Goal: Task Accomplishment & Management: Manage account settings

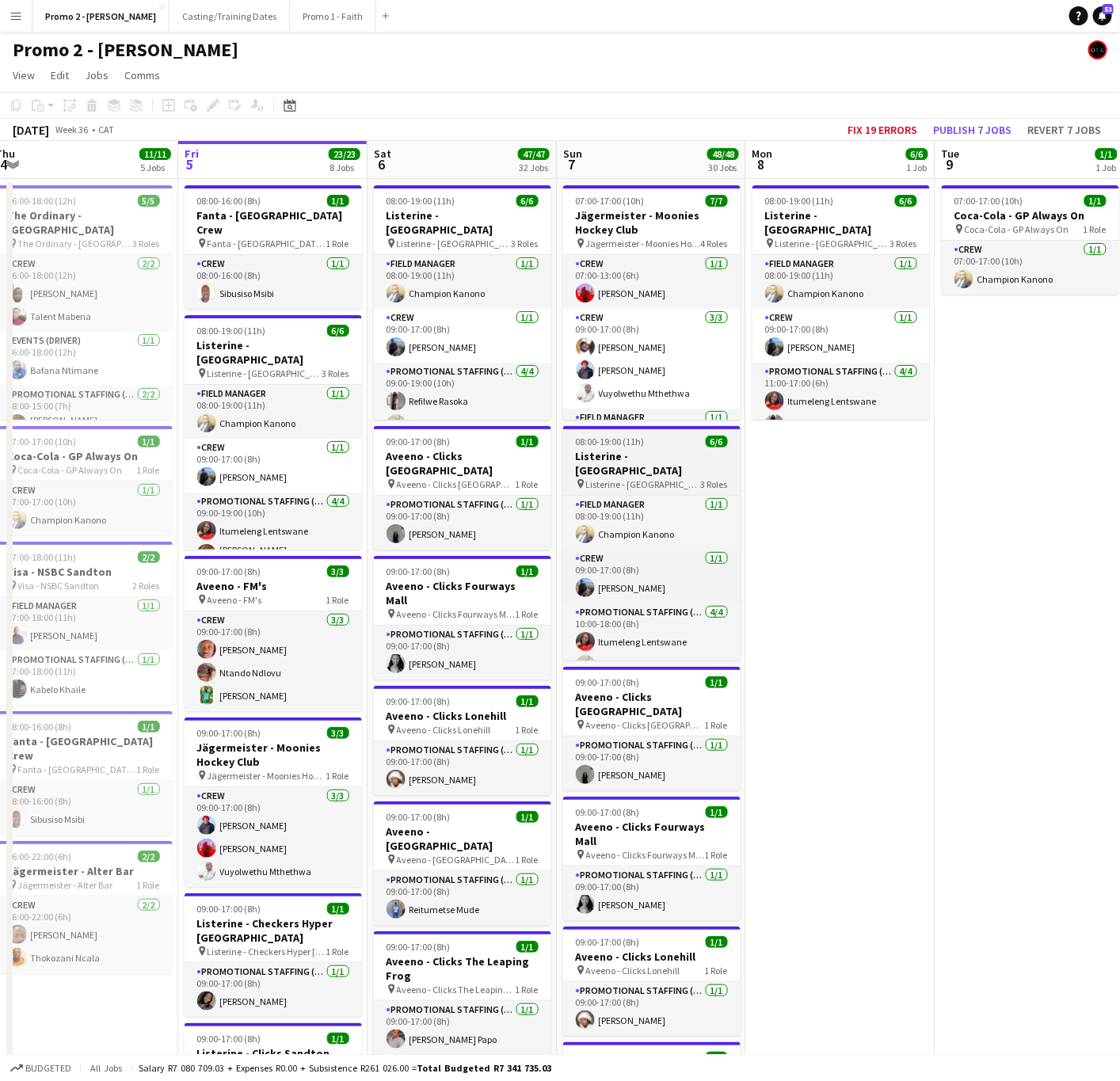
scroll to position [0, 350]
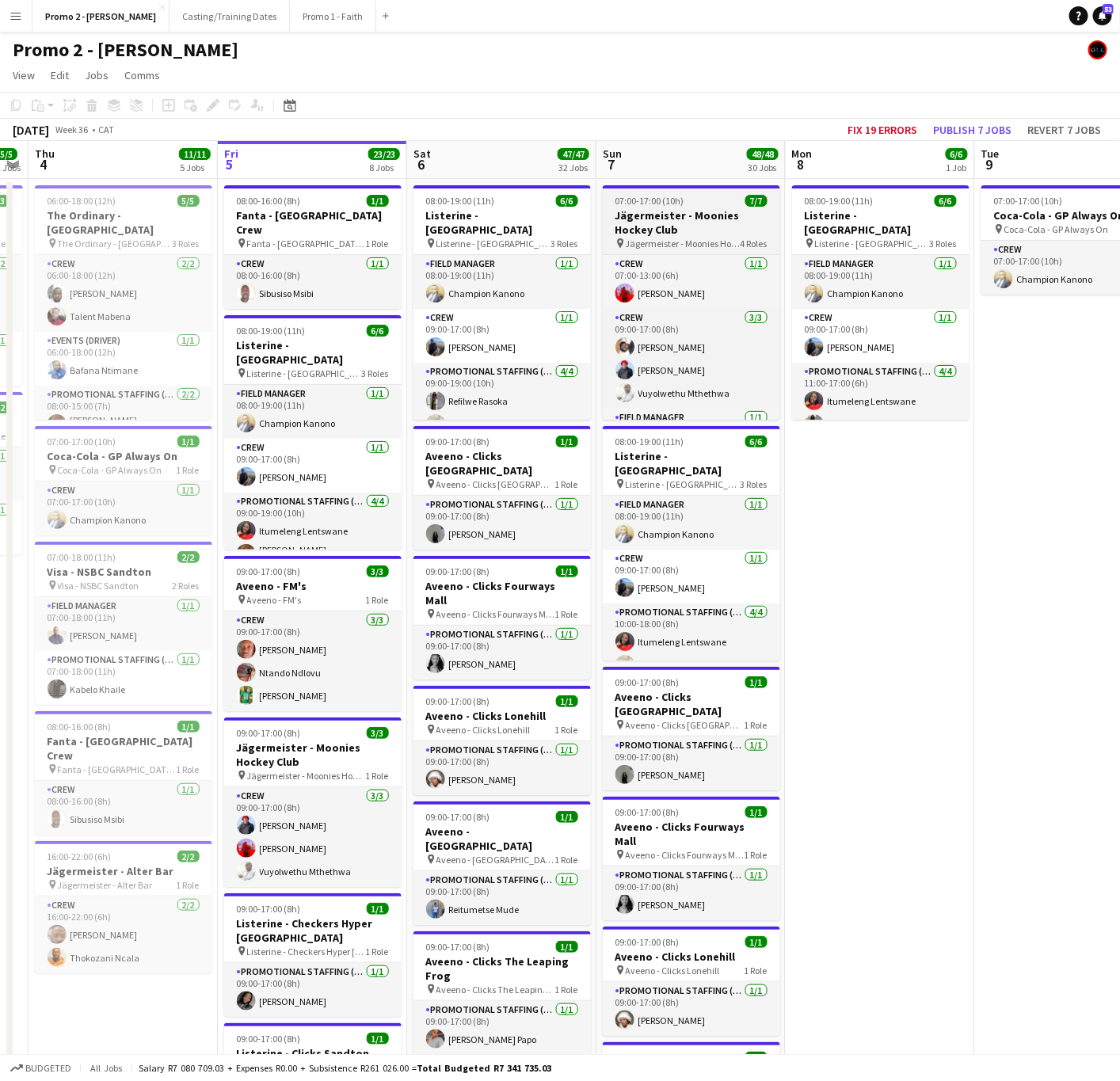
click at [623, 208] on h3 "Jägermeister - Moonies Hockey Club" at bounding box center [692, 223] width 178 height 29
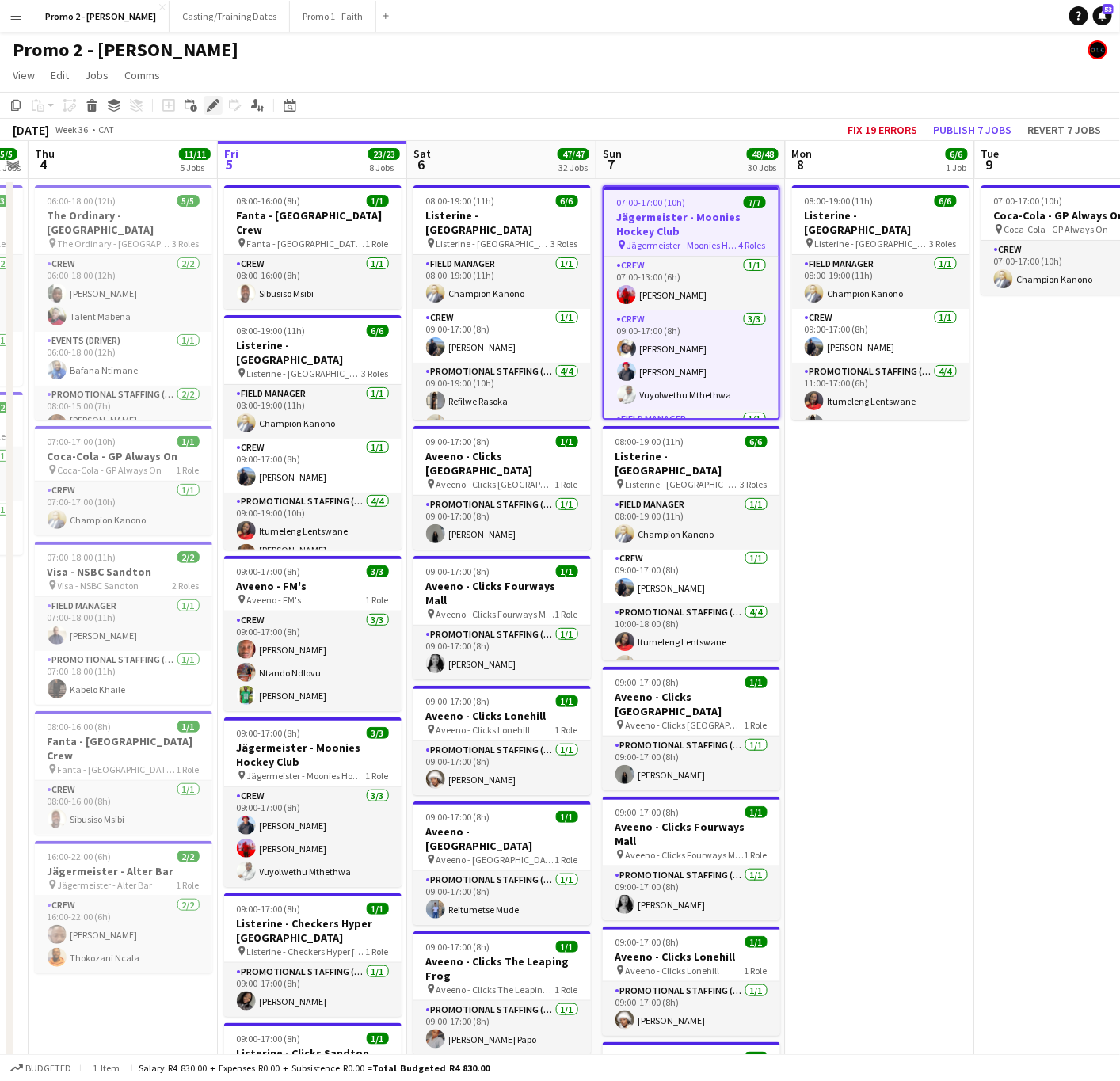
click at [212, 110] on icon "Edit" at bounding box center [213, 106] width 13 height 13
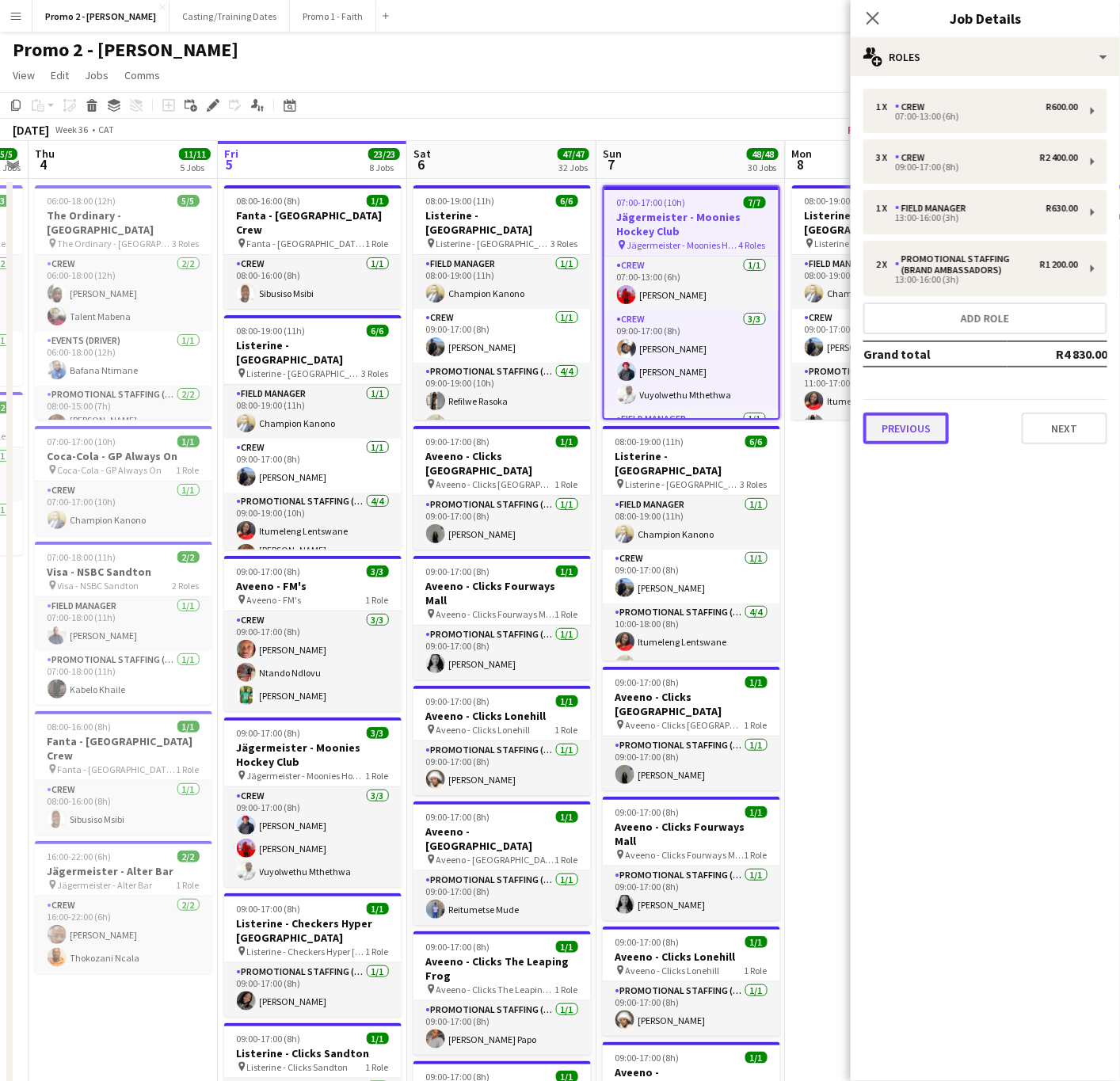
click at [913, 433] on button "Previous" at bounding box center [905, 428] width 86 height 32
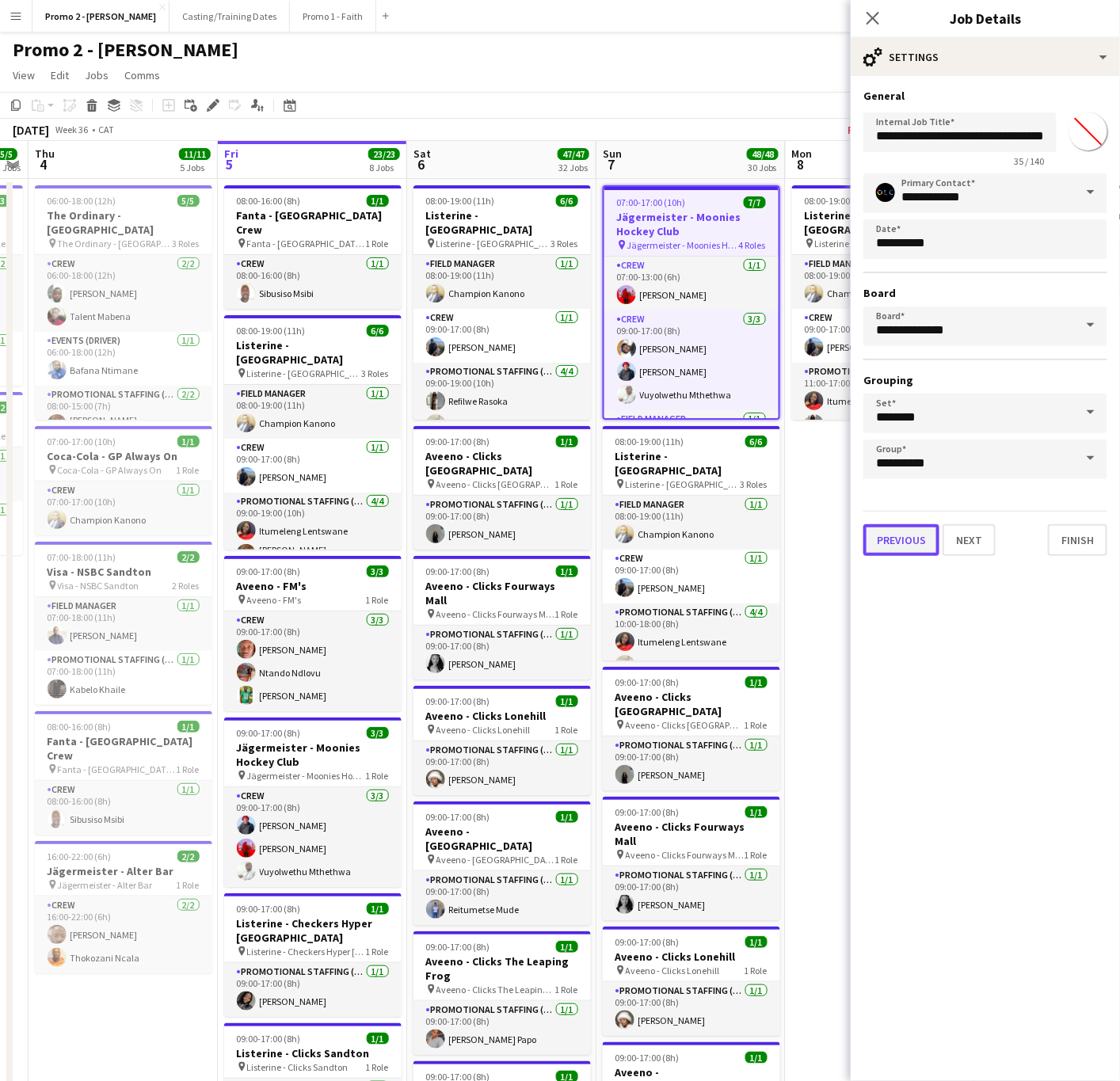
click at [901, 545] on button "Previous" at bounding box center [901, 540] width 76 height 32
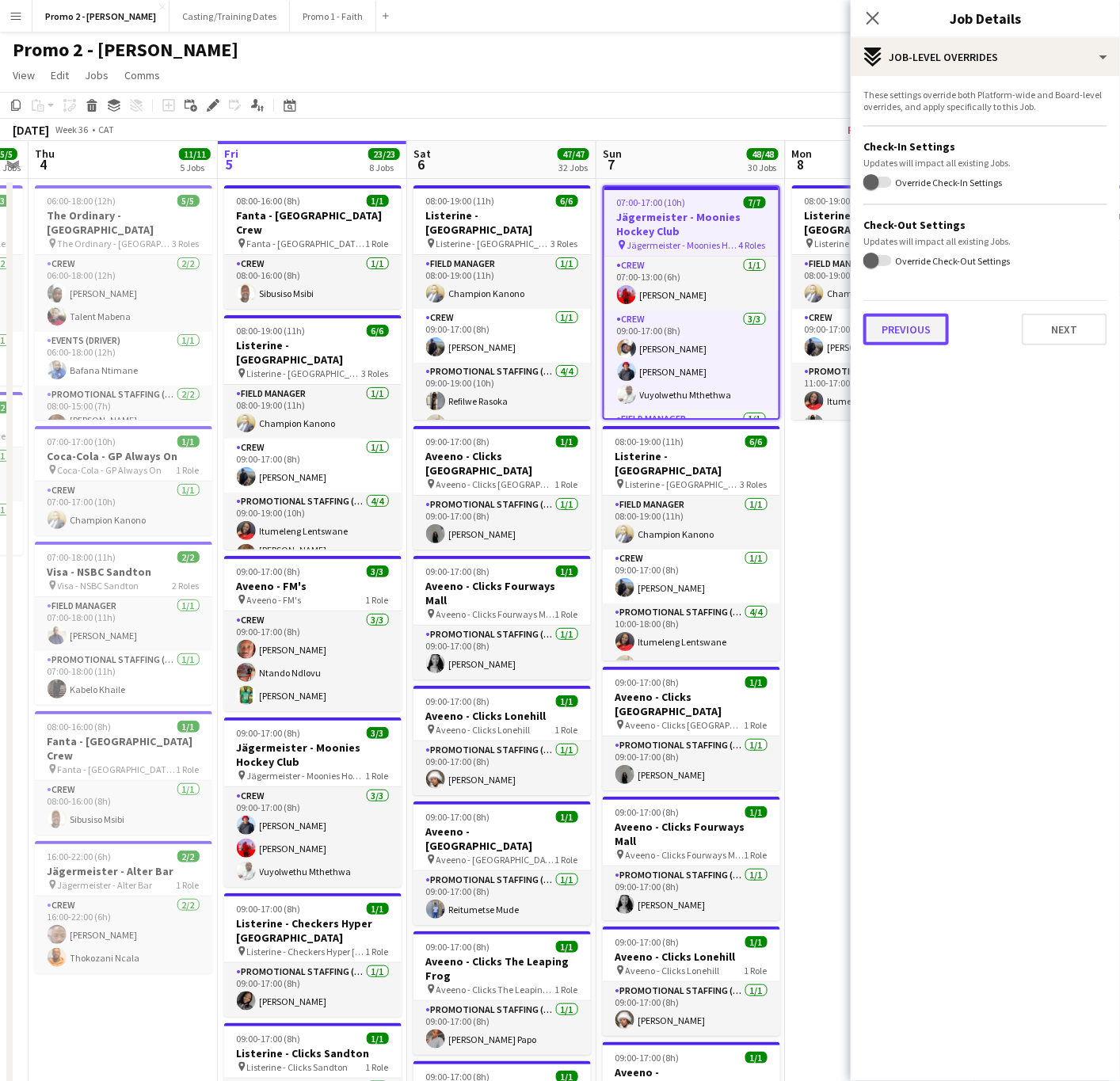
click at [909, 326] on button "Previous" at bounding box center [905, 330] width 86 height 32
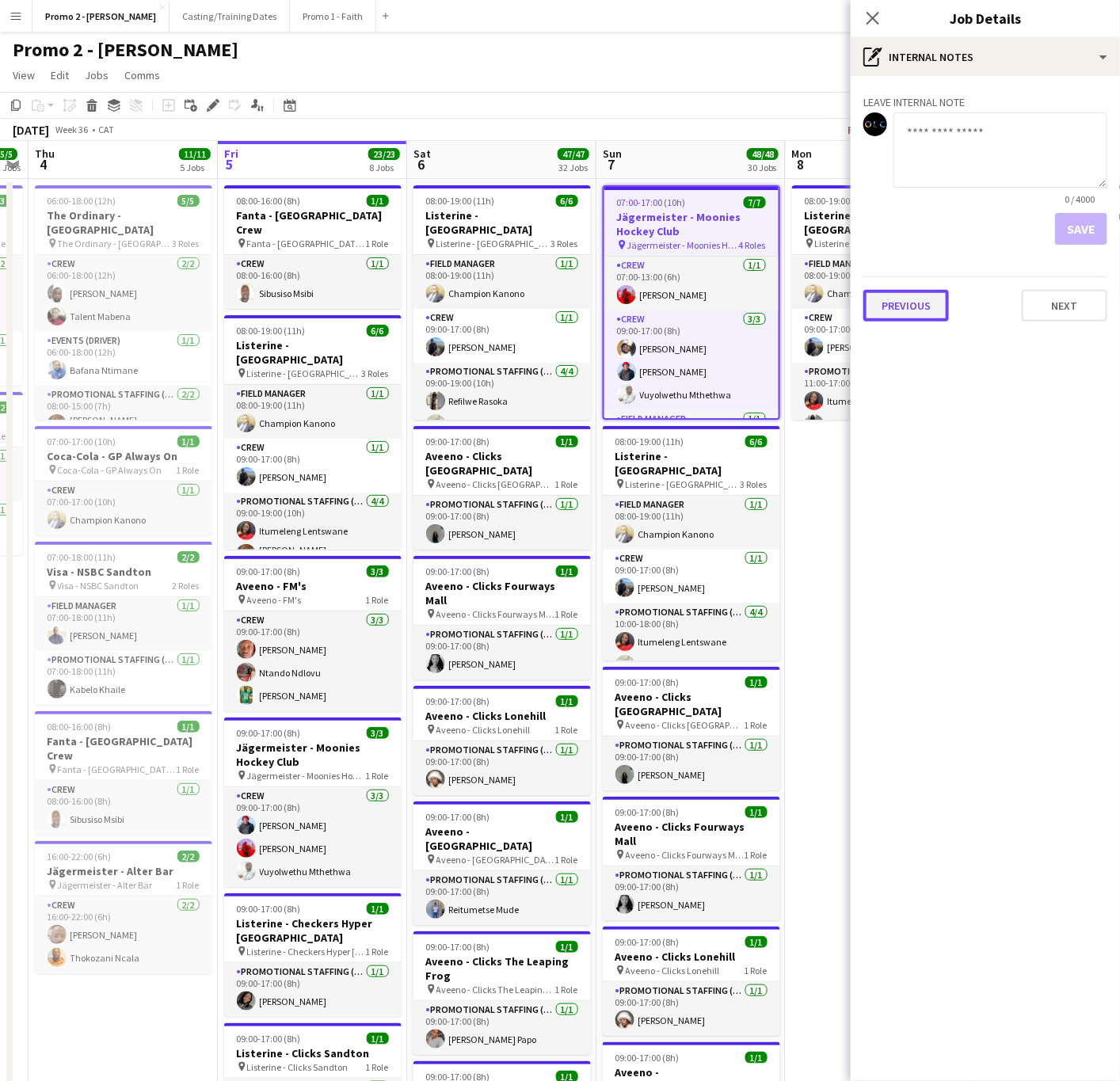
click at [893, 304] on button "Previous" at bounding box center [905, 306] width 86 height 32
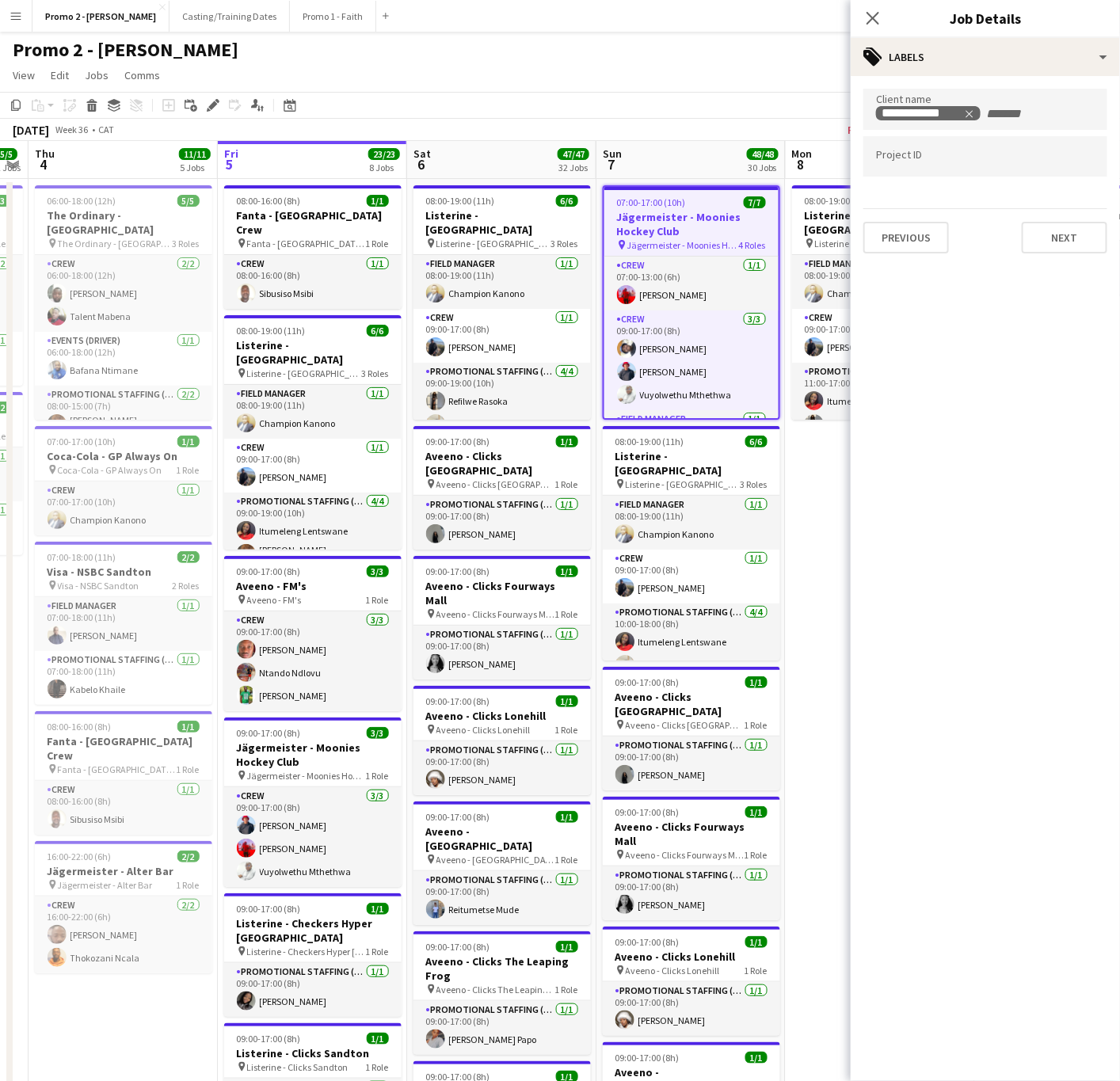
click at [903, 146] on div at bounding box center [985, 156] width 244 height 40
type input "**"
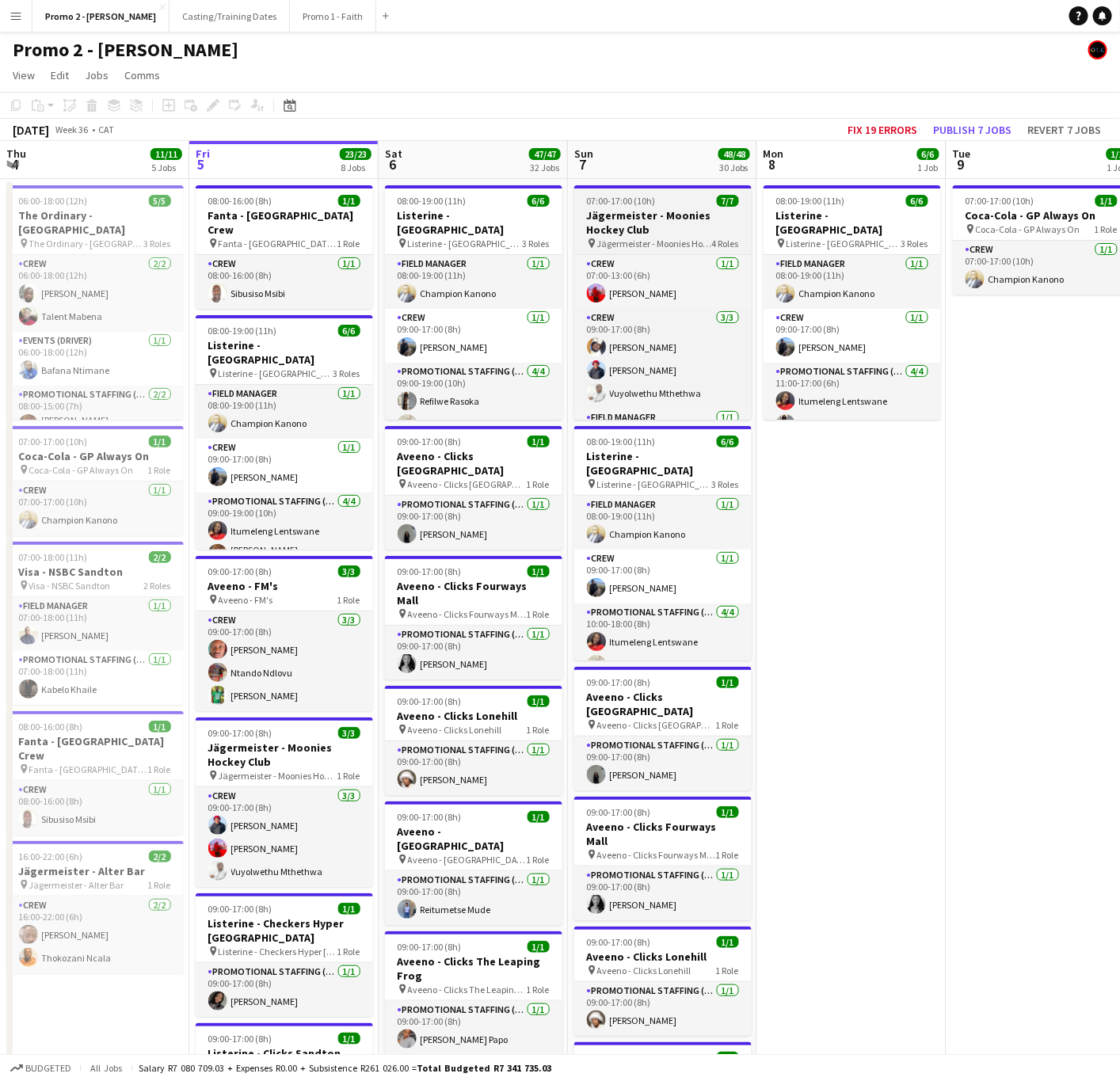
click at [634, 216] on h3 "Jägermeister - Moonies Hockey Club" at bounding box center [663, 223] width 178 height 29
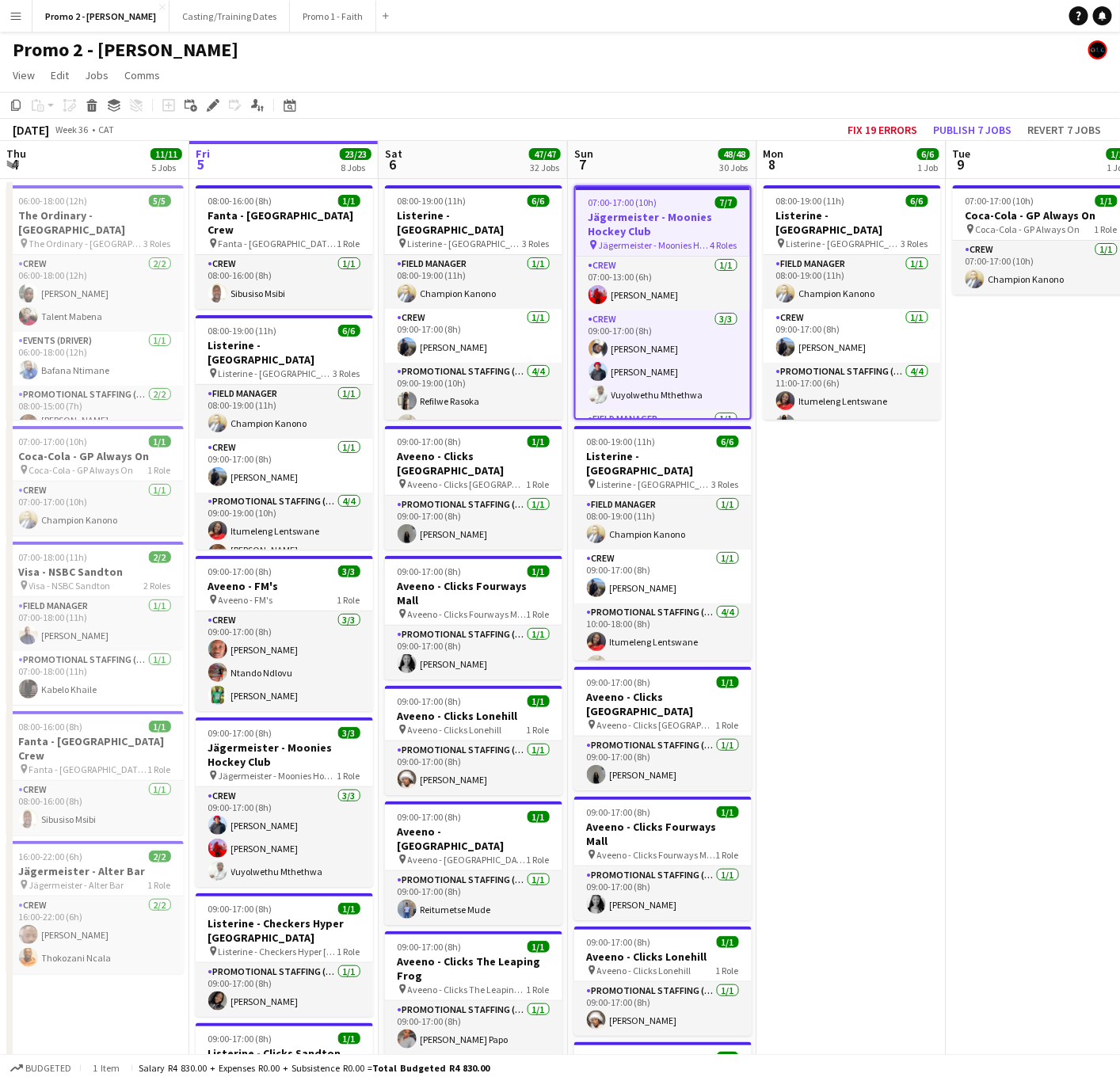
drag, startPoint x: 210, startPoint y: 96, endPoint x: 395, endPoint y: 181, distance: 203.6
click at [210, 98] on div "Edit" at bounding box center [213, 106] width 19 height 19
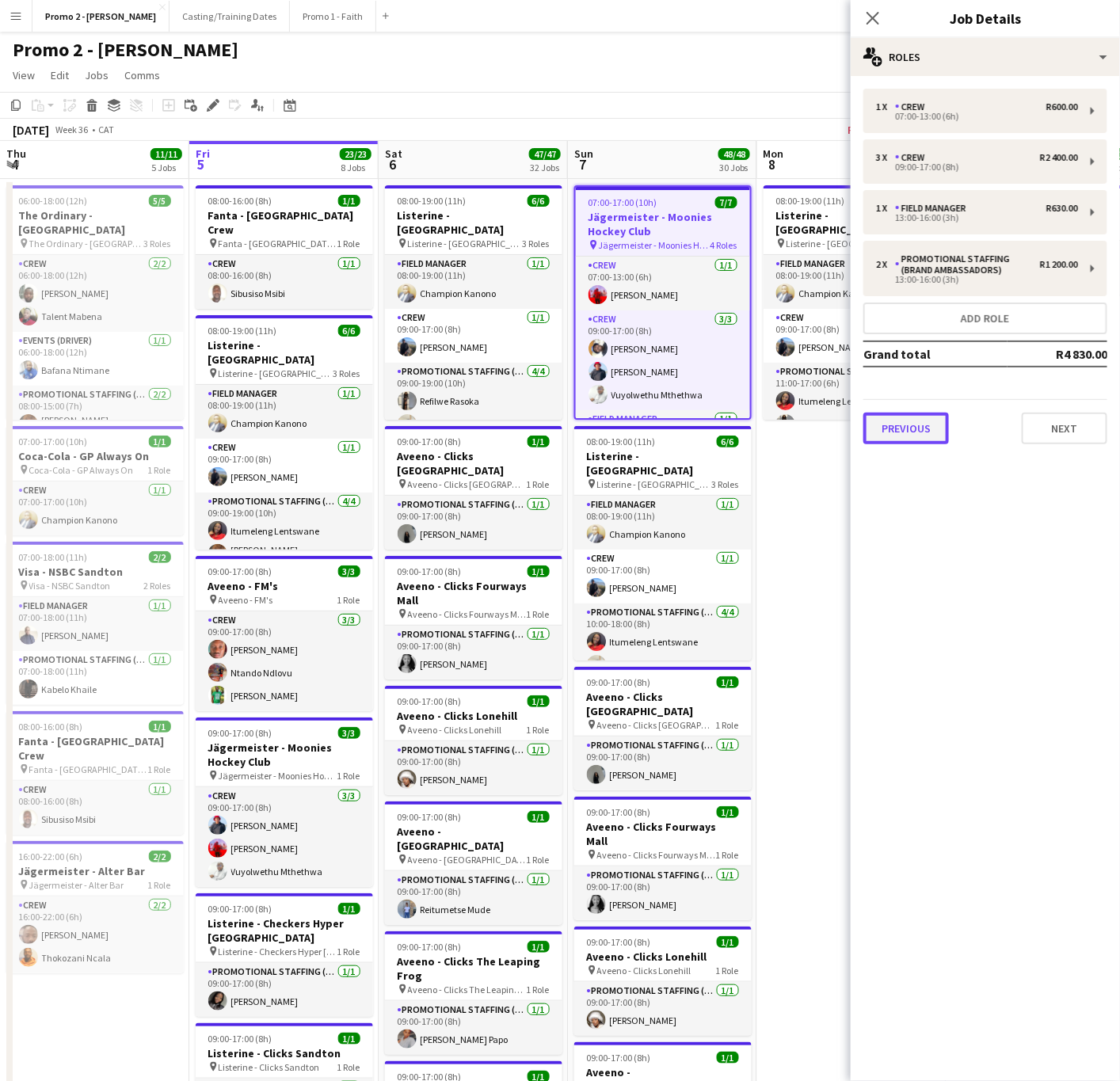
click at [913, 430] on button "Previous" at bounding box center [905, 428] width 86 height 32
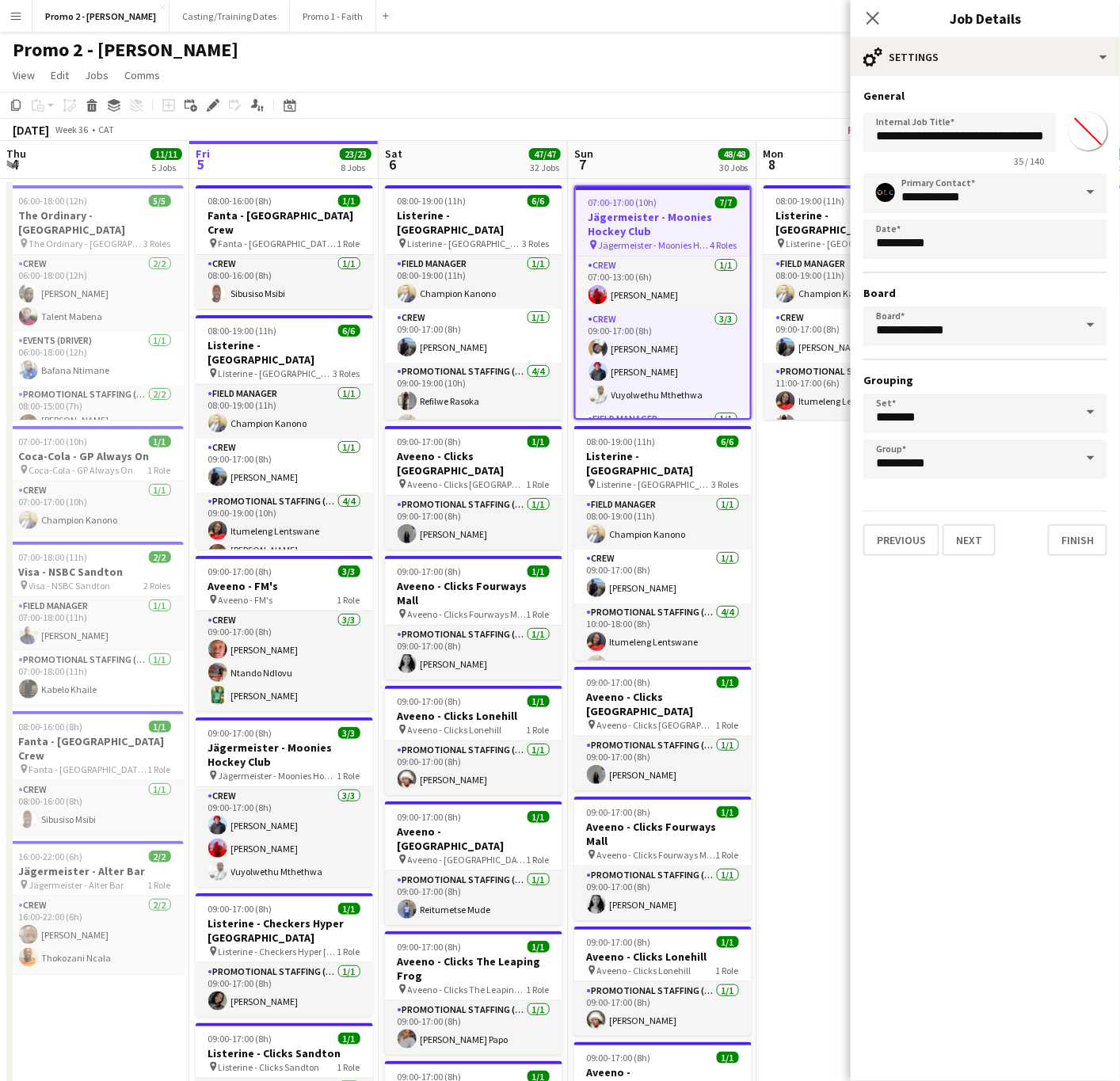
click at [903, 558] on div "**********" at bounding box center [985, 322] width 269 height 492
click at [898, 552] on div "**********" at bounding box center [985, 322] width 269 height 492
click at [887, 536] on button "Previous" at bounding box center [901, 540] width 76 height 32
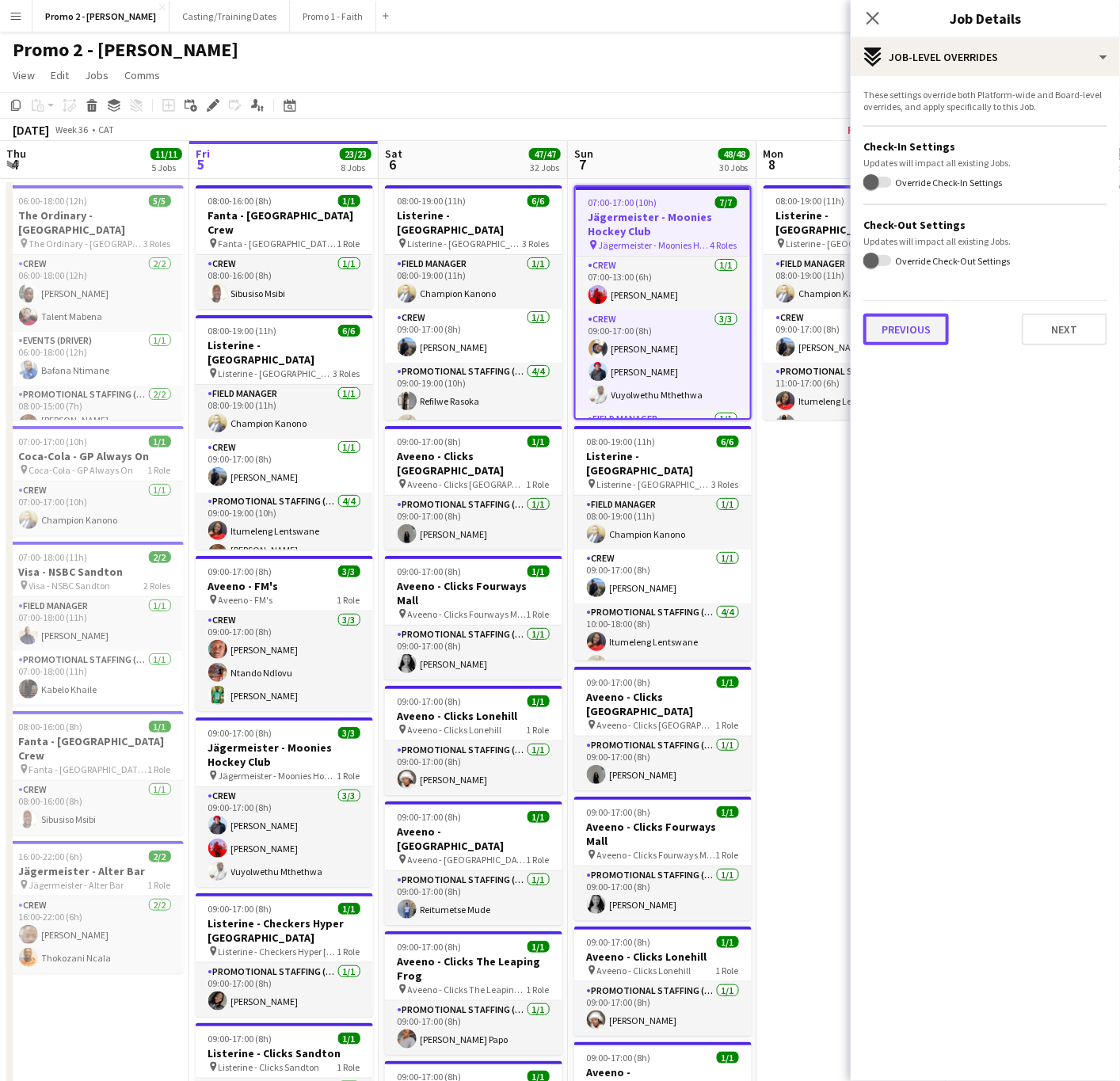
click at [917, 327] on button "Previous" at bounding box center [905, 330] width 86 height 32
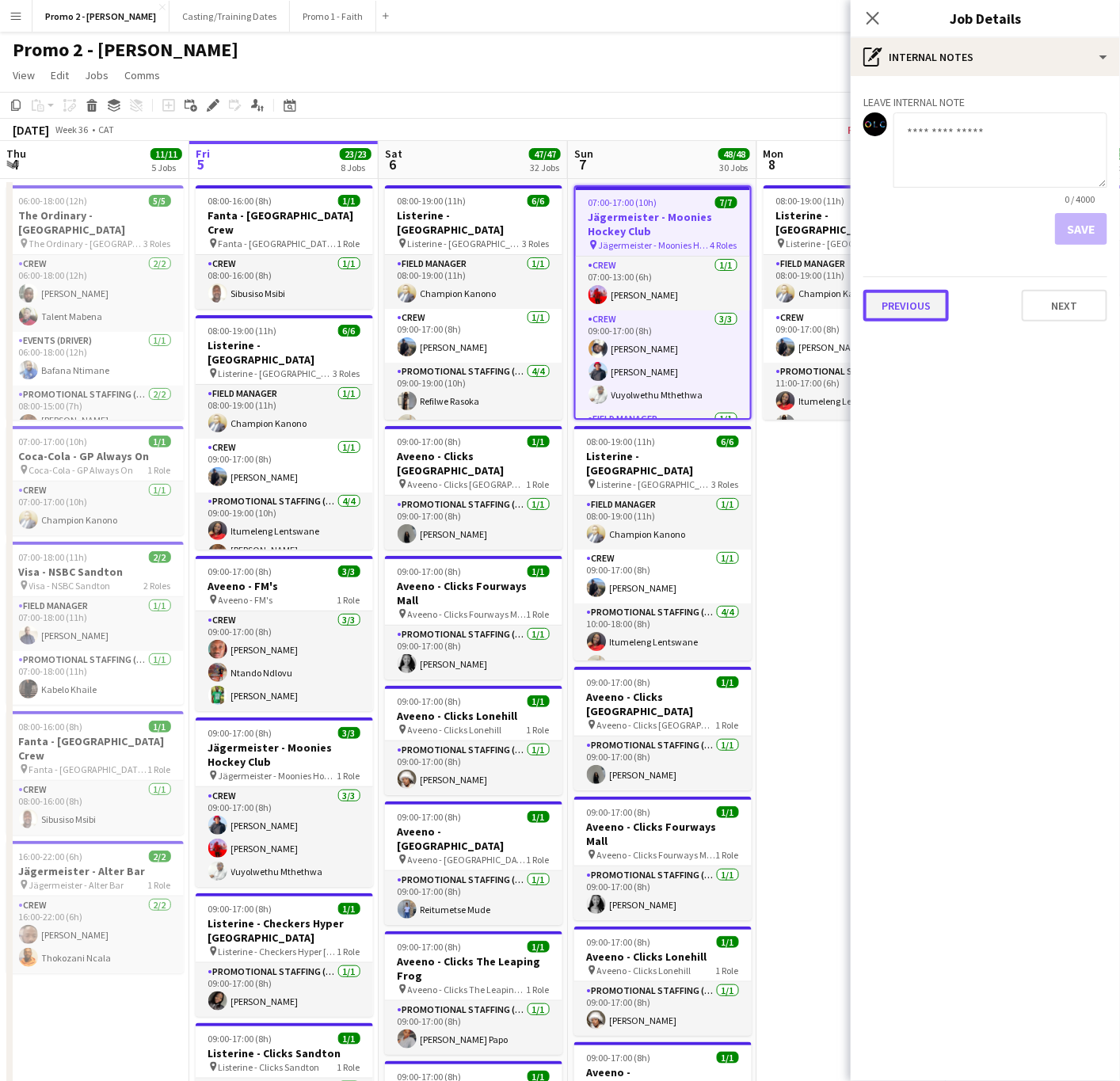
click at [917, 310] on button "Previous" at bounding box center [905, 306] width 86 height 32
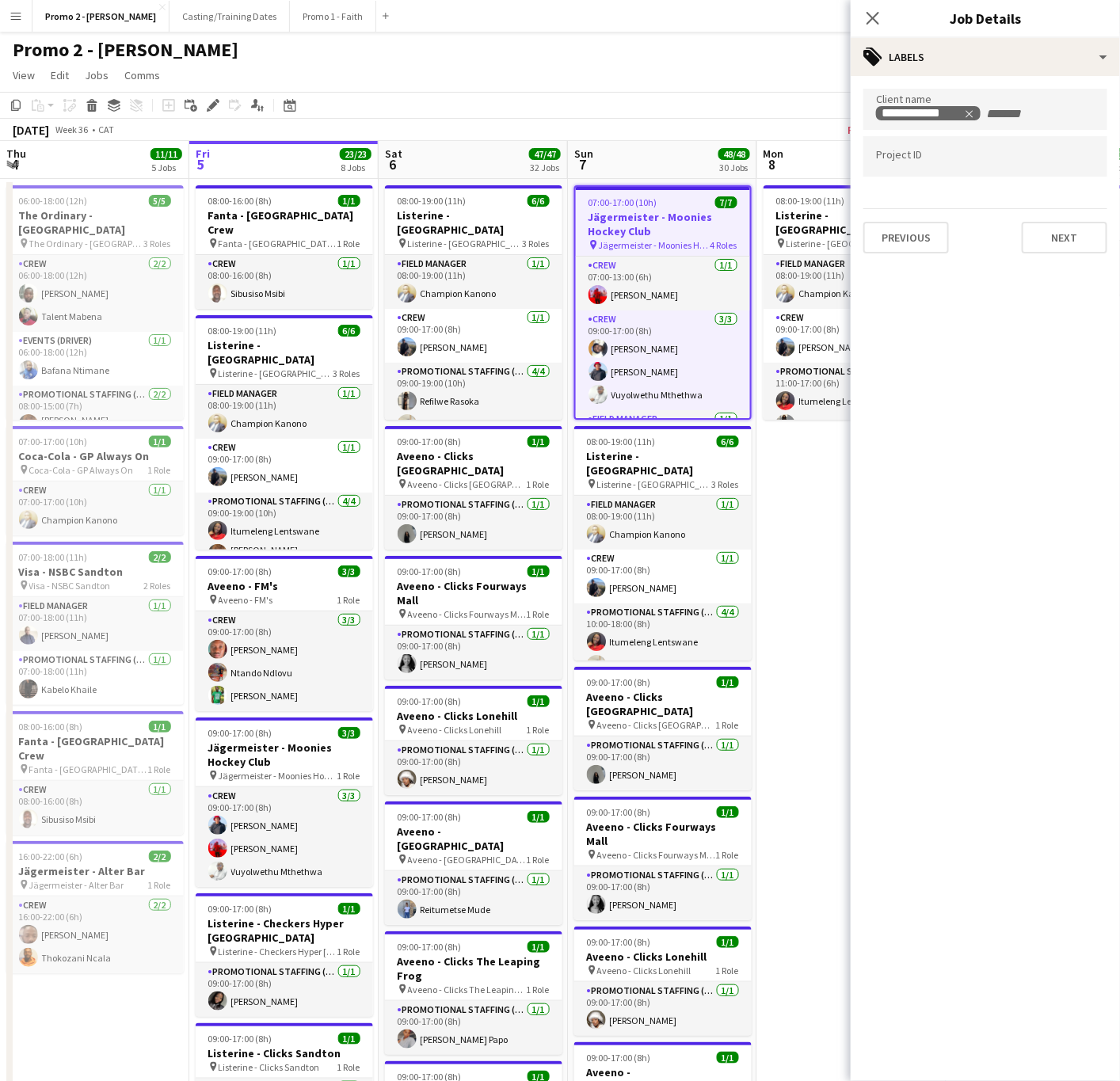
click at [889, 151] on form at bounding box center [985, 155] width 219 height 17
type input "*********"
click at [872, 26] on icon "Close pop-in" at bounding box center [872, 18] width 15 height 15
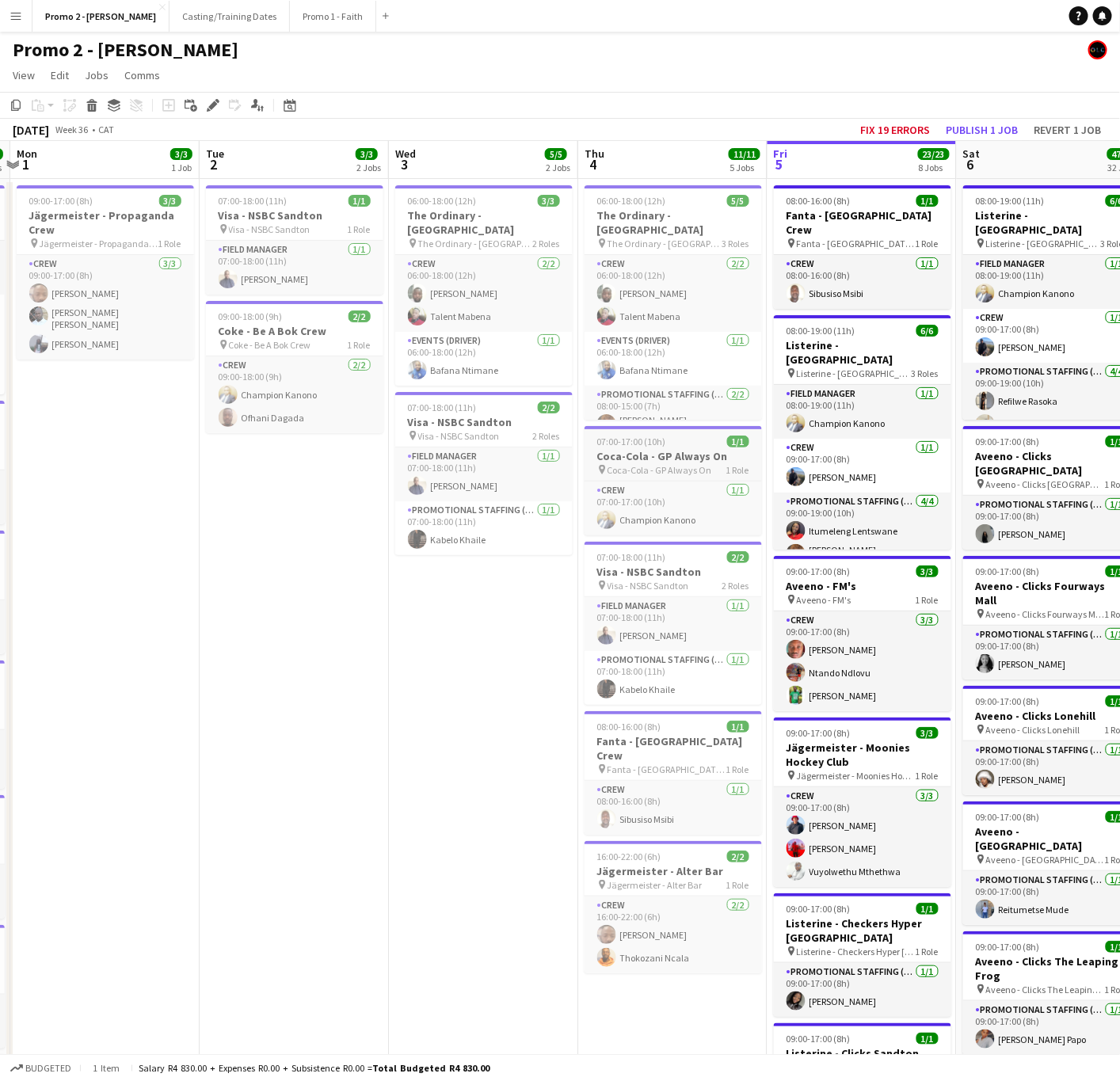
scroll to position [0, 351]
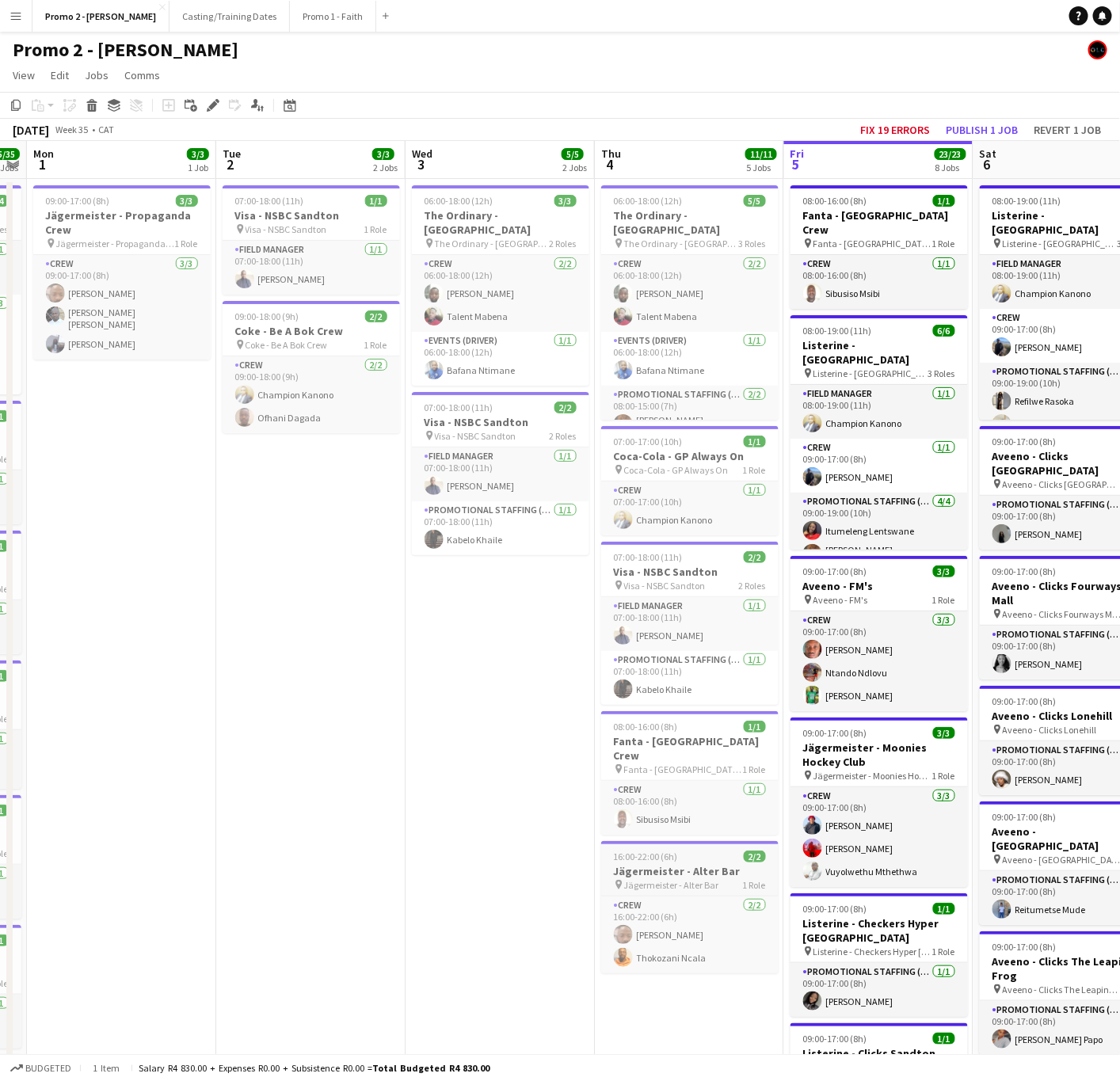
click at [651, 865] on h3 "Jägermeister - Alter Bar" at bounding box center [690, 871] width 178 height 14
click at [211, 98] on div "Edit" at bounding box center [213, 106] width 19 height 19
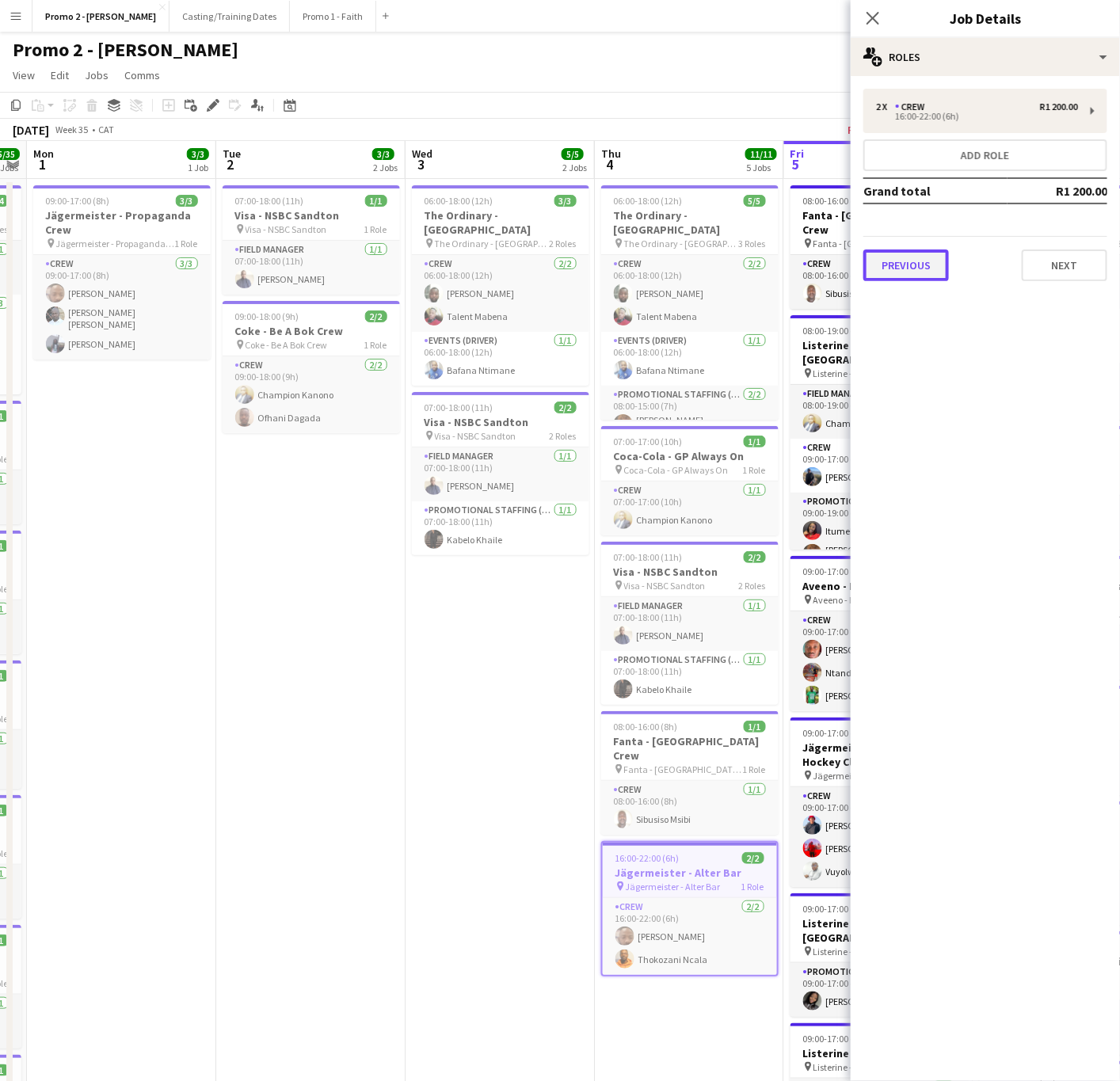
click at [937, 257] on button "Previous" at bounding box center [905, 266] width 86 height 32
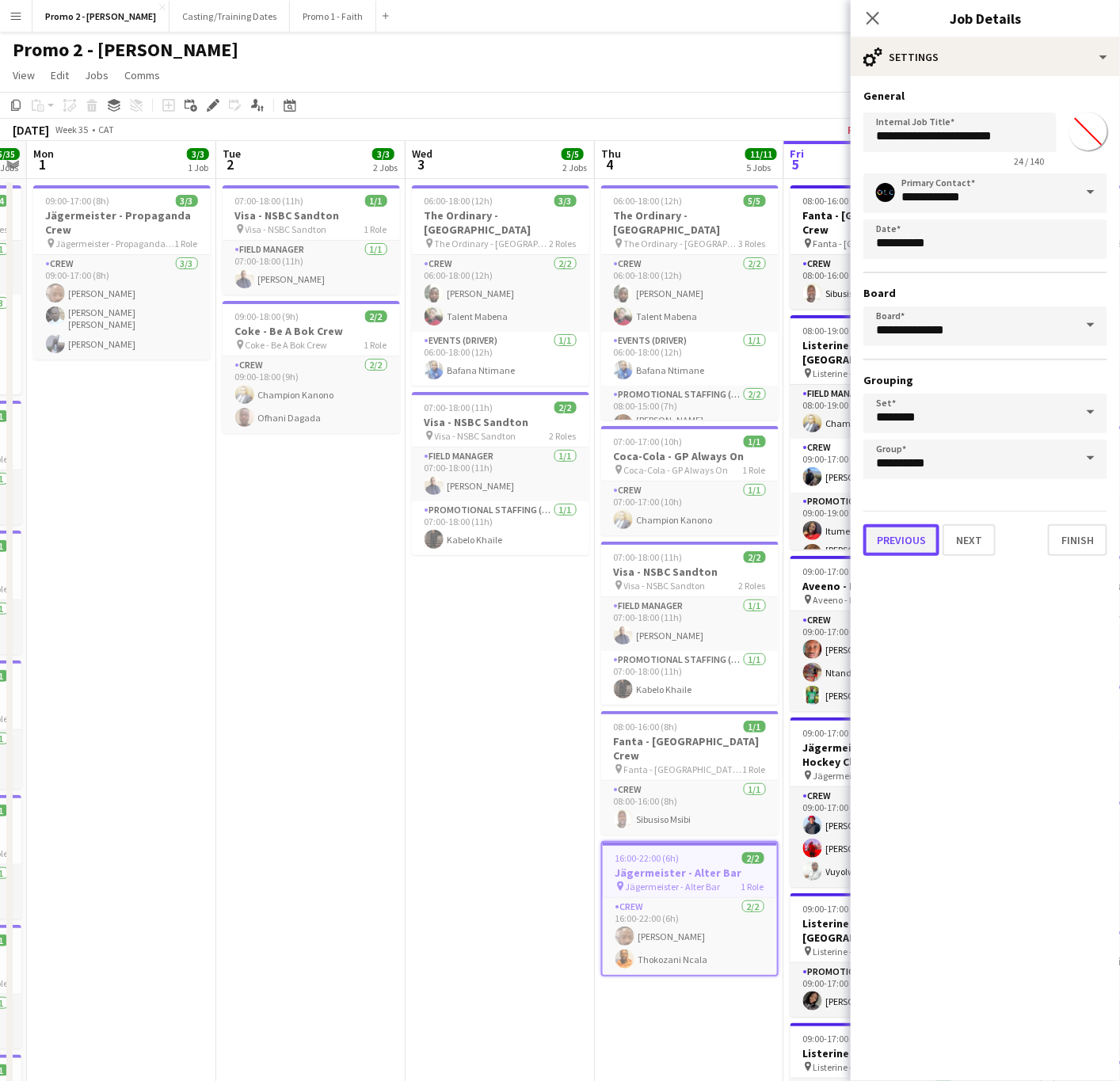
click at [898, 545] on button "Previous" at bounding box center [901, 540] width 76 height 32
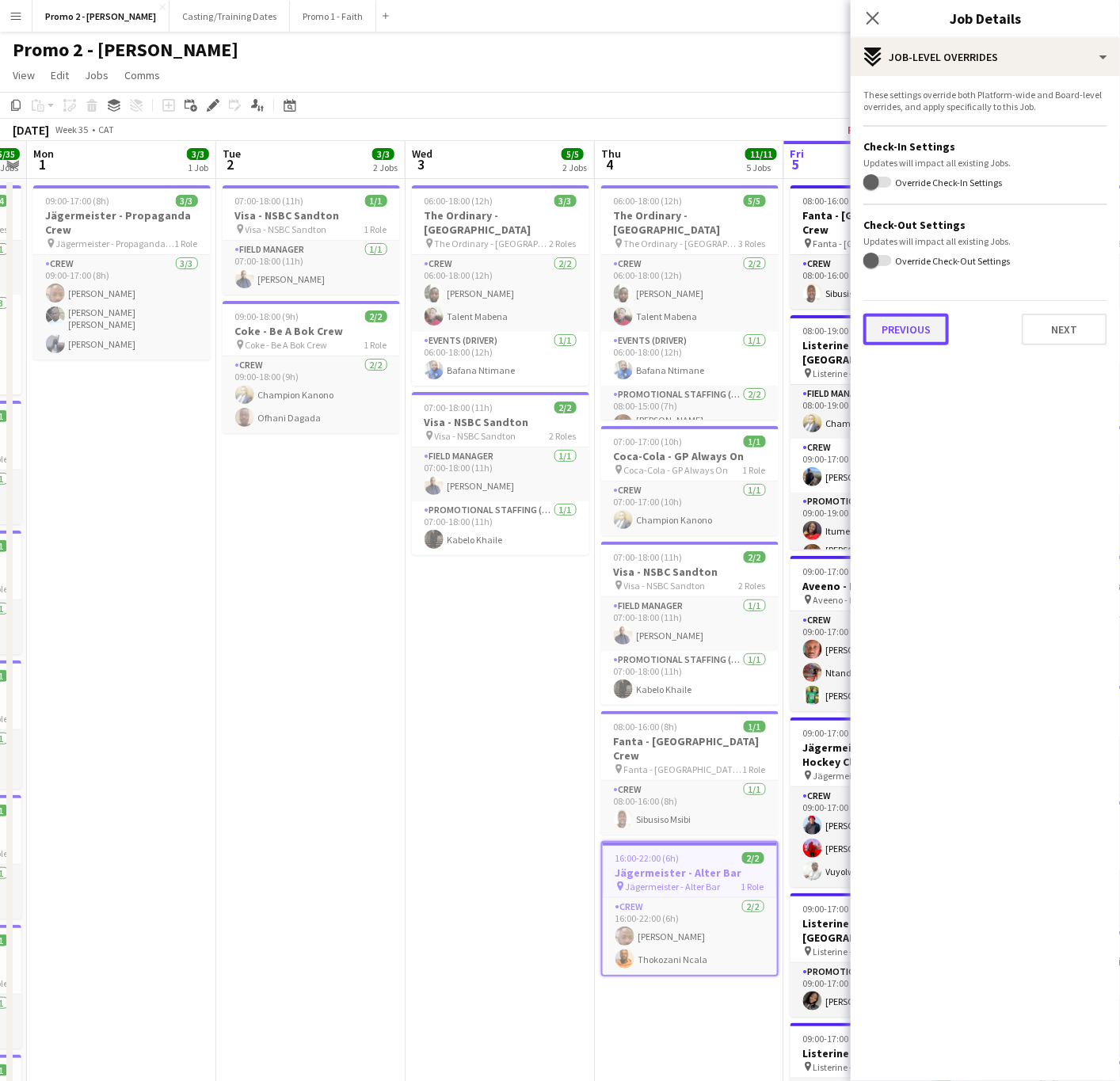
click at [922, 322] on button "Previous" at bounding box center [905, 330] width 86 height 32
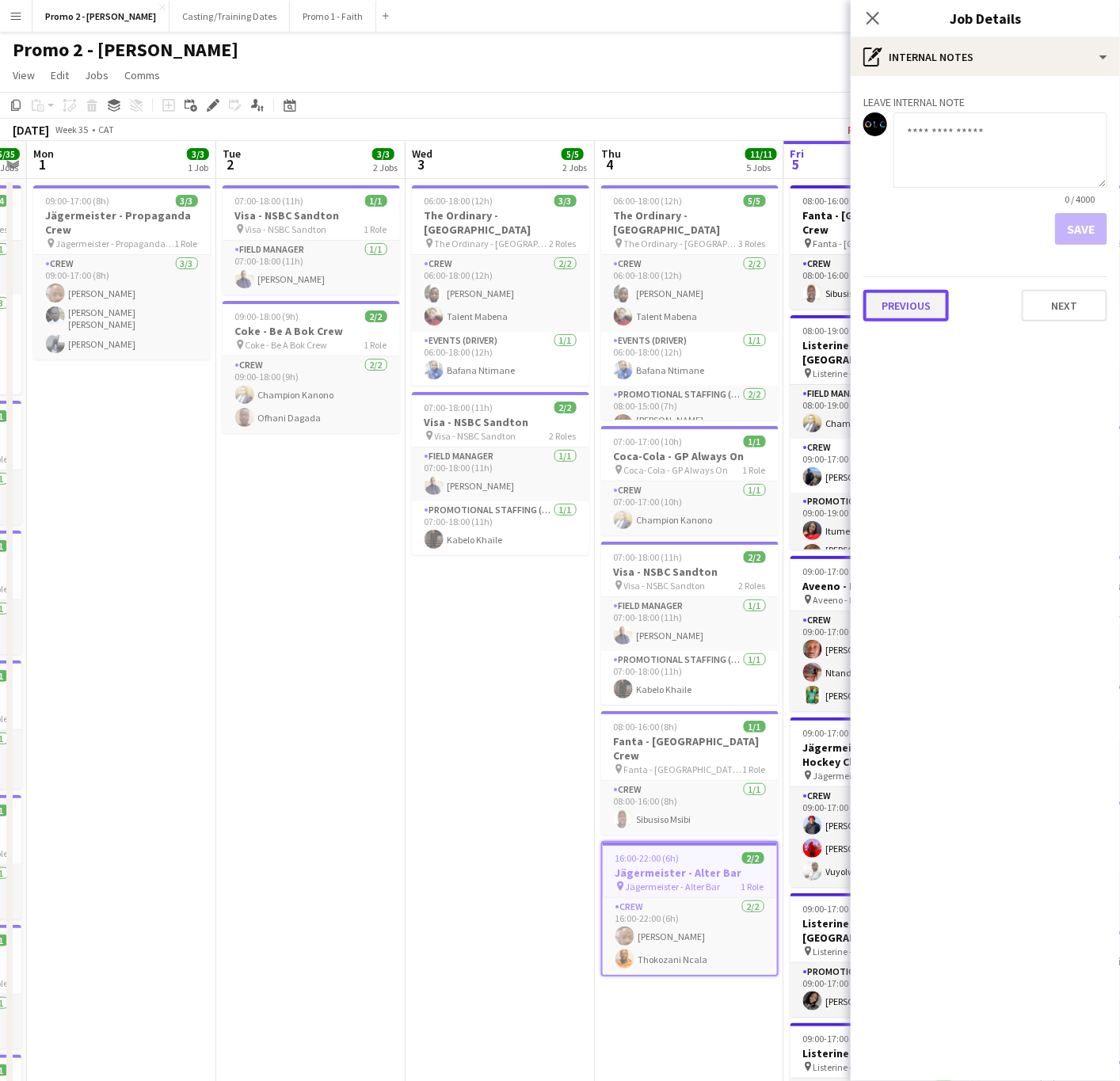
click at [893, 302] on button "Previous" at bounding box center [905, 306] width 86 height 32
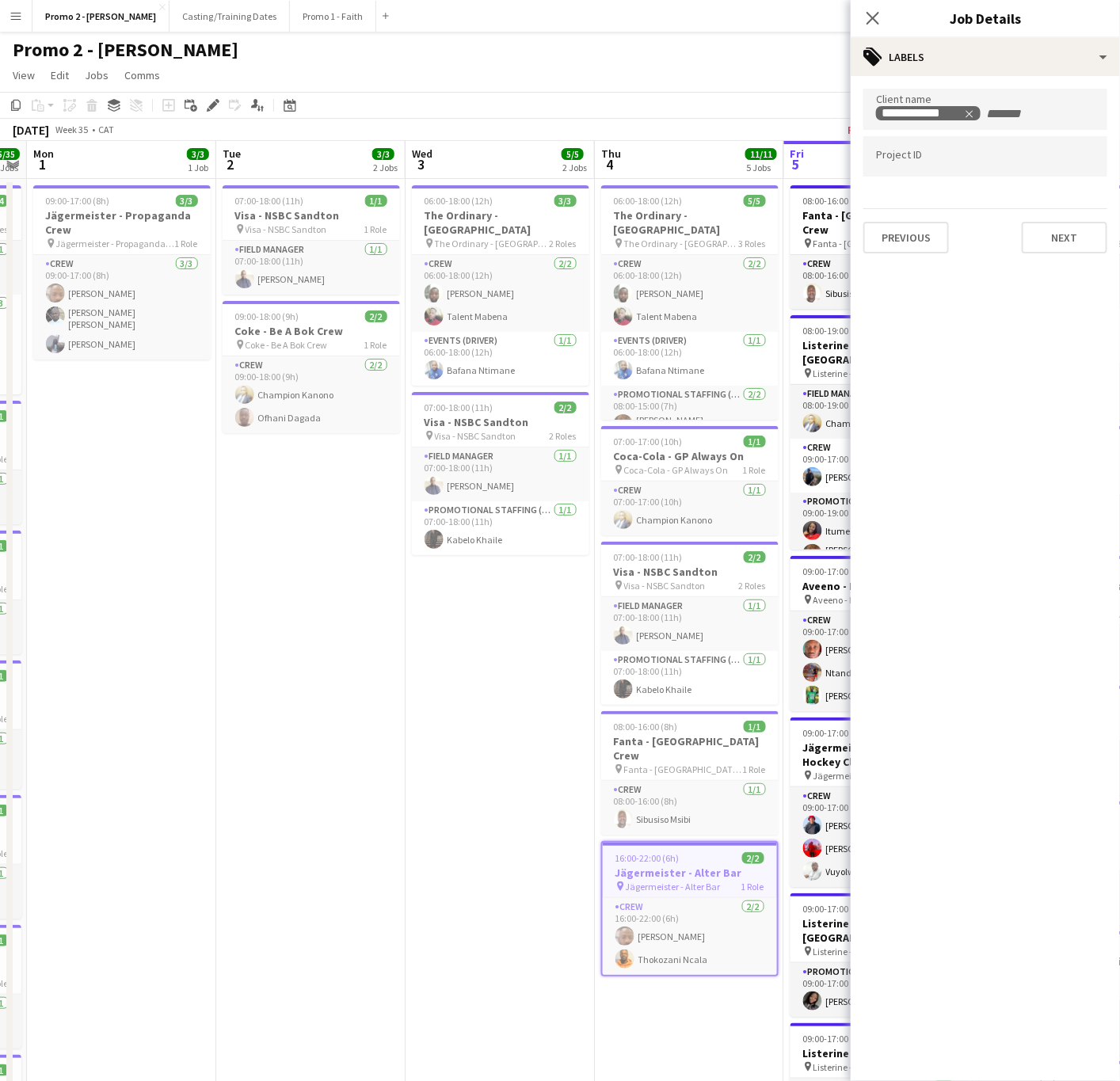
click at [919, 163] on div at bounding box center [985, 156] width 244 height 40
type input "*********"
click at [1062, 248] on button "Next" at bounding box center [1064, 238] width 86 height 32
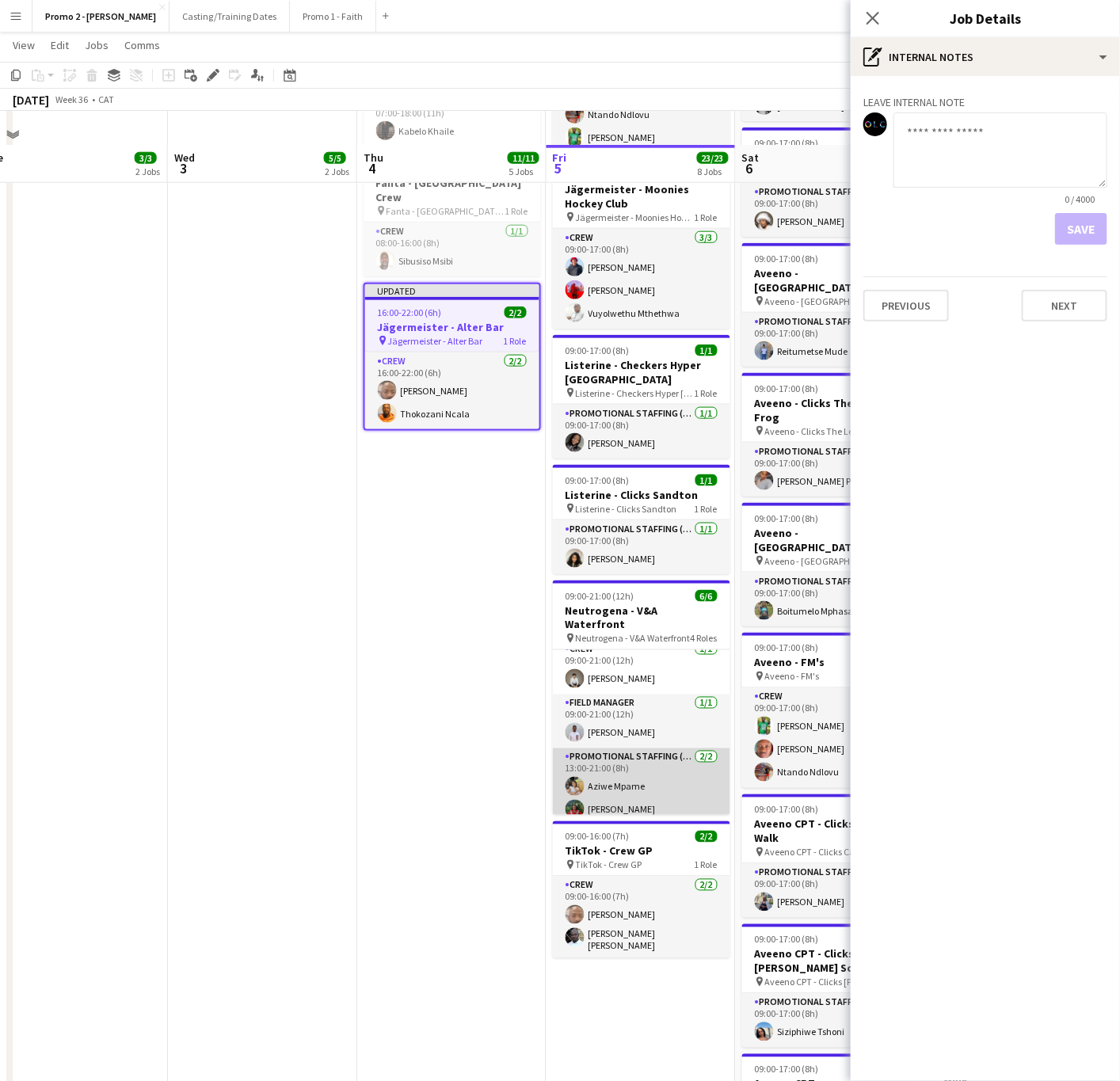
scroll to position [594, 0]
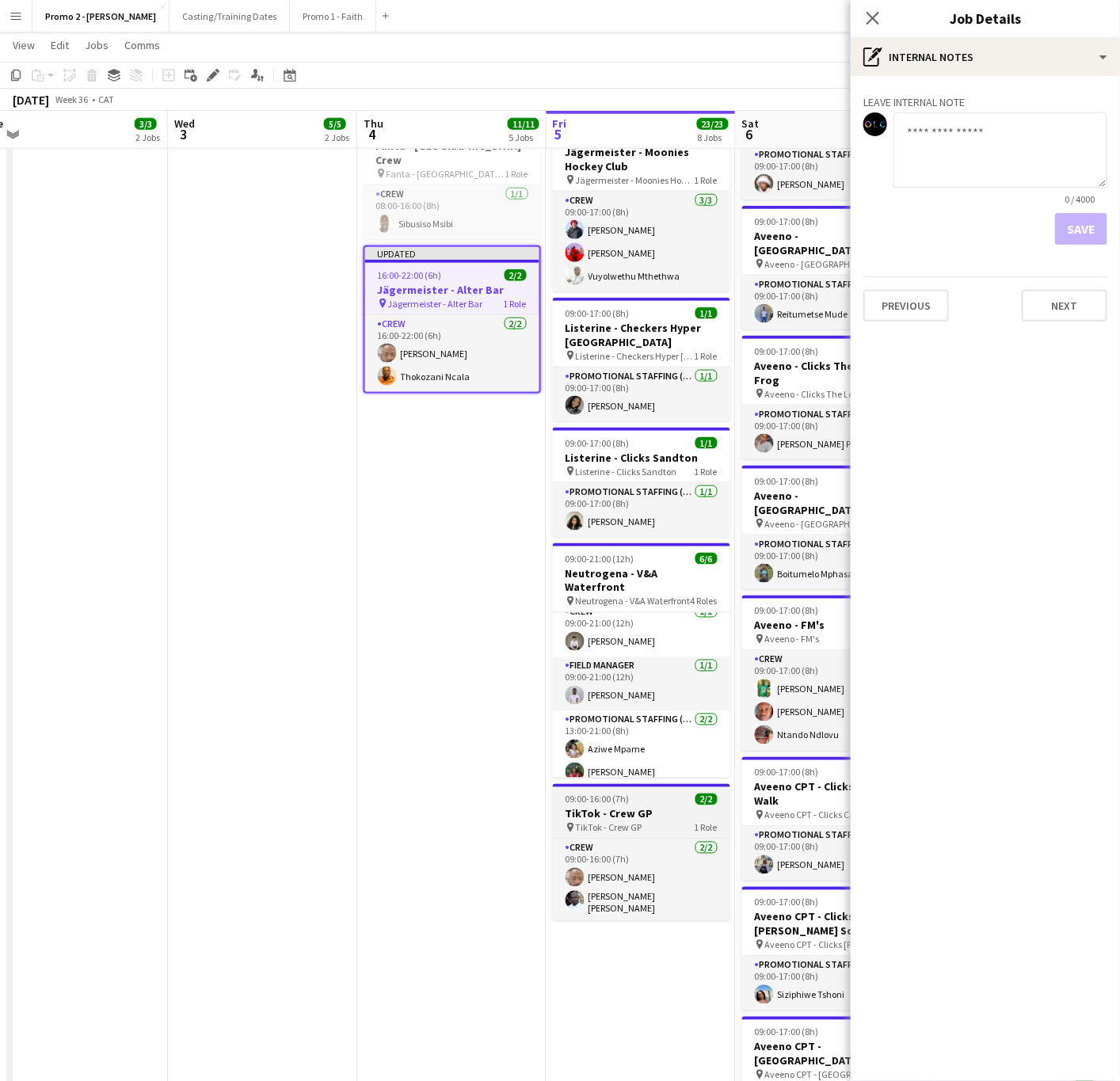
click at [641, 794] on div "09:00-16:00 (7h) 2/2" at bounding box center [641, 799] width 178 height 12
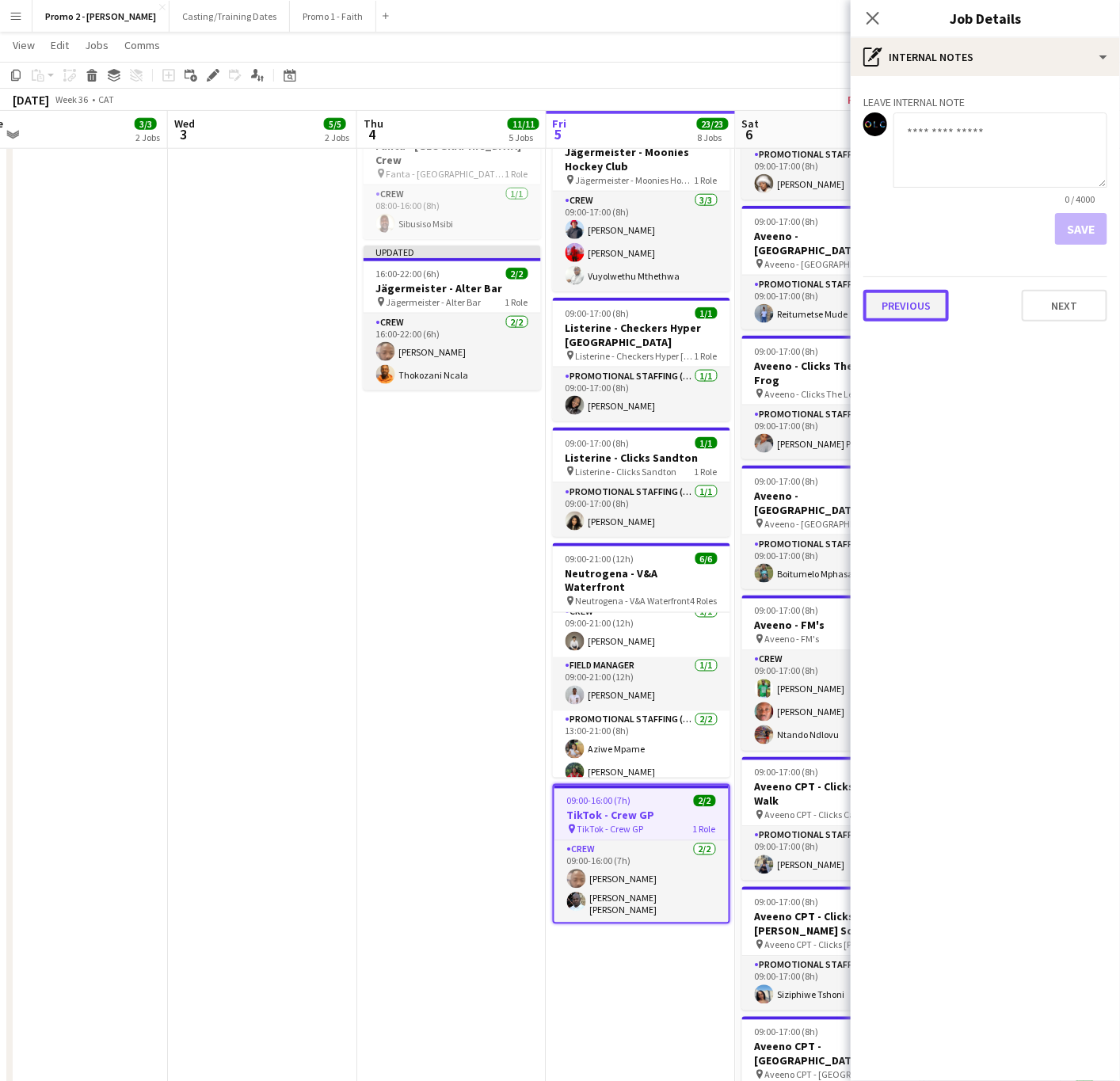
click at [897, 309] on button "Previous" at bounding box center [905, 306] width 86 height 32
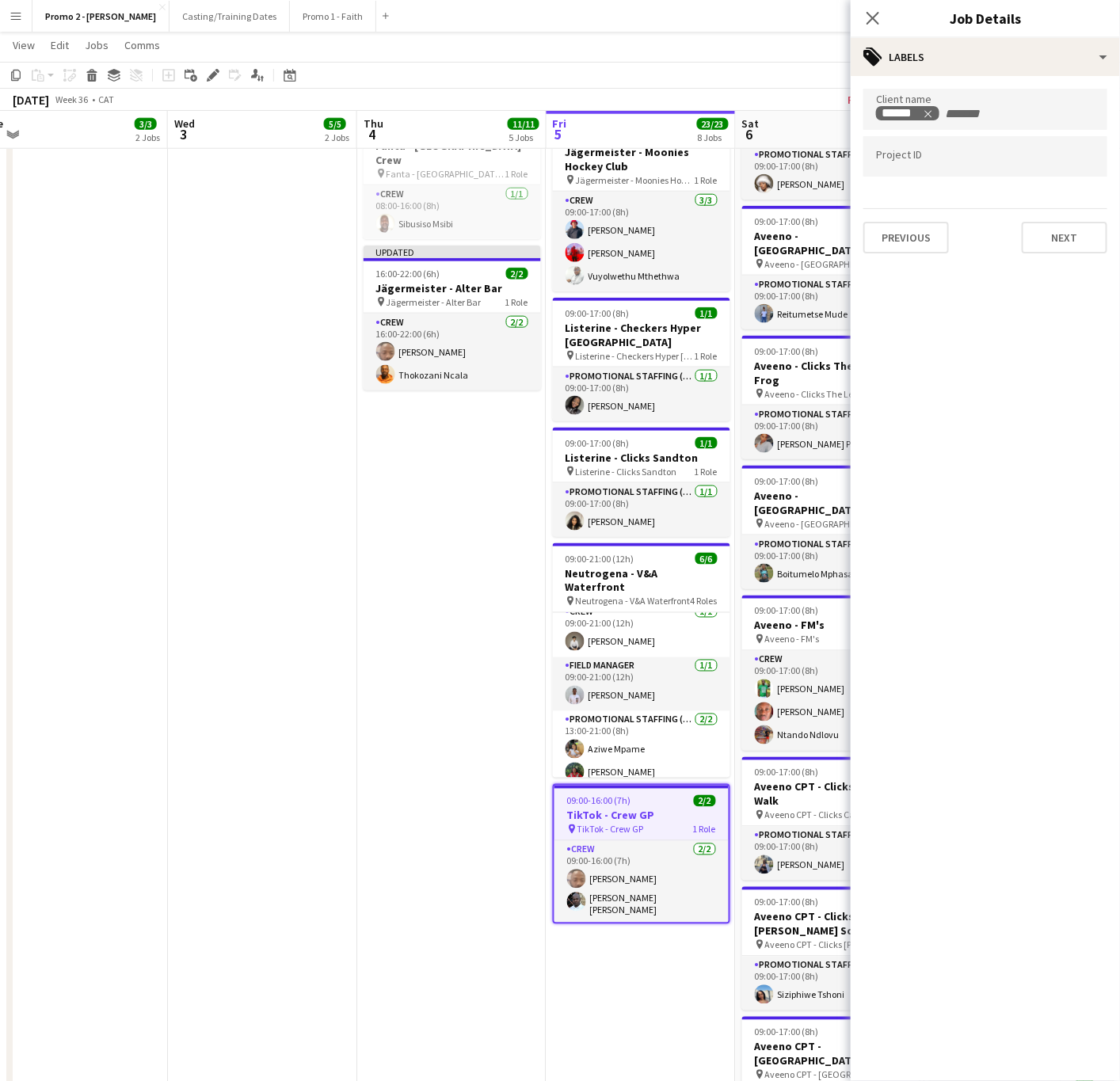
click at [887, 169] on div at bounding box center [985, 156] width 244 height 40
type input "*********"
click at [1031, 241] on button "Next" at bounding box center [1064, 238] width 86 height 32
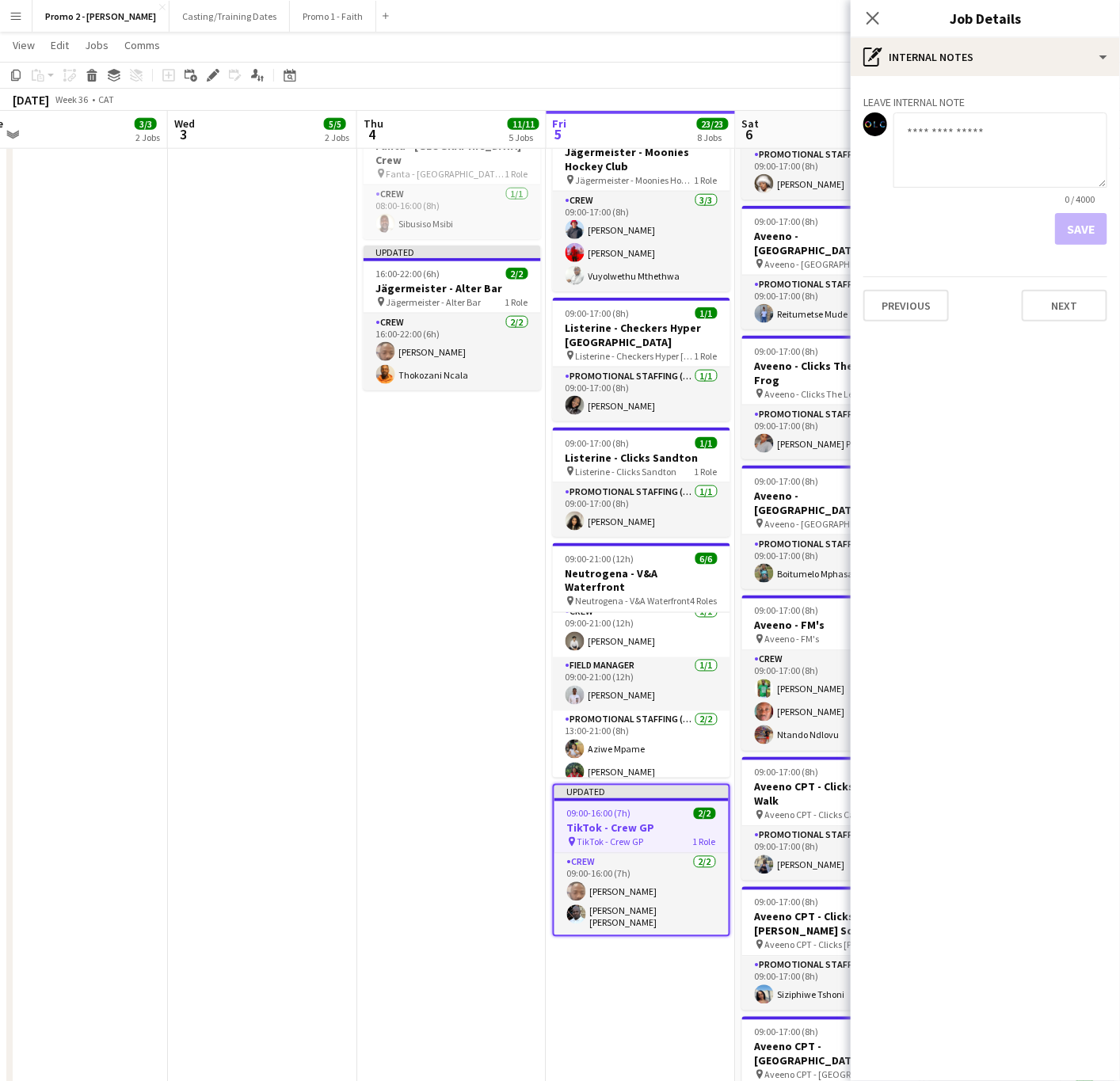
click at [861, 14] on div "Close pop-in" at bounding box center [872, 18] width 44 height 37
click at [880, 22] on icon "Close pop-in" at bounding box center [872, 18] width 15 height 15
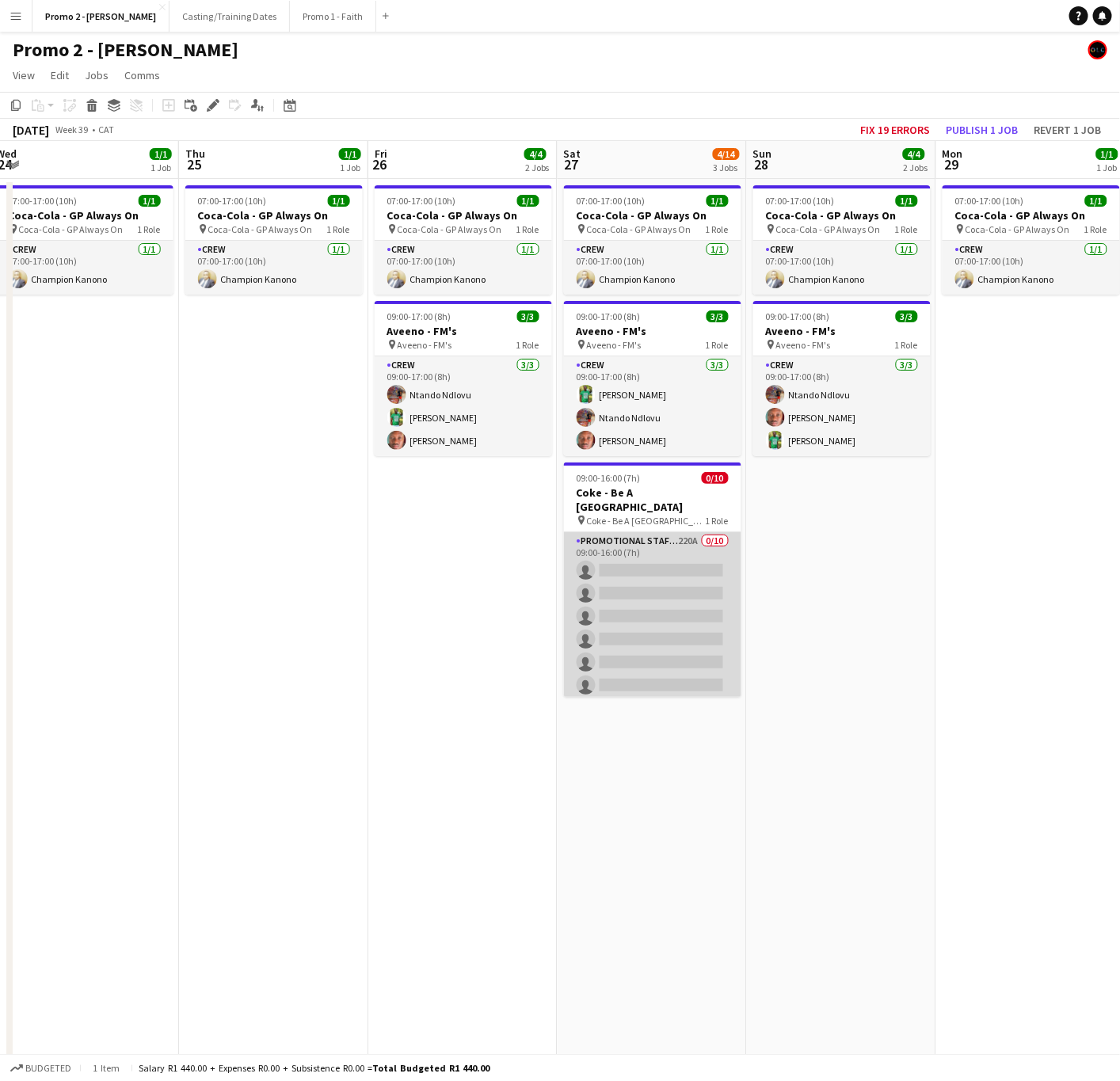
scroll to position [0, 580]
click at [616, 549] on app-card-role "Promotional Staffing (Brand Ambassadors) 220A 0/10 09:00-16:00 (7h) single-neut…" at bounding box center [651, 662] width 178 height 260
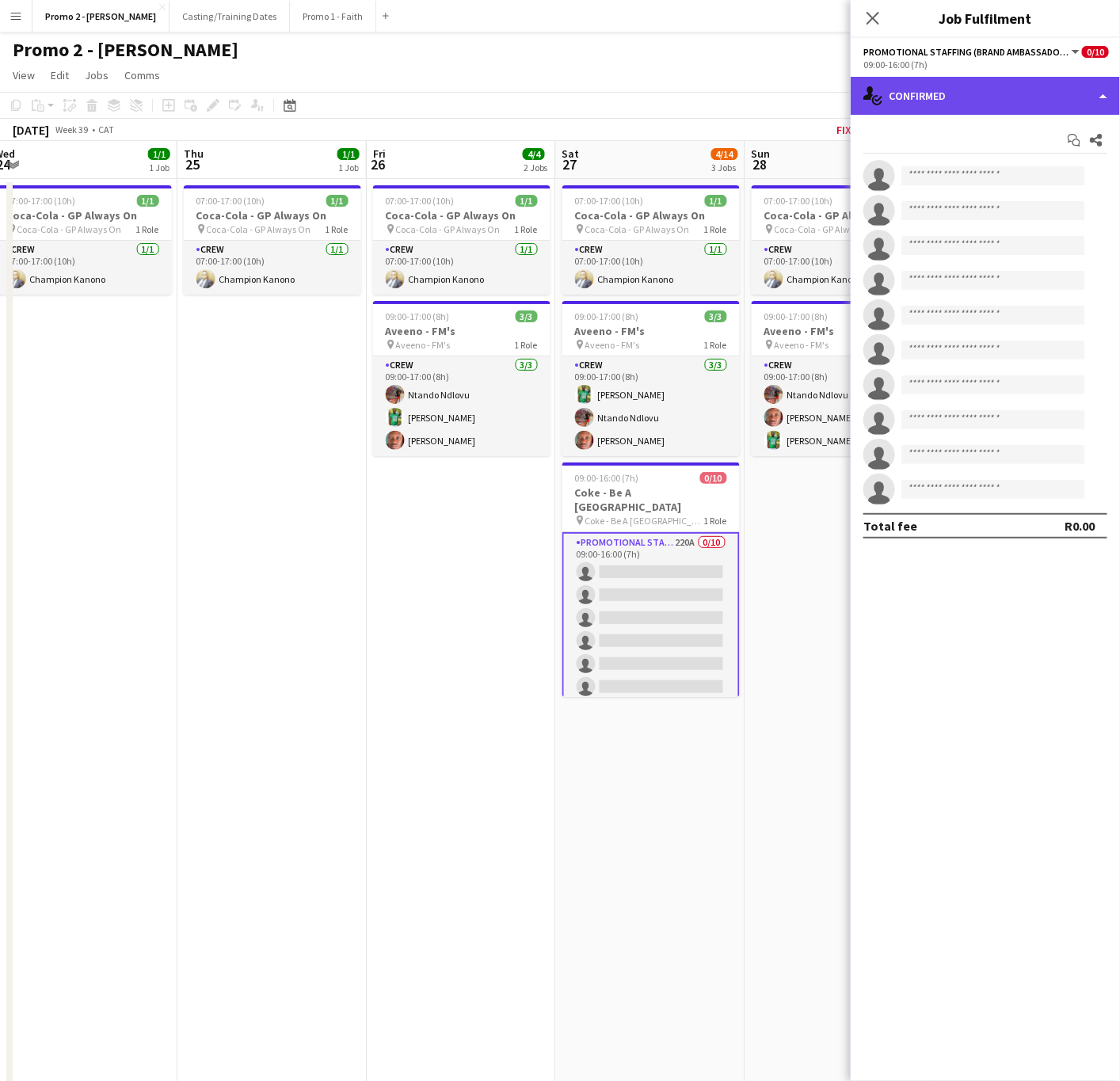
click at [911, 100] on div "single-neutral-actions-check-2 Confirmed" at bounding box center [985, 95] width 269 height 38
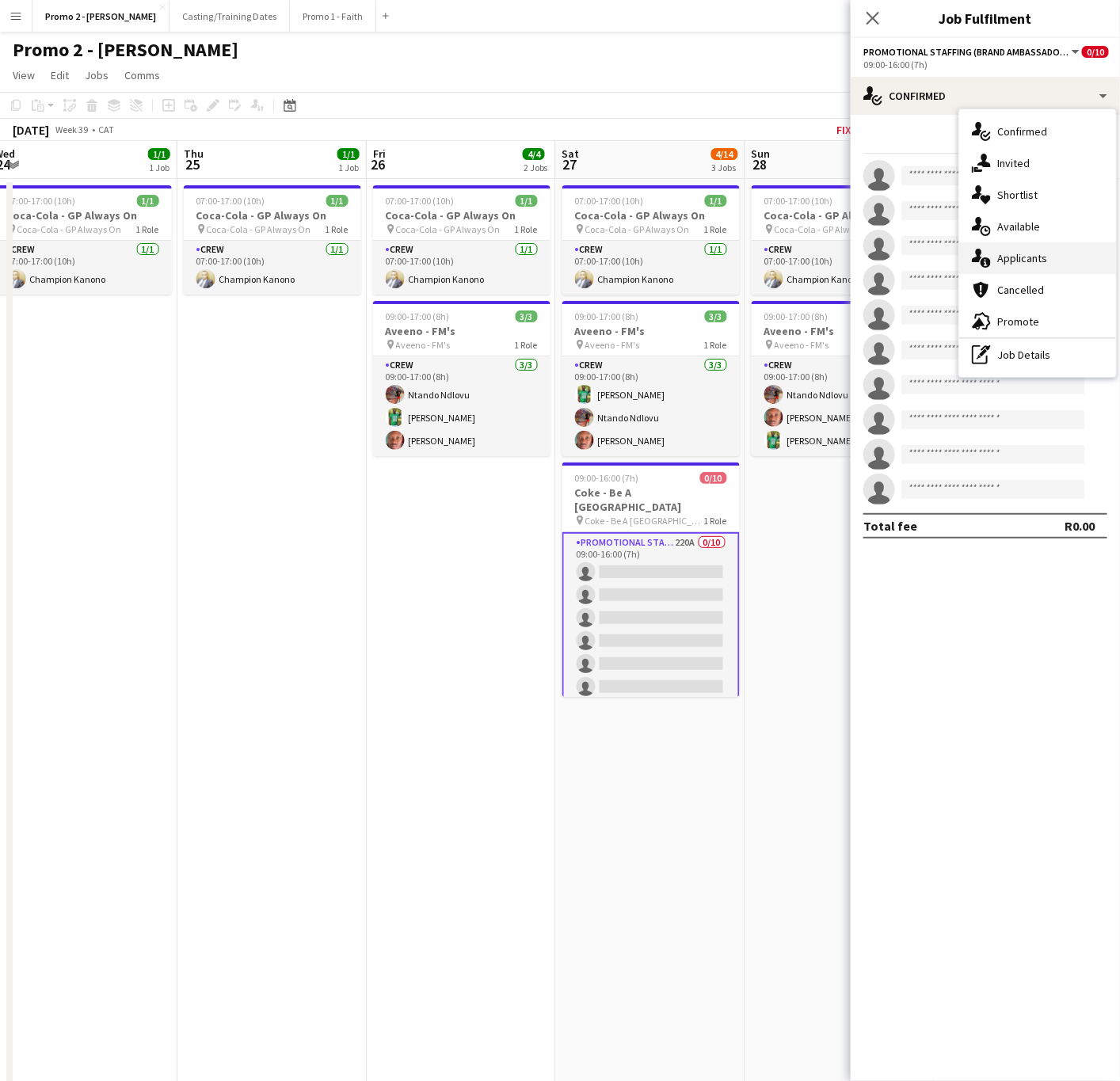
click at [1034, 267] on div "single-neutral-actions-information Applicants" at bounding box center [1038, 259] width 157 height 32
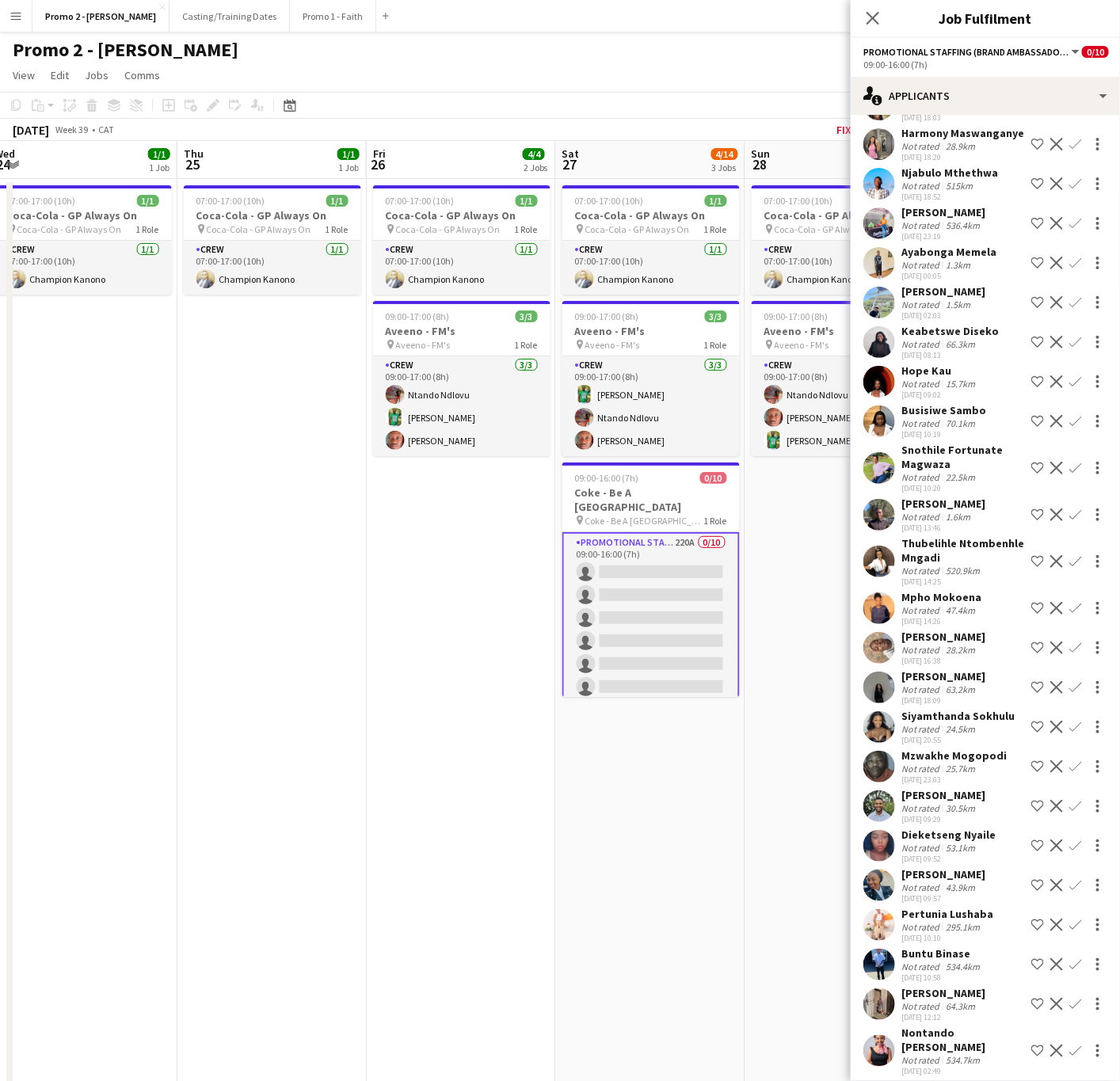
scroll to position [1307, 0]
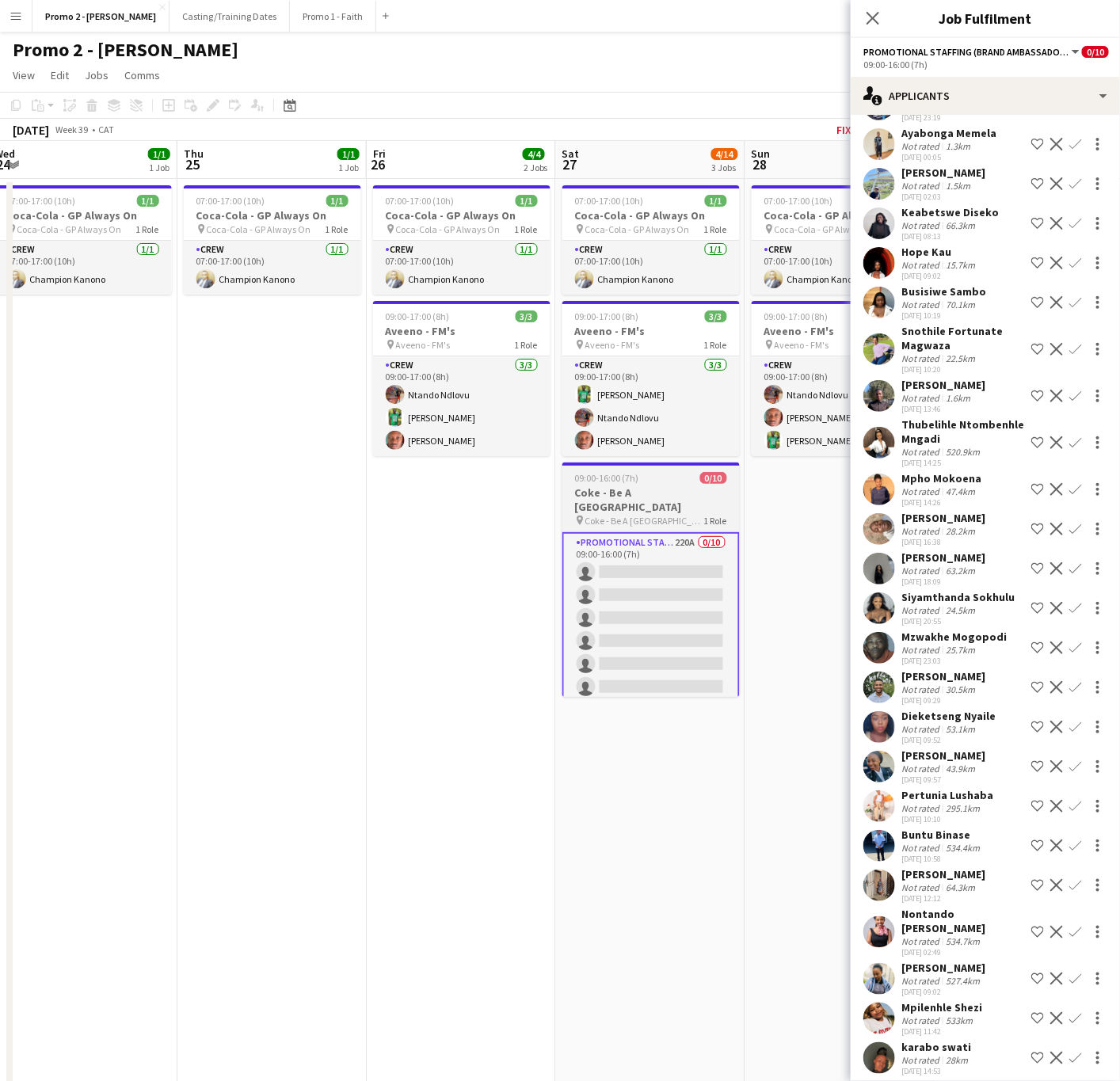
click at [612, 504] on h3 "Coke - Be A [GEOGRAPHIC_DATA]" at bounding box center [651, 500] width 178 height 29
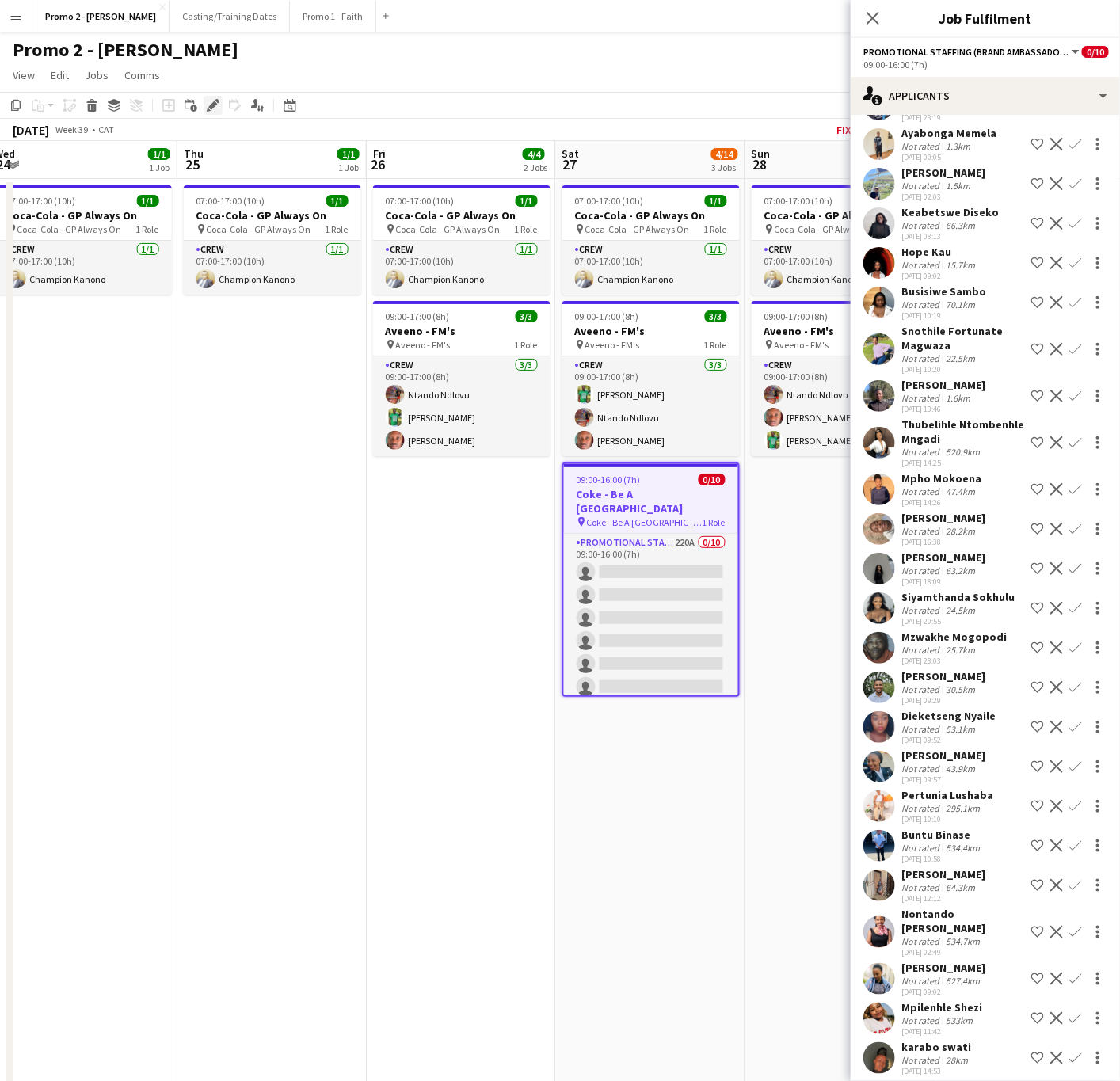
click at [207, 105] on icon "Edit" at bounding box center [213, 106] width 13 height 13
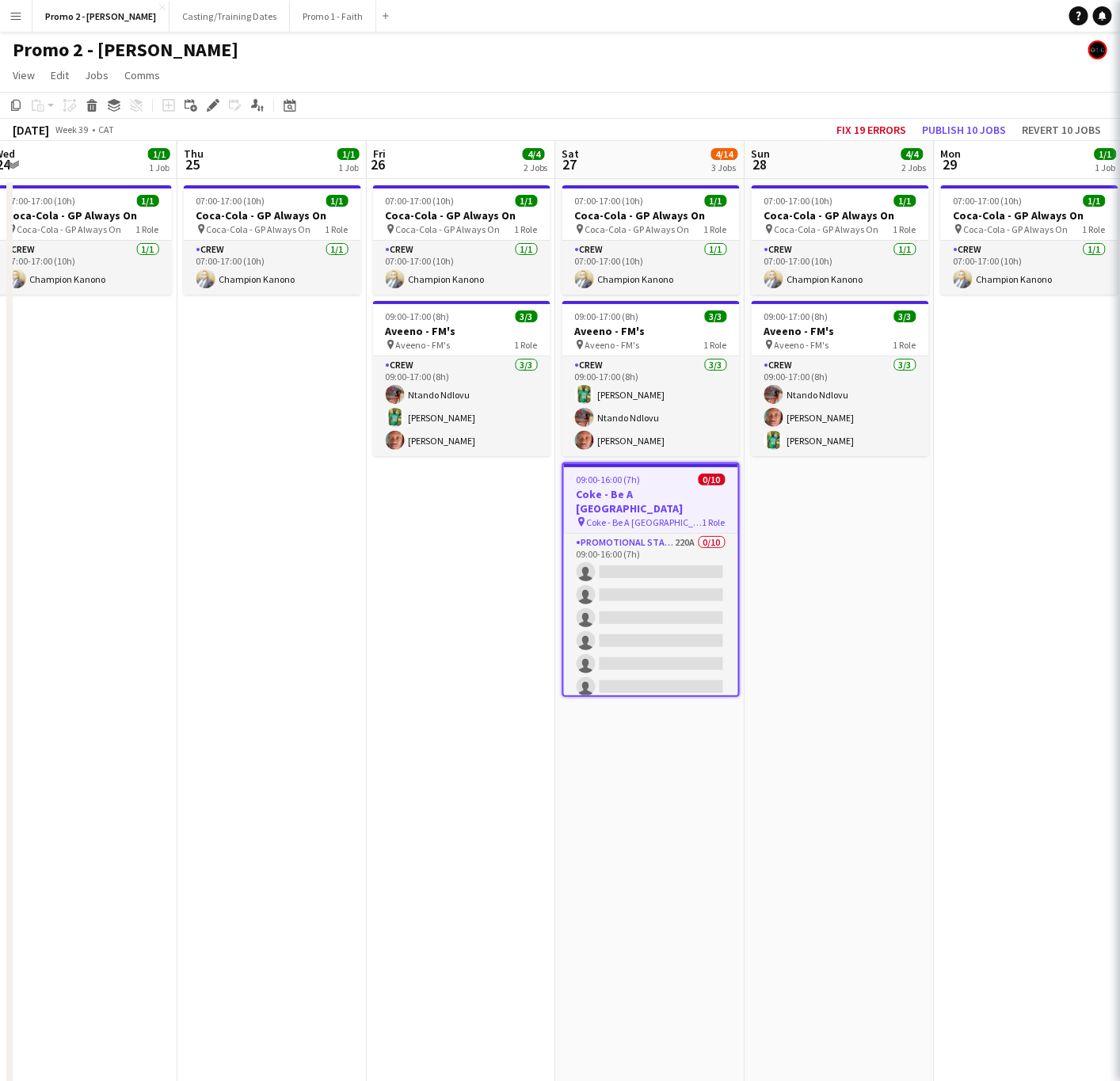
scroll to position [0, 0]
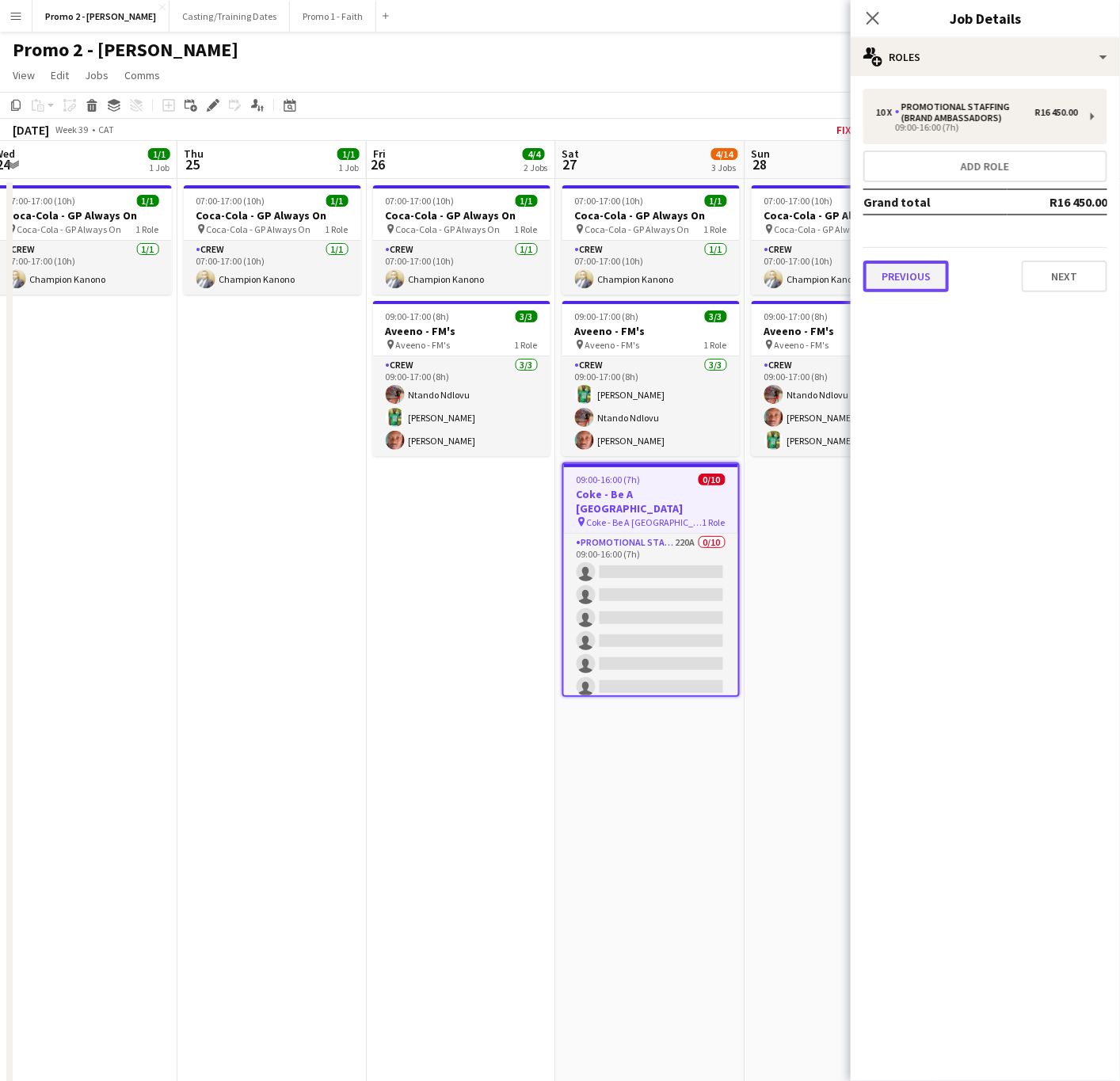
click at [924, 280] on button "Previous" at bounding box center [905, 276] width 86 height 32
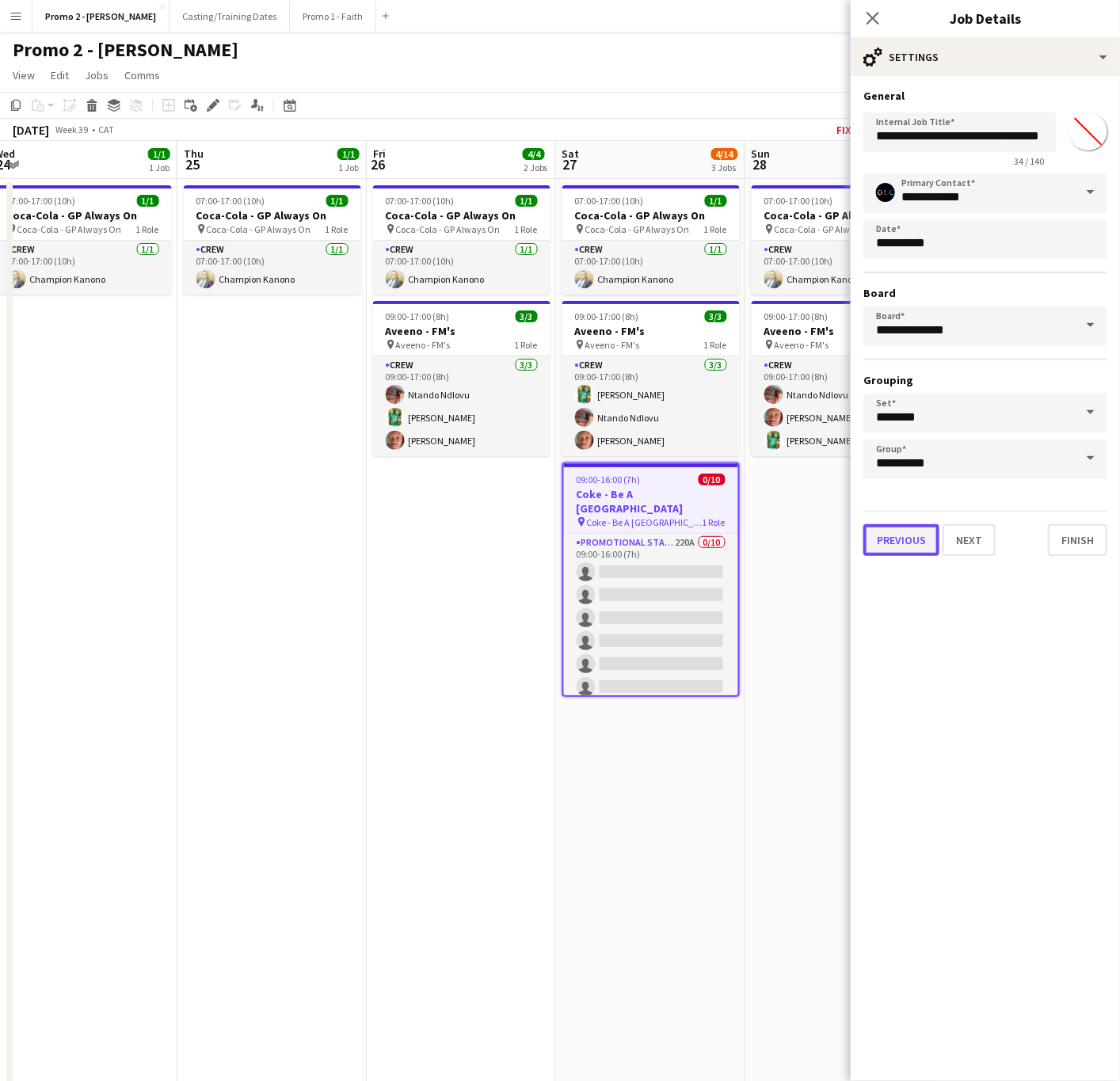
click at [891, 537] on button "Previous" at bounding box center [901, 540] width 76 height 32
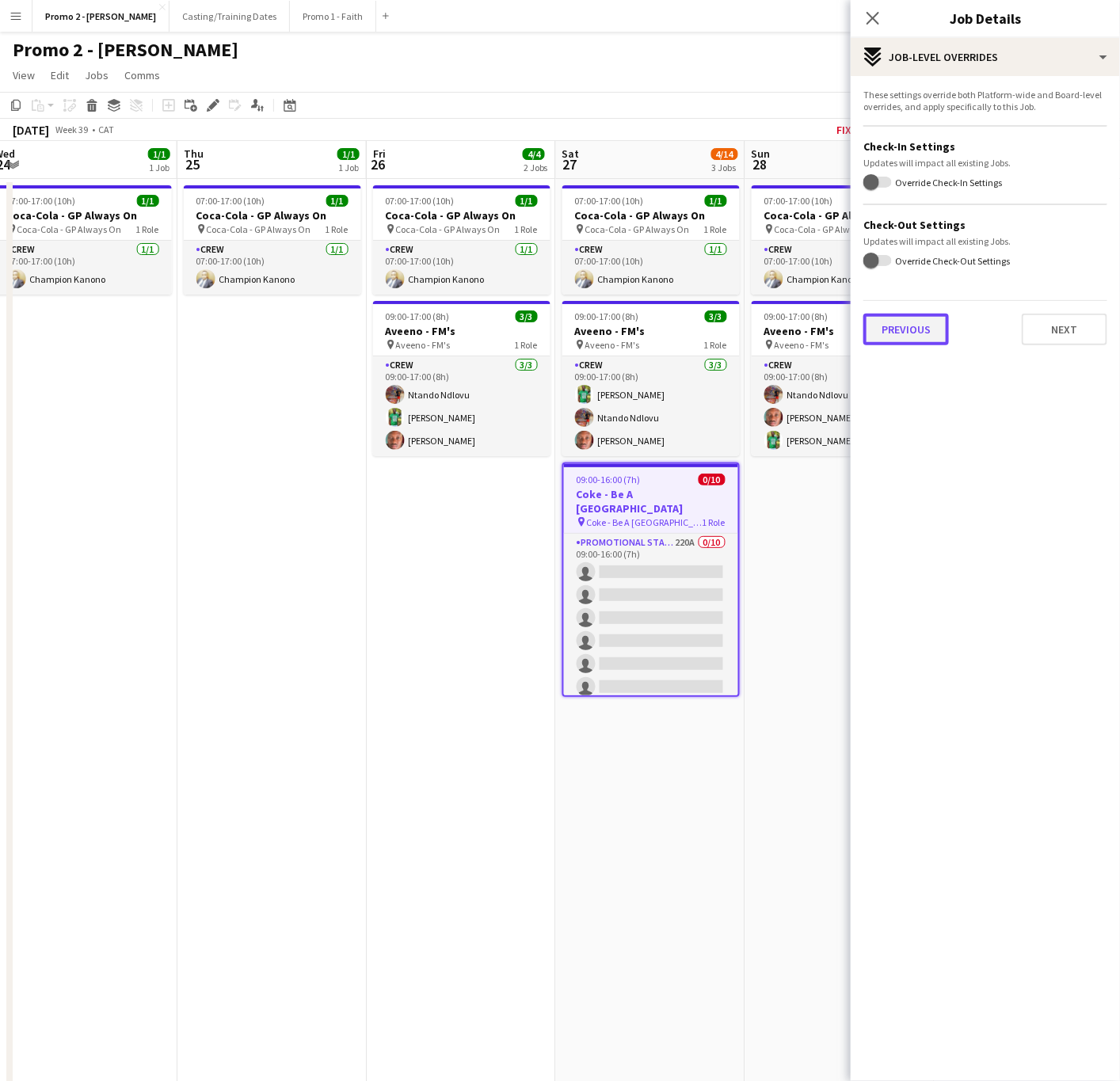
click at [906, 327] on button "Previous" at bounding box center [905, 330] width 86 height 32
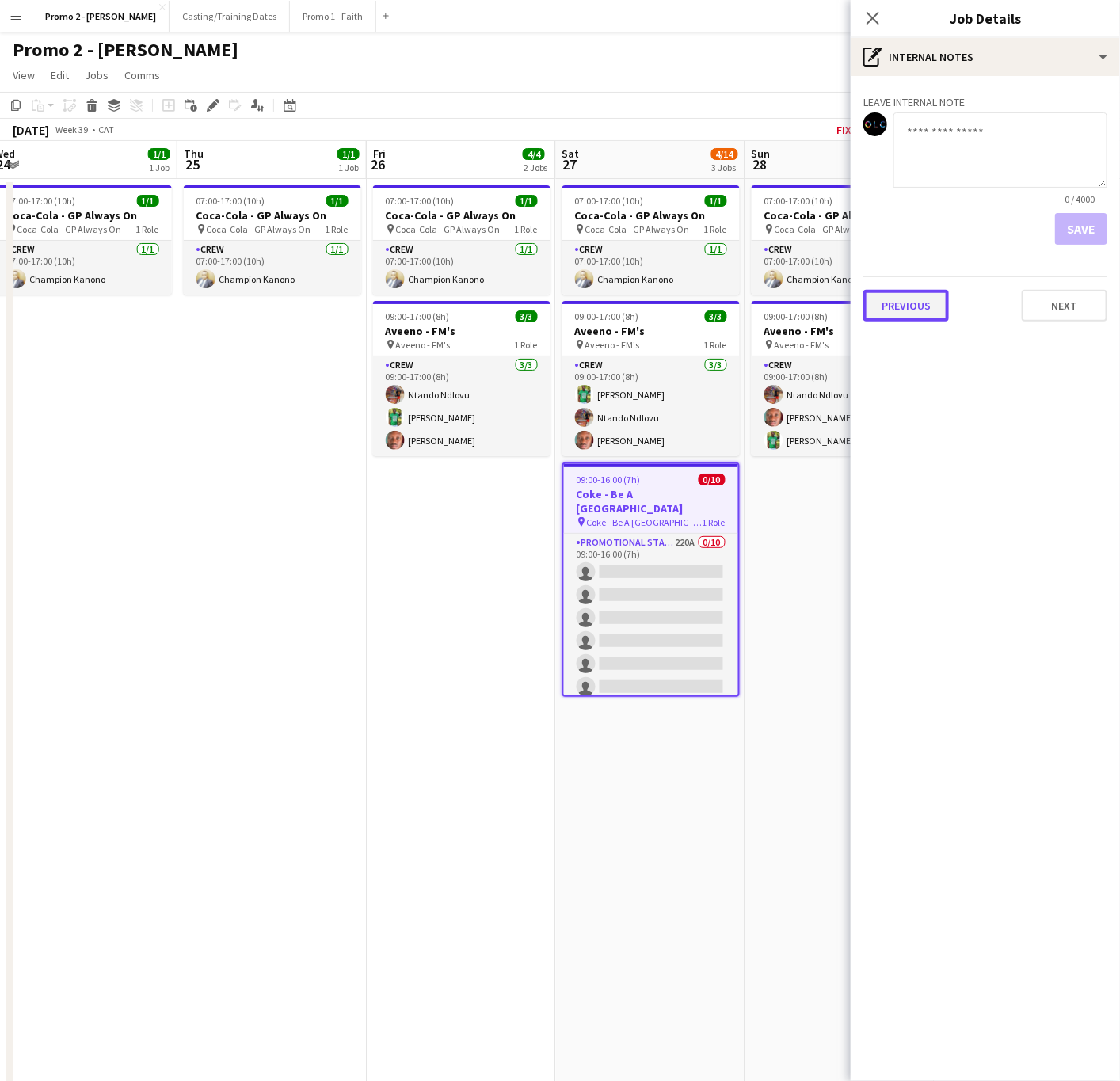
click at [929, 295] on button "Previous" at bounding box center [905, 306] width 86 height 32
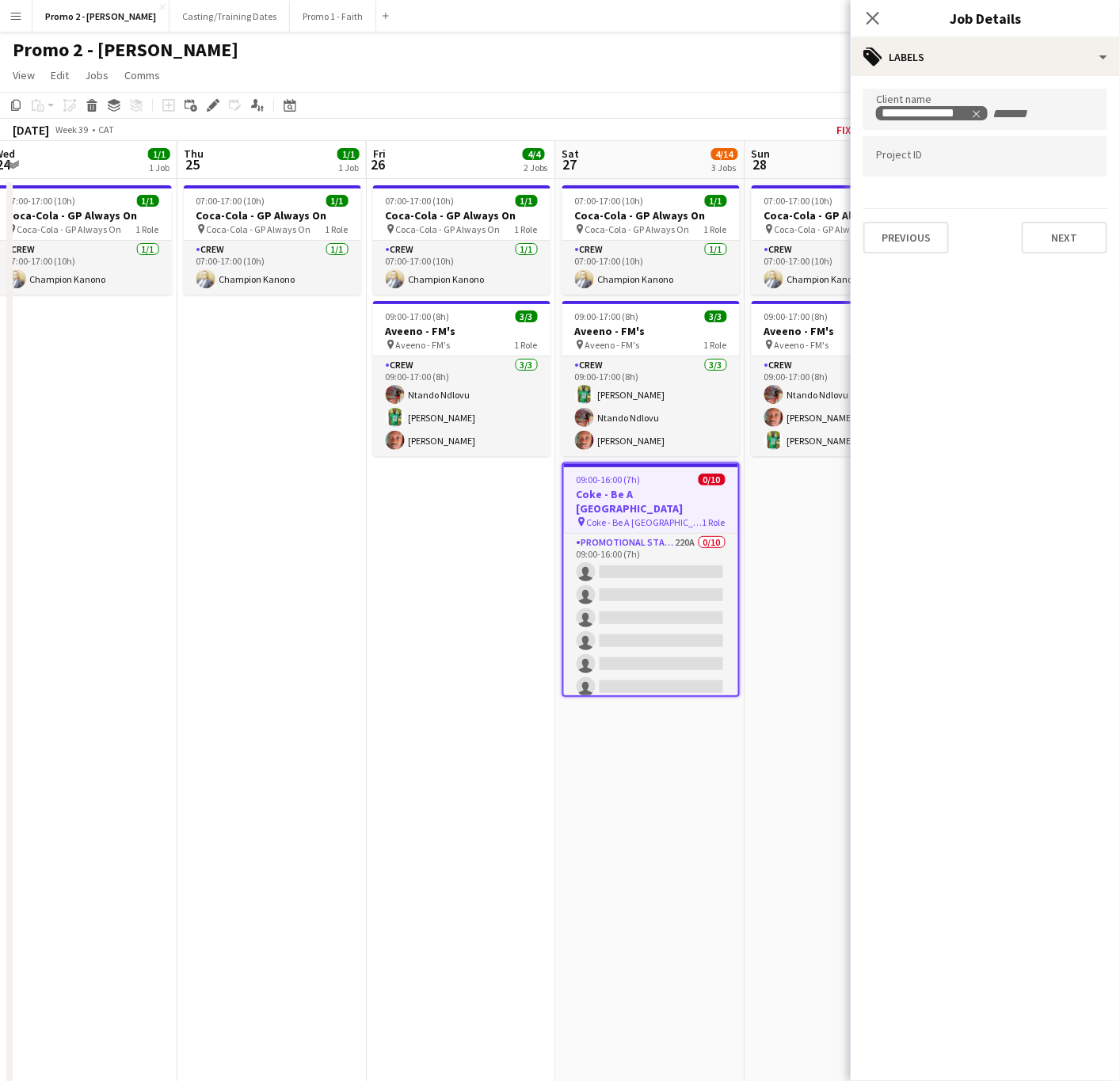
click at [892, 255] on div "**********" at bounding box center [985, 171] width 269 height 190
click at [891, 255] on div "**********" at bounding box center [985, 171] width 269 height 190
click at [920, 241] on button "Previous" at bounding box center [905, 238] width 86 height 32
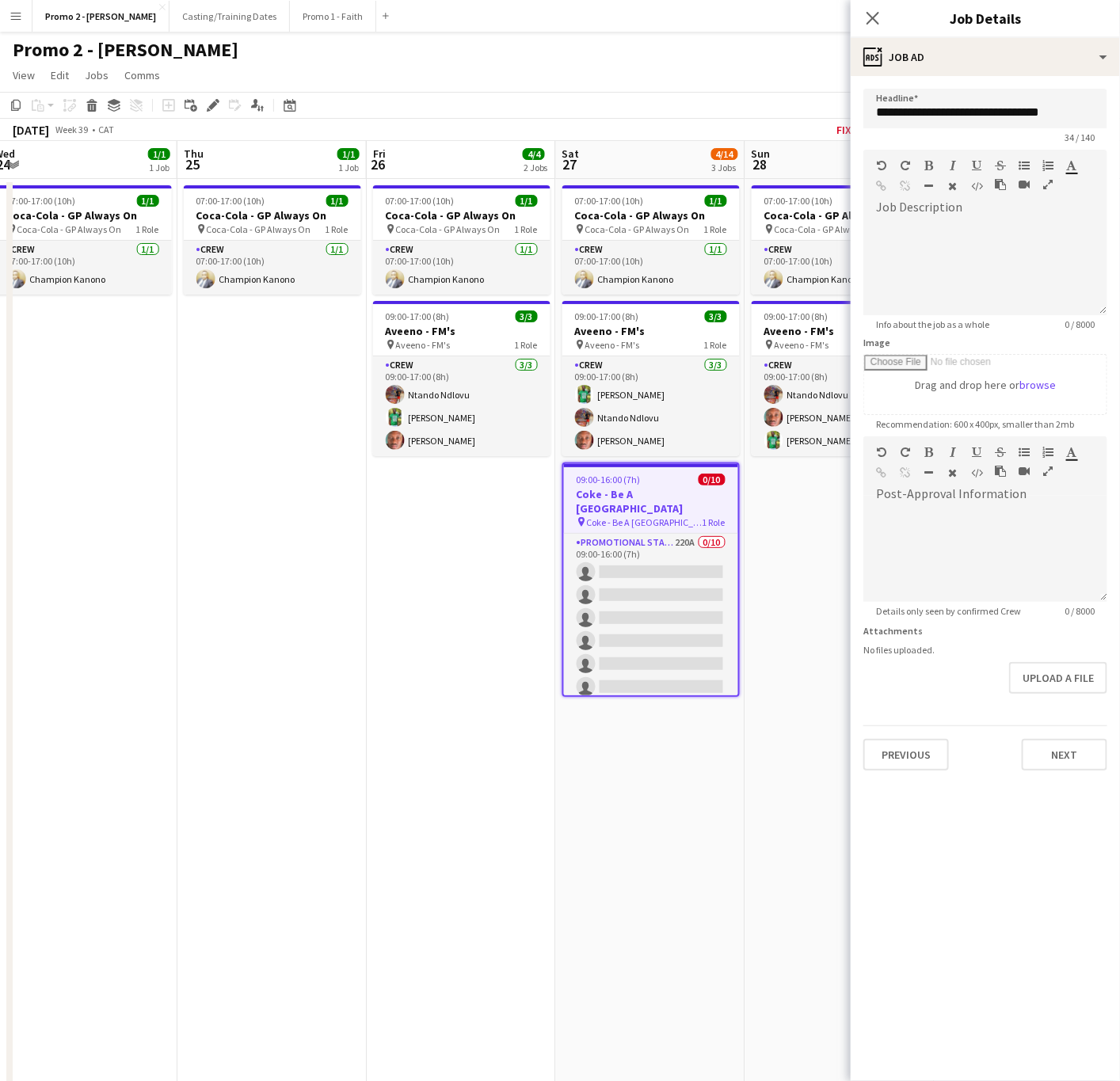
scroll to position [38, 0]
click at [905, 746] on button "Previous" at bounding box center [905, 755] width 86 height 32
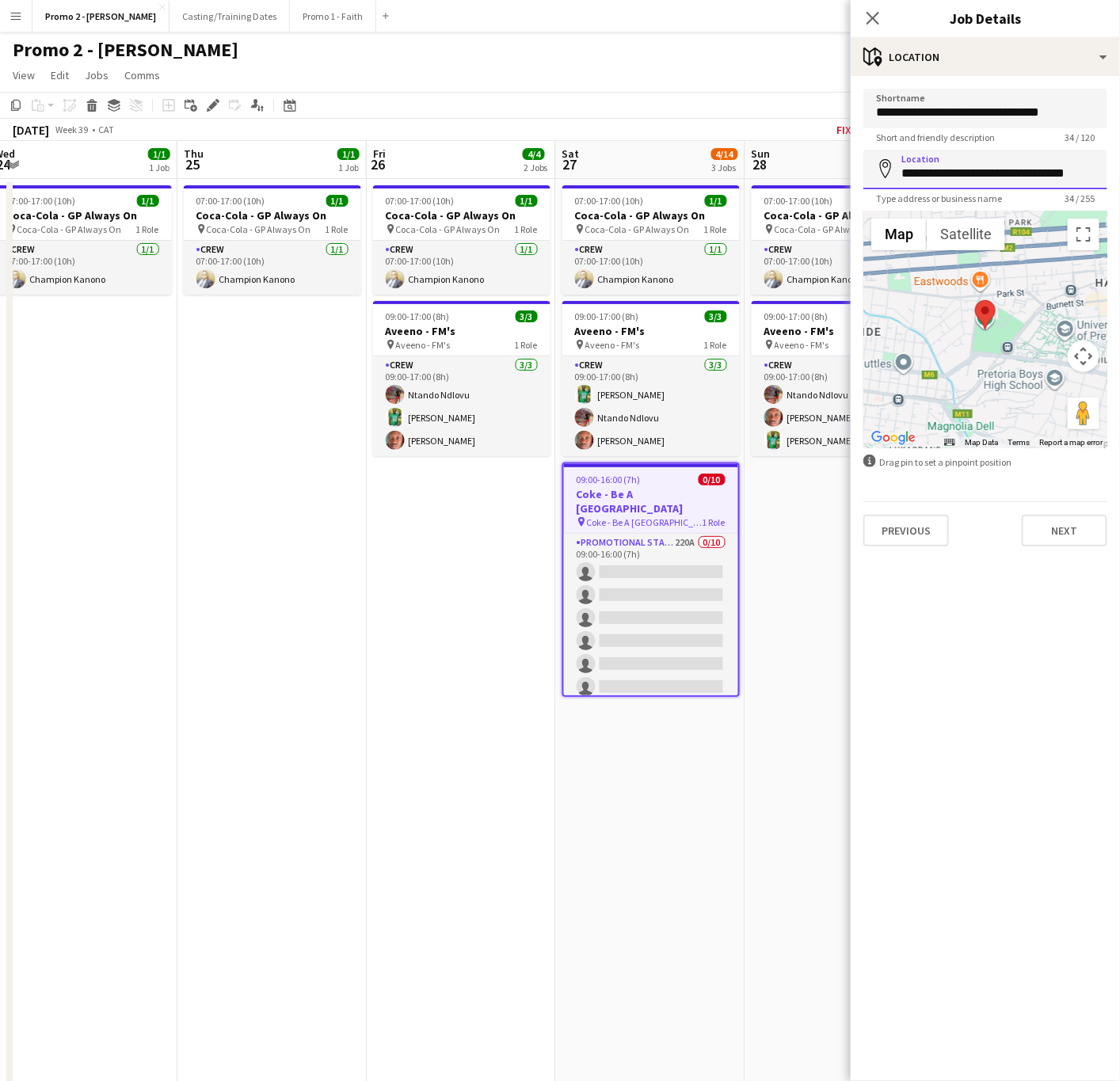
click at [965, 171] on input "**********" at bounding box center [985, 169] width 244 height 39
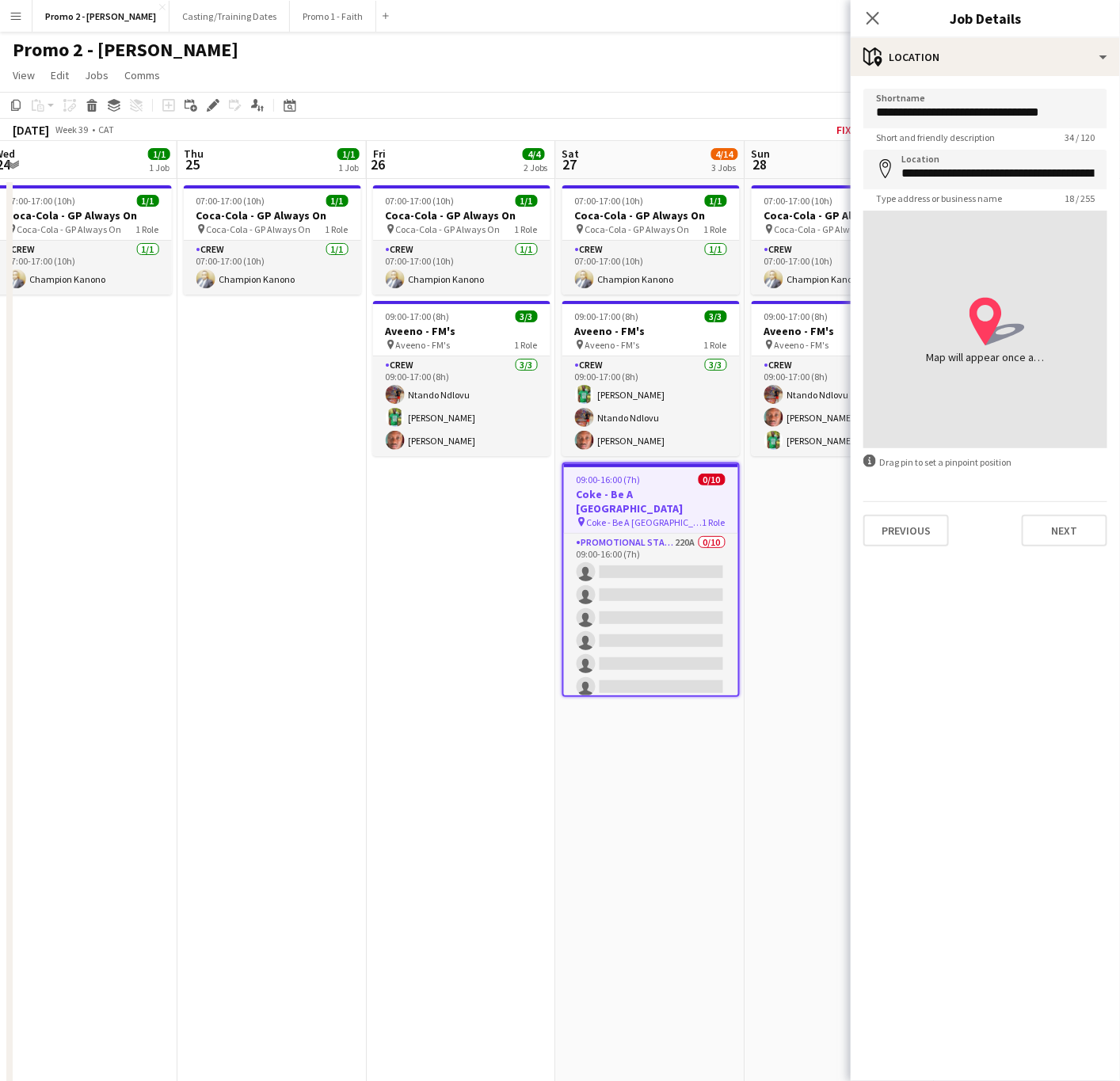
type input "**********"
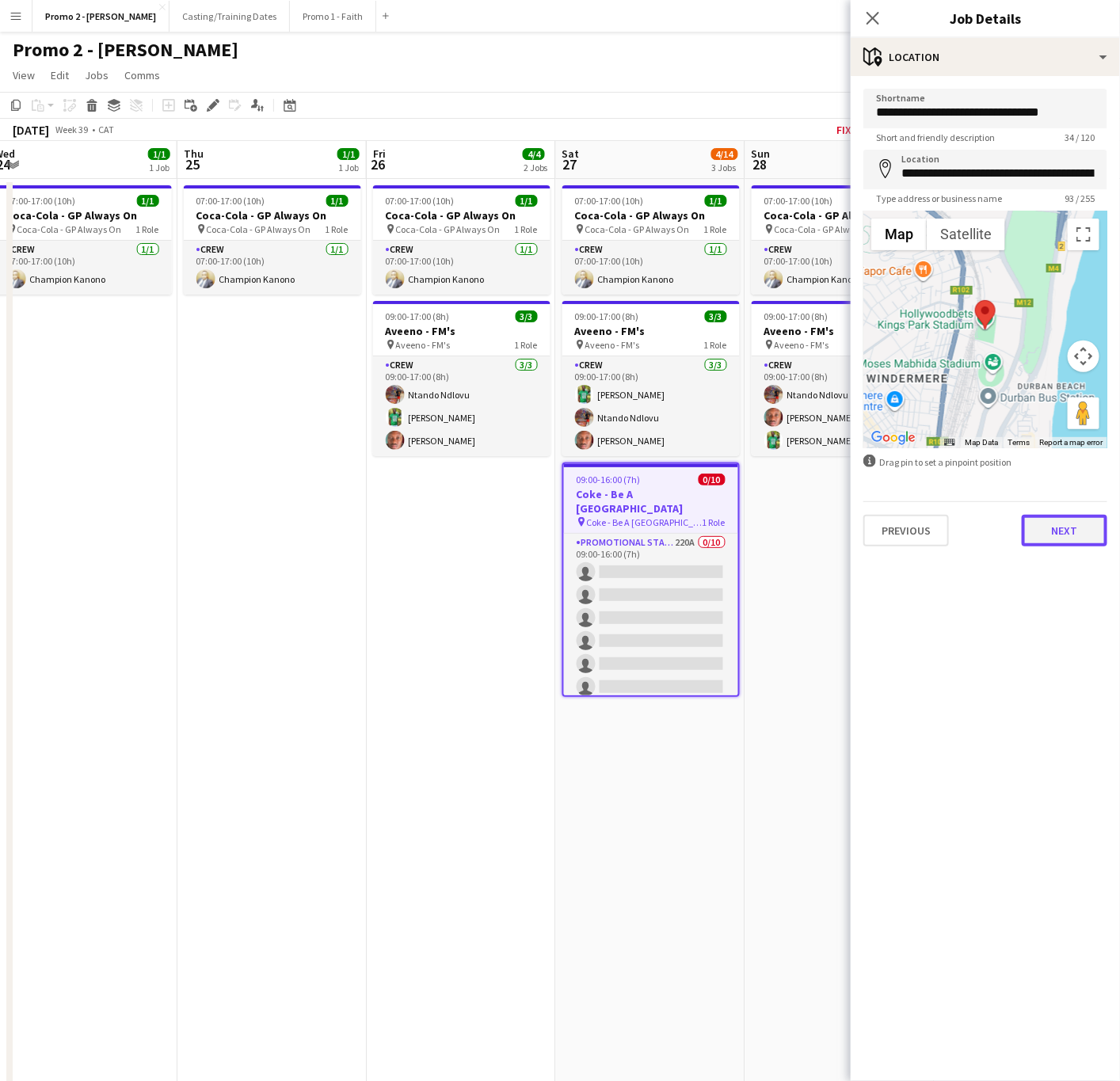
click at [1058, 524] on button "Next" at bounding box center [1064, 531] width 86 height 32
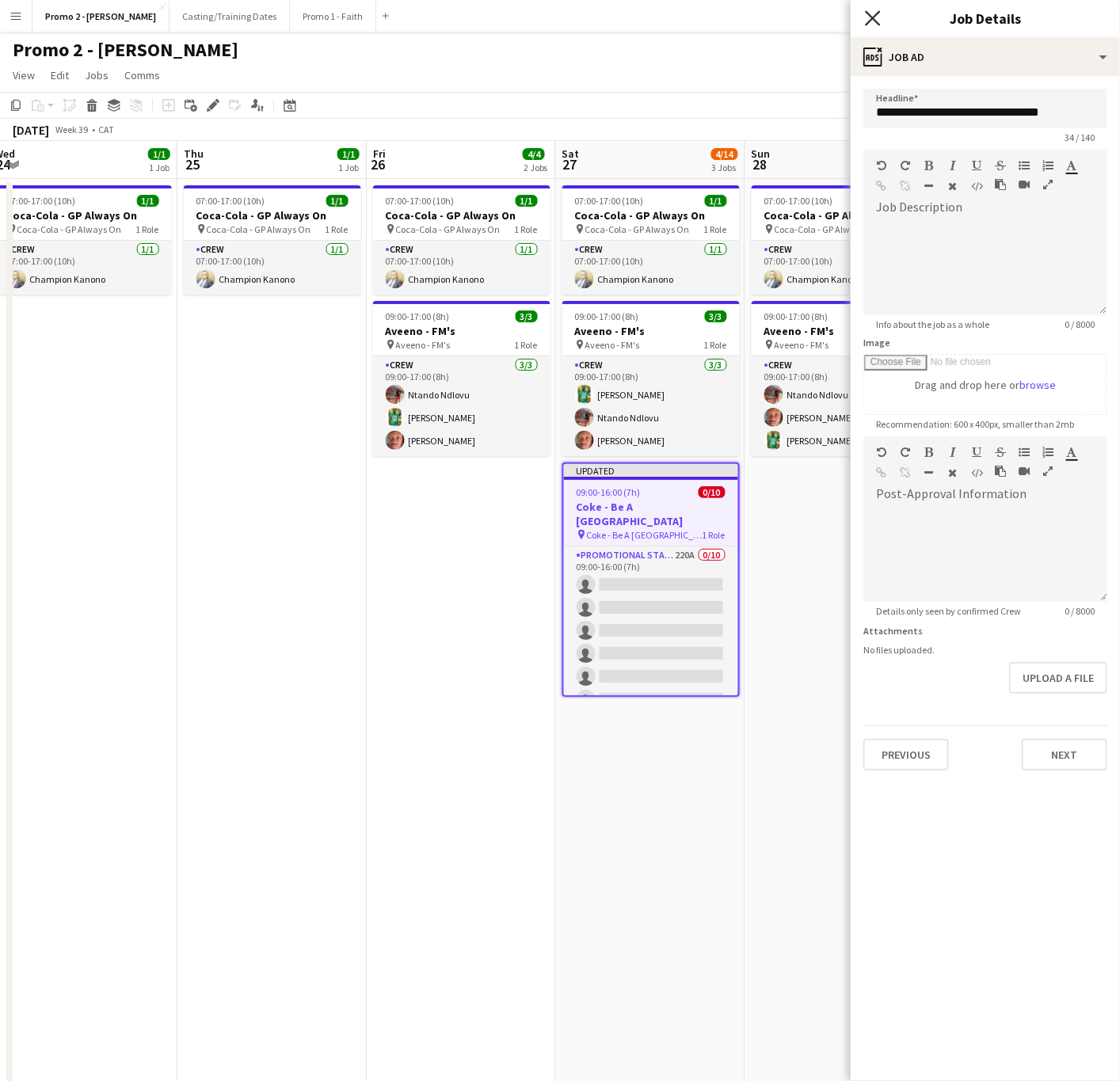
click at [870, 13] on icon "Close pop-in" at bounding box center [872, 18] width 15 height 15
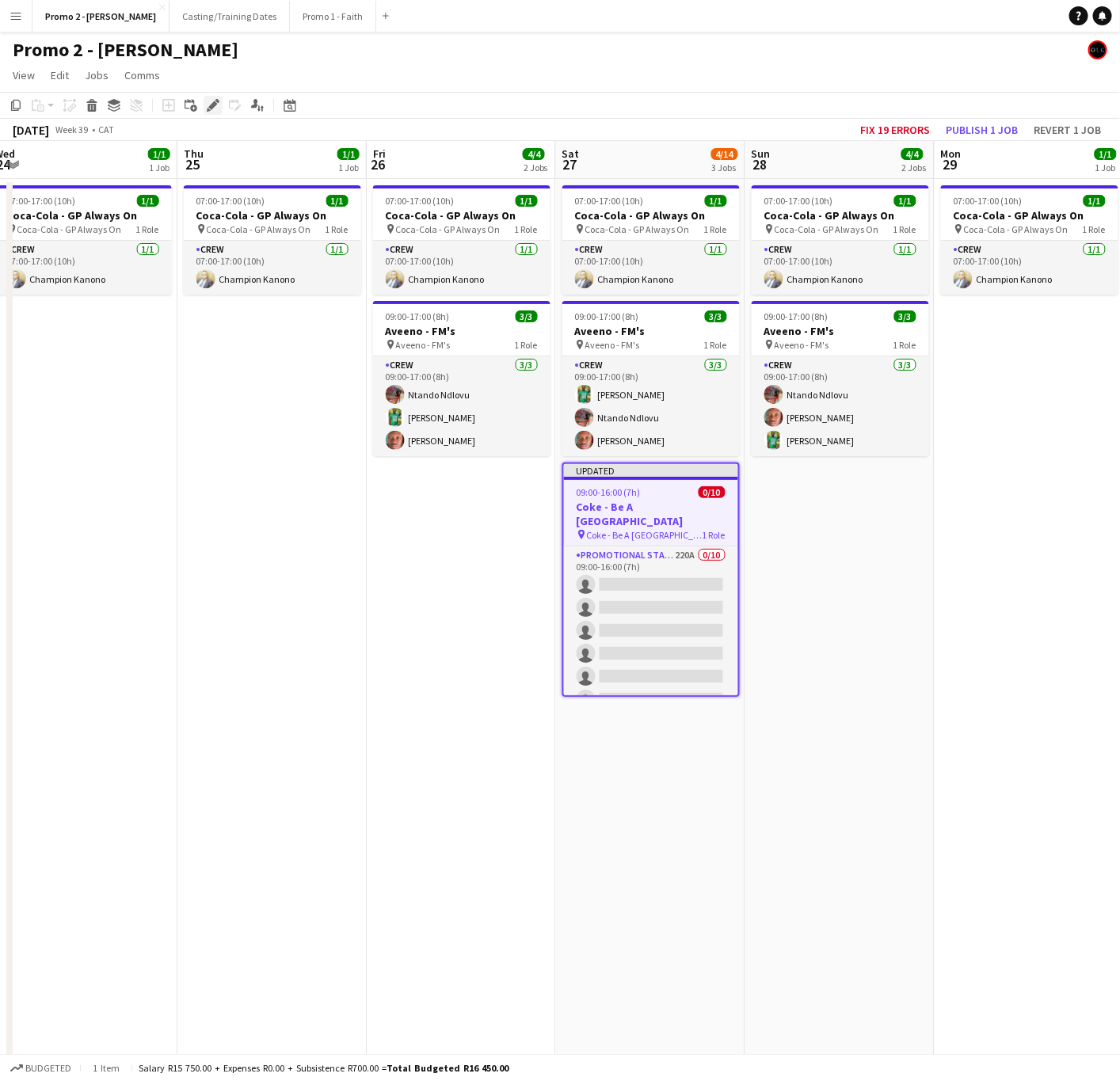
drag, startPoint x: 211, startPoint y: 112, endPoint x: 245, endPoint y: 167, distance: 64.7
click at [211, 112] on div "Edit" at bounding box center [213, 106] width 19 height 19
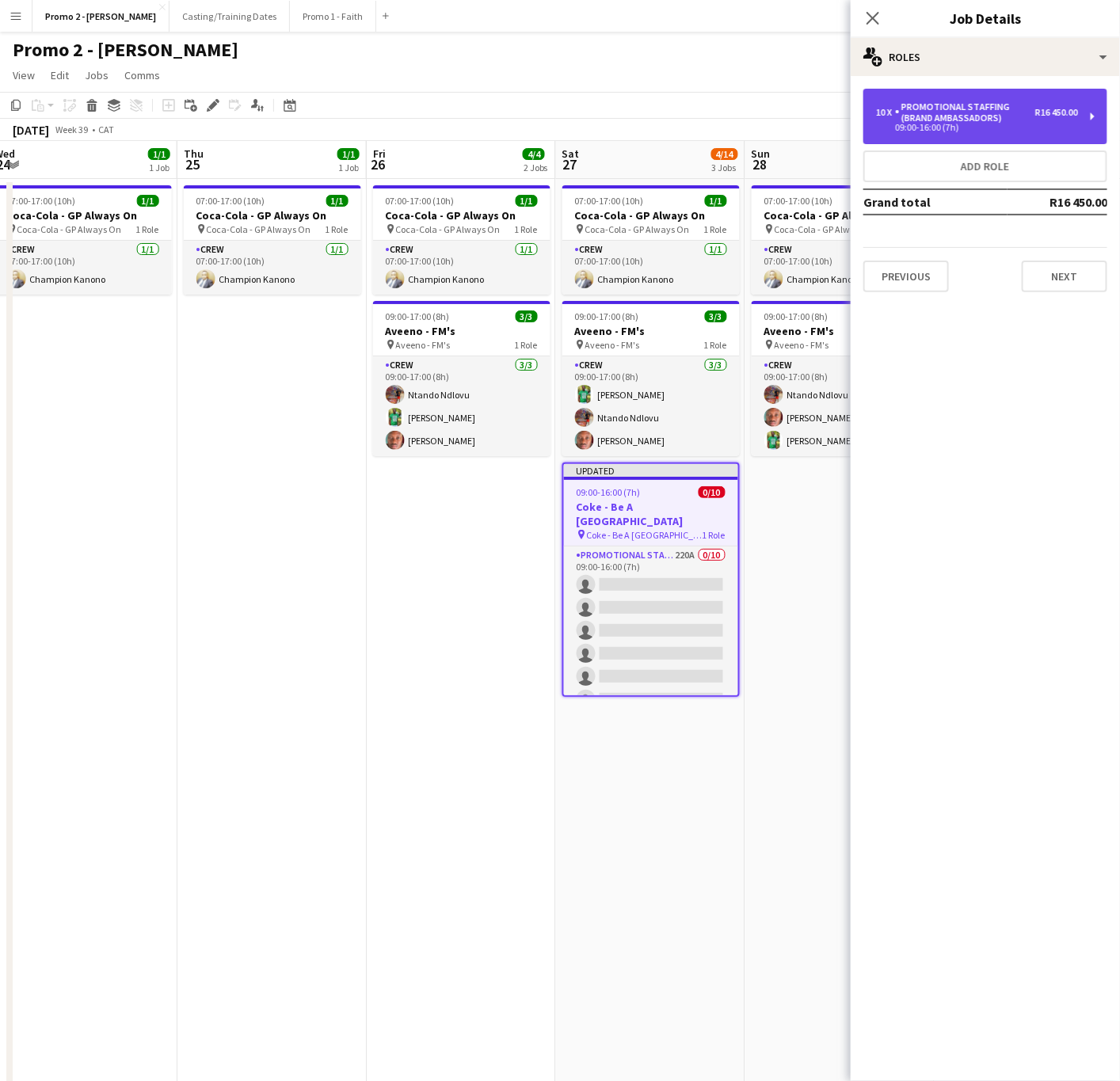
click at [951, 126] on div "09:00-16:00 (7h)" at bounding box center [977, 127] width 202 height 8
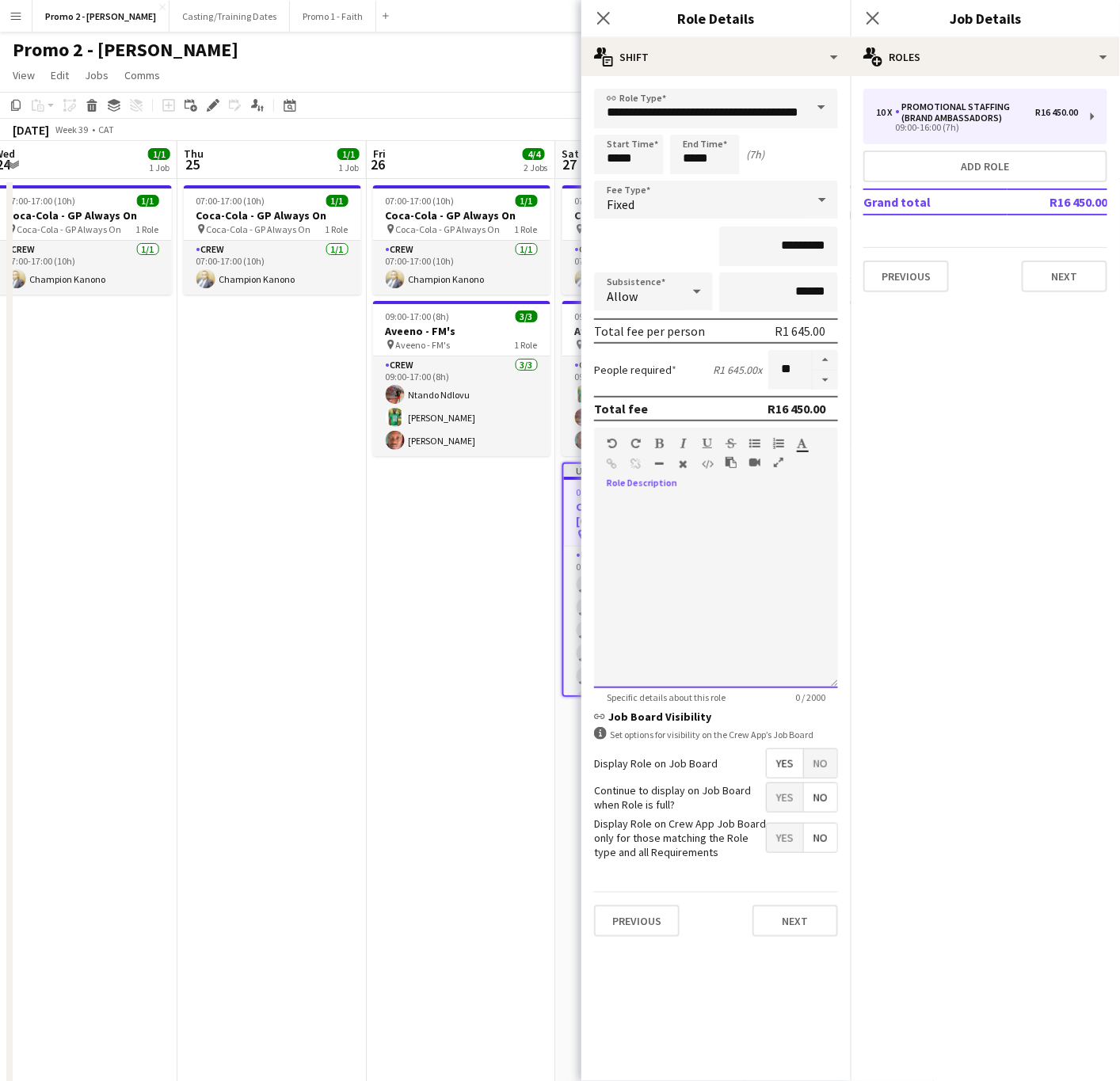
click at [668, 548] on div at bounding box center [716, 593] width 244 height 190
paste div
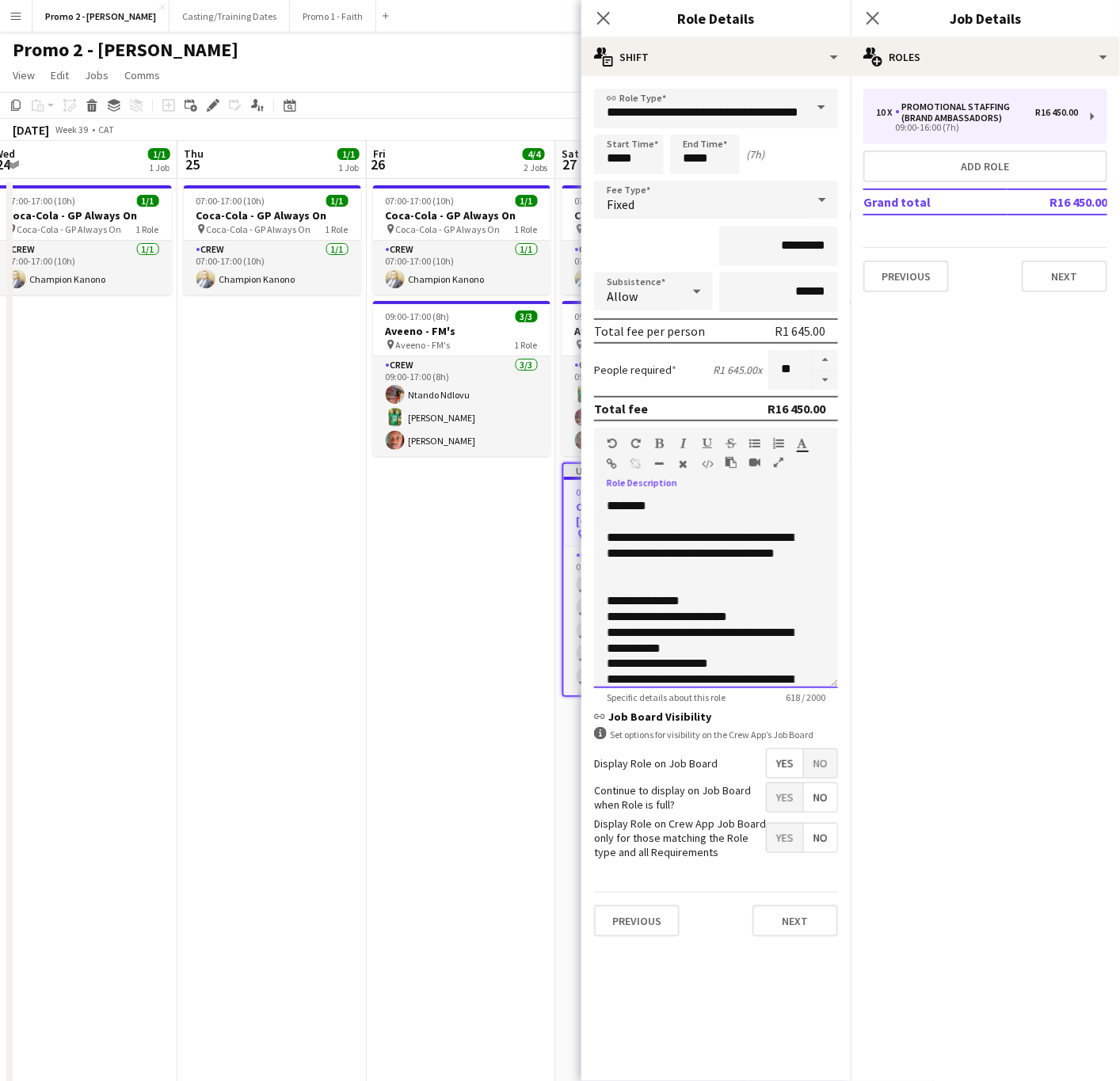
drag, startPoint x: 644, startPoint y: 571, endPoint x: 506, endPoint y: 506, distance: 152.5
click at [668, 504] on div "********" at bounding box center [707, 506] width 201 height 16
drag, startPoint x: 668, startPoint y: 504, endPoint x: 561, endPoint y: 504, distance: 107.0
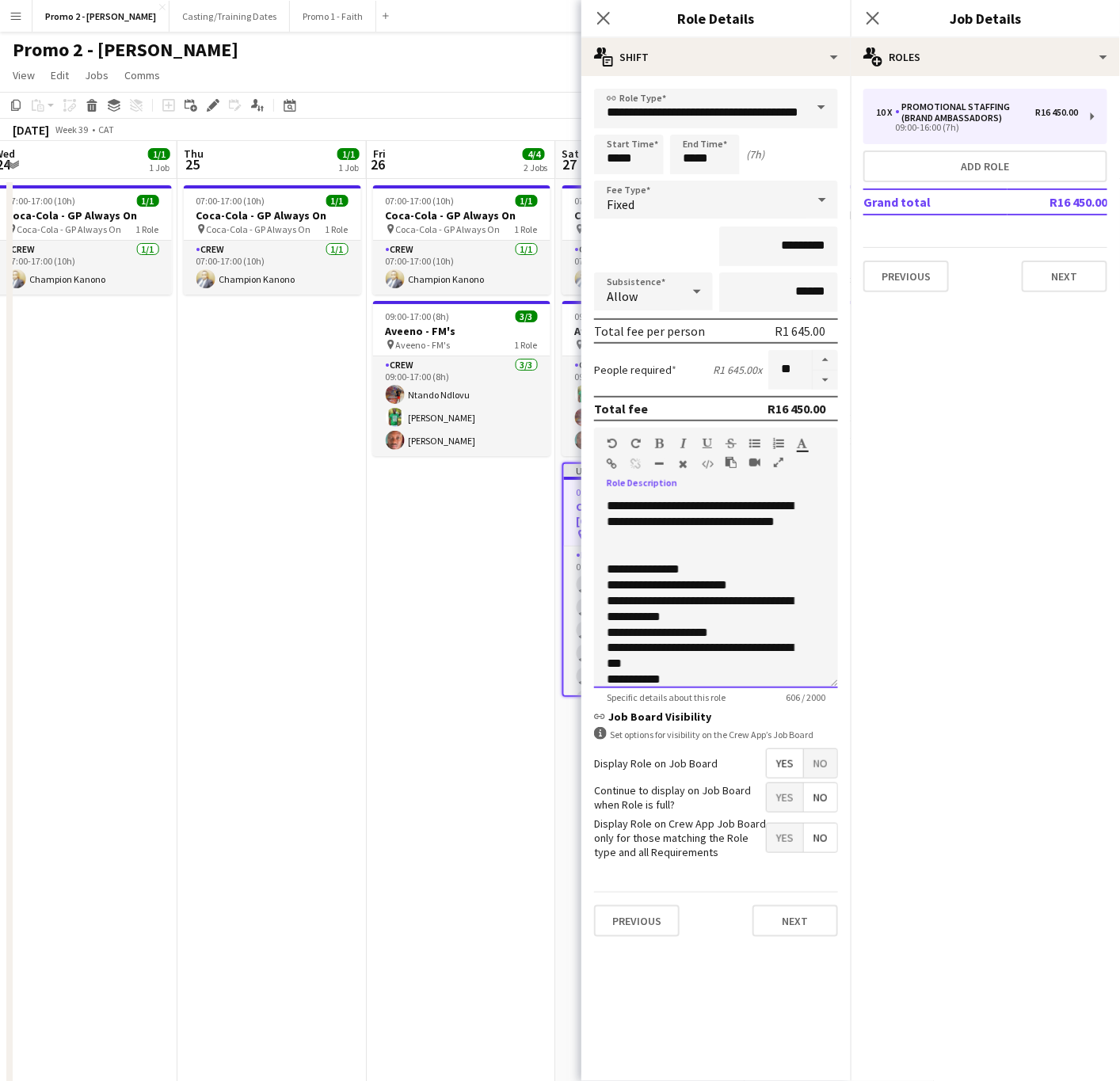
click at [728, 504] on span "**********" at bounding box center [700, 513] width 186 height 28
click at [720, 504] on span "**********" at bounding box center [700, 513] width 186 height 28
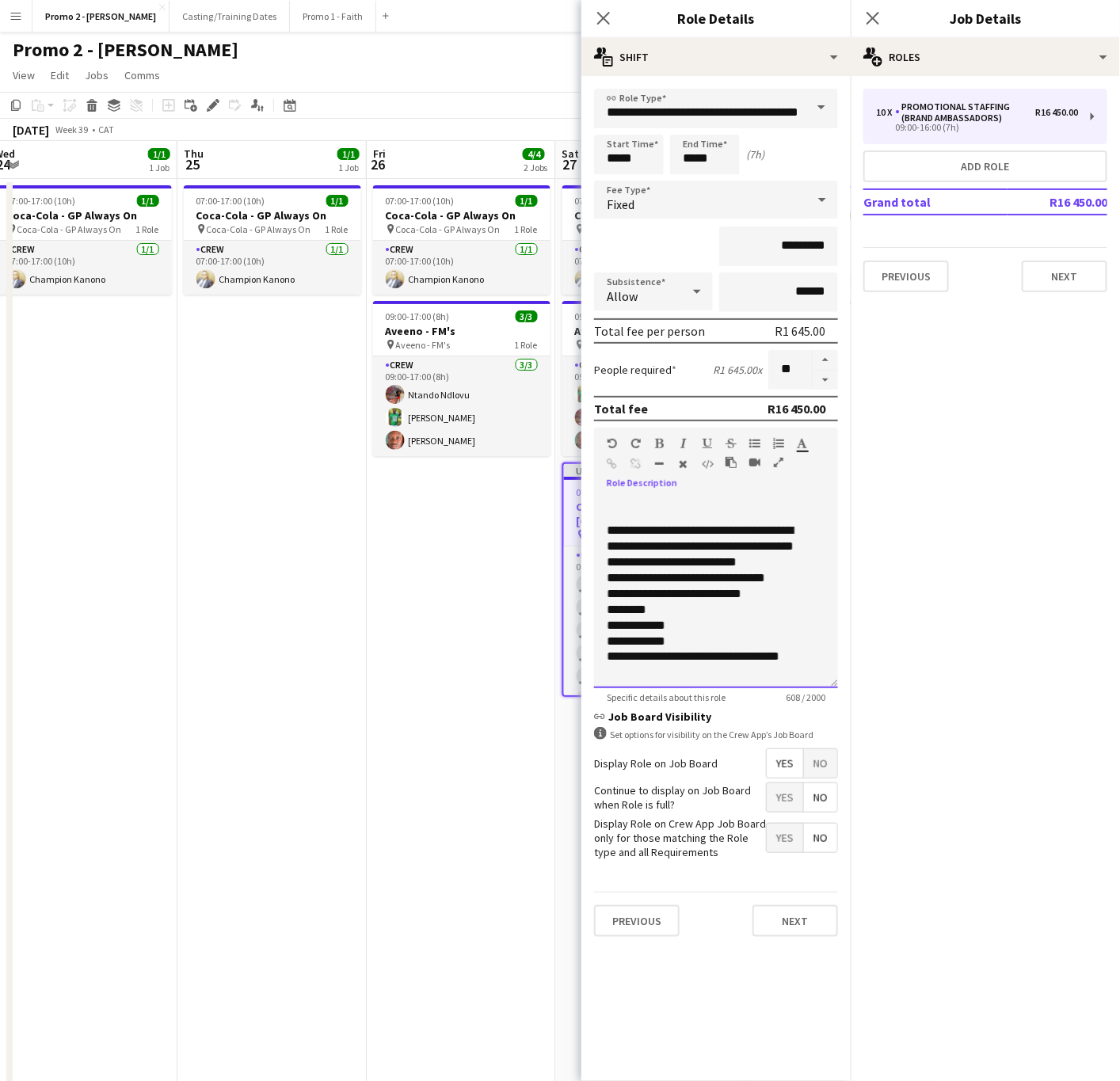
scroll to position [264, 0]
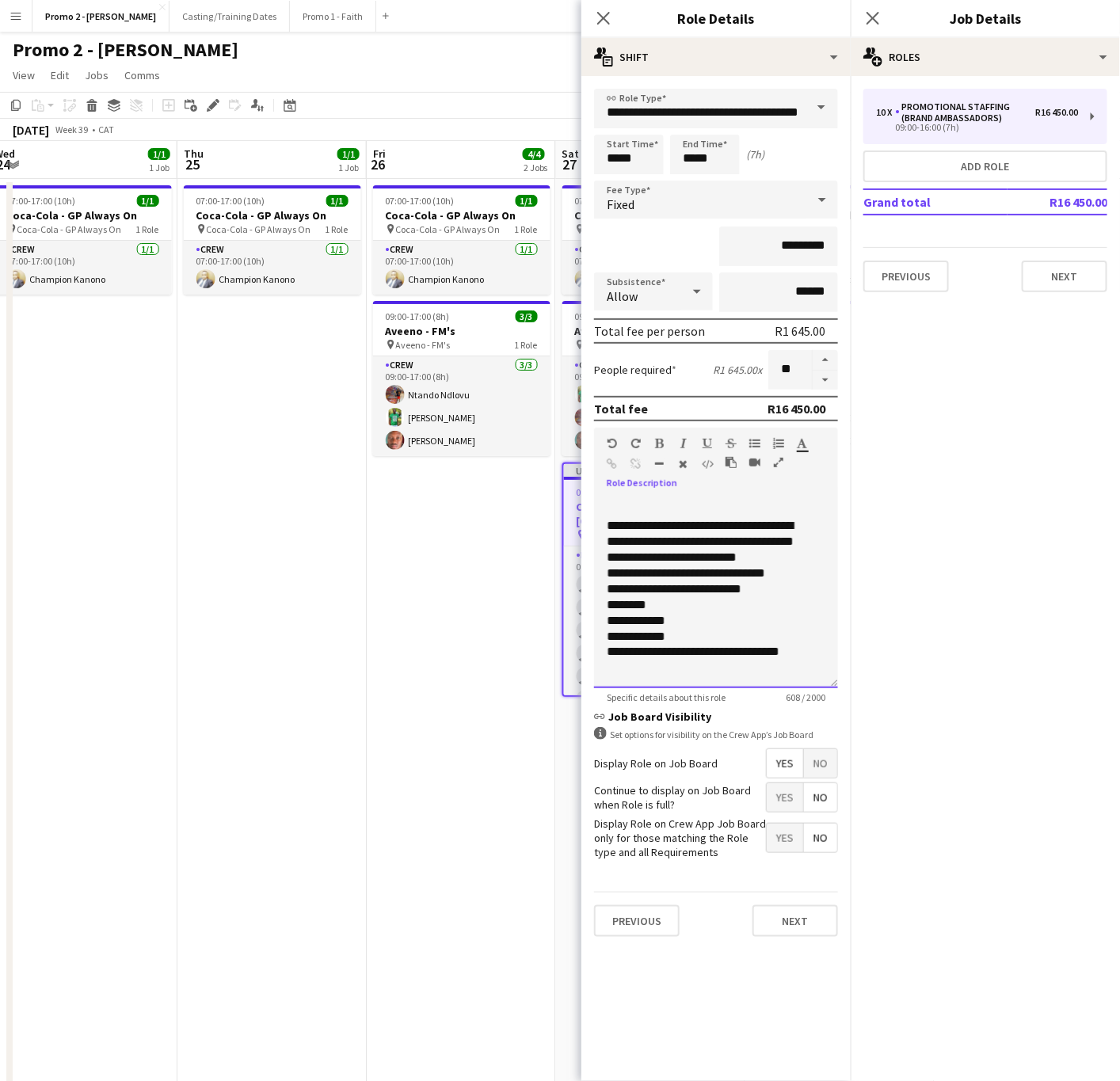
drag, startPoint x: 656, startPoint y: 666, endPoint x: 689, endPoint y: 656, distance: 34.5
click at [656, 666] on div "**********" at bounding box center [707, 660] width 201 height 32
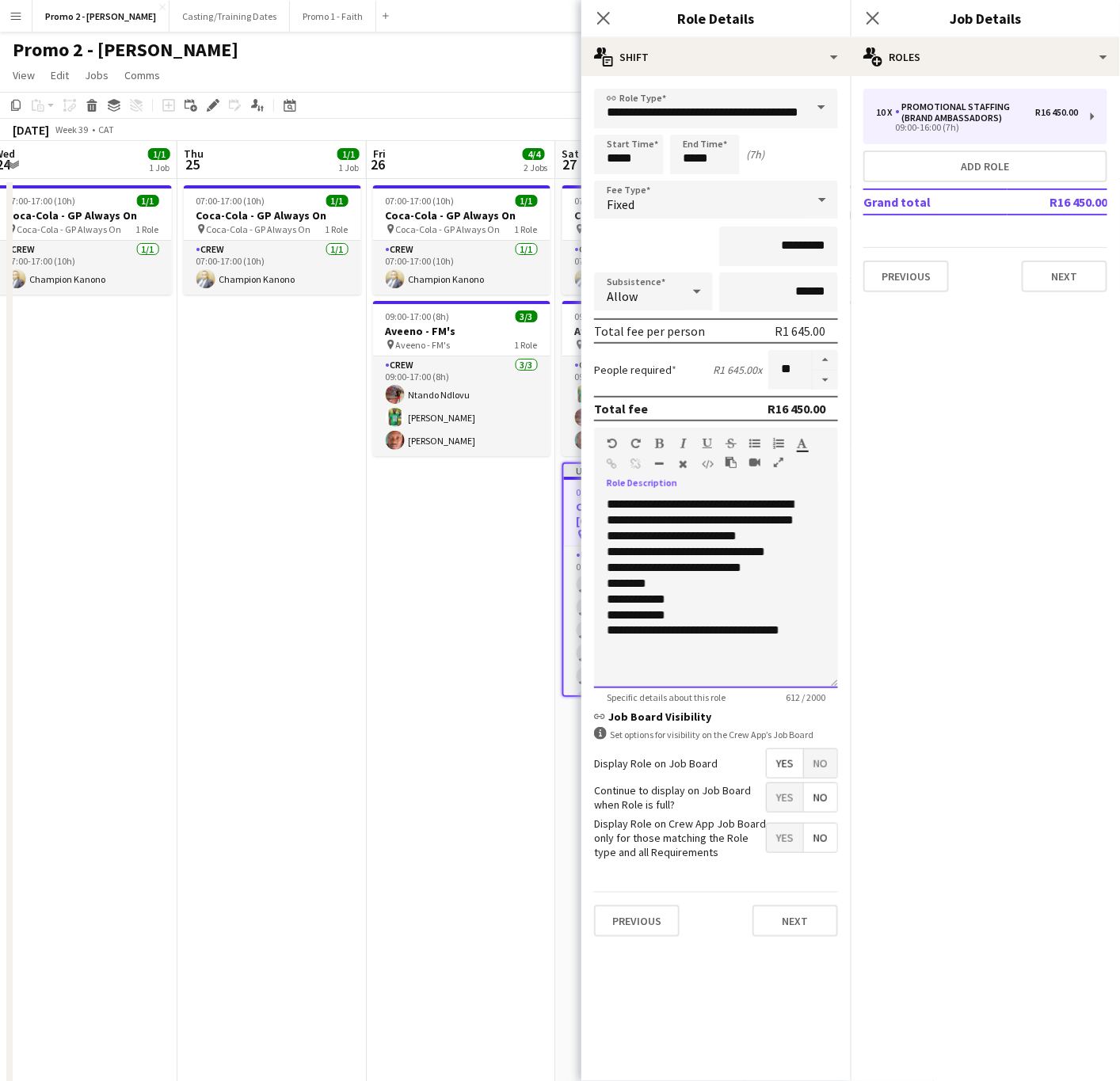
click at [653, 673] on div at bounding box center [716, 678] width 219 height 16
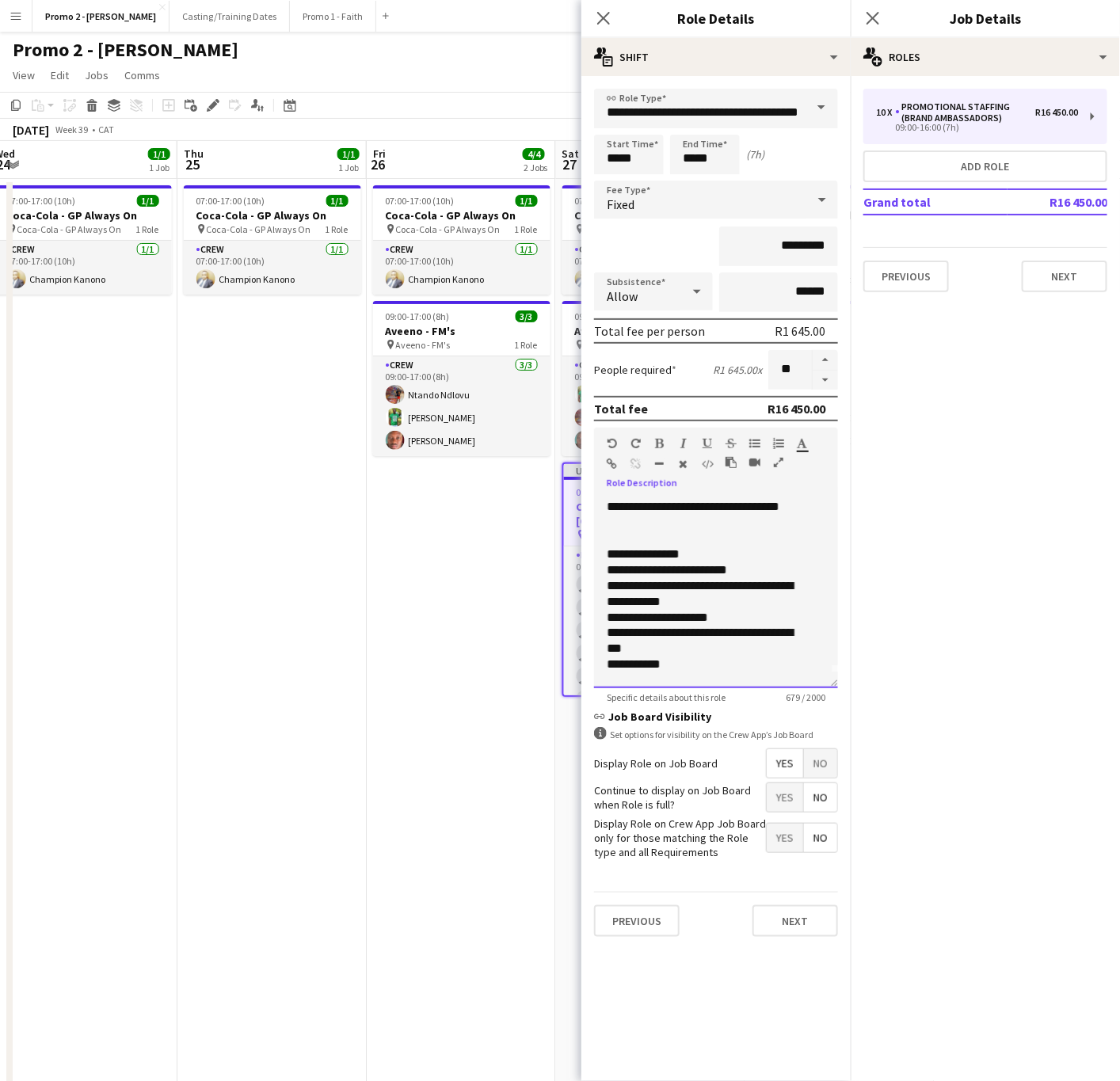
scroll to position [0, 0]
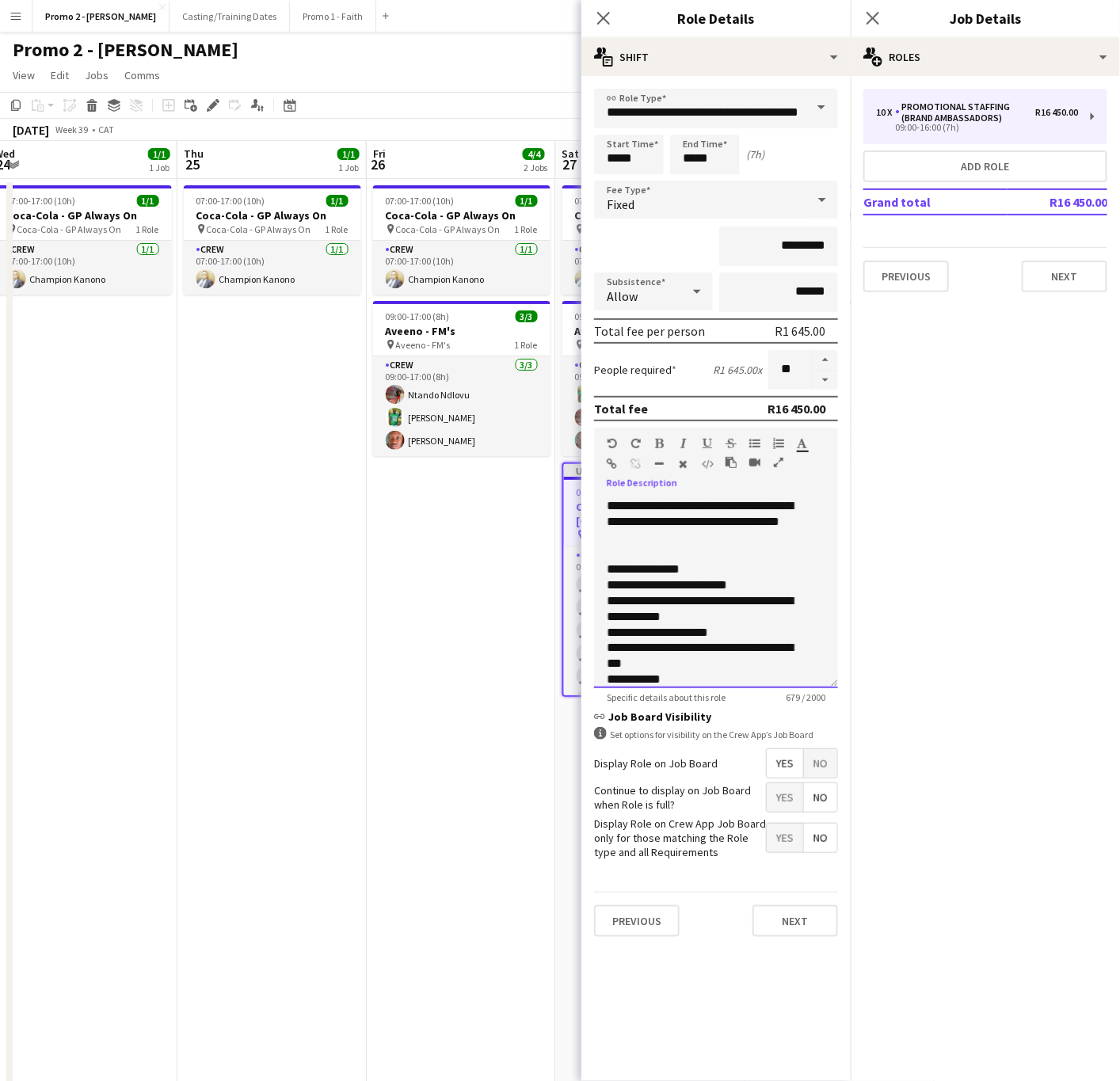
copy div "**********"
click at [793, 917] on button "Next" at bounding box center [795, 922] width 86 height 32
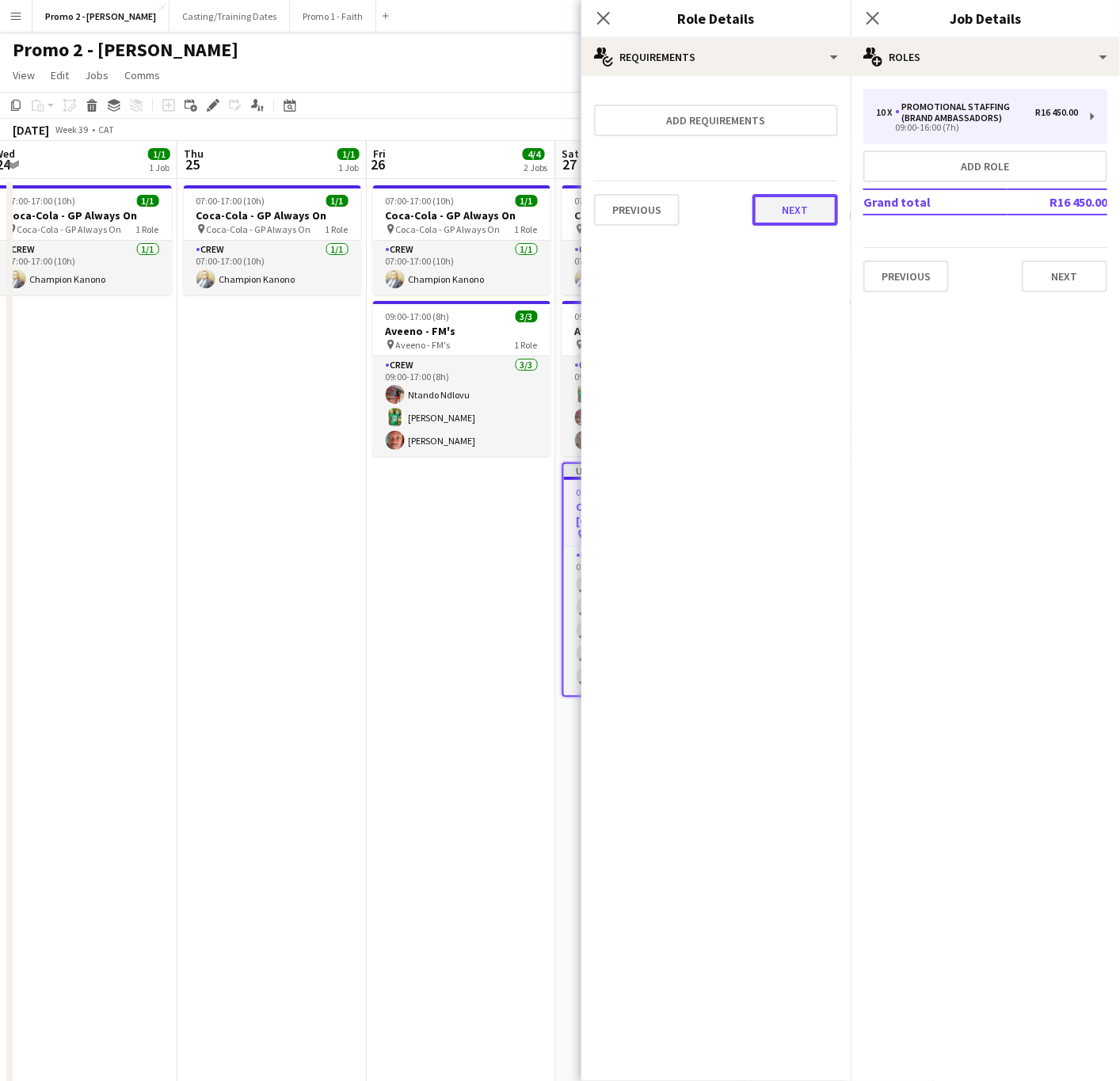
click at [799, 195] on button "Next" at bounding box center [795, 210] width 86 height 32
click at [777, 228] on div "Collect a response when crew apply from the Job Board. Responses appear within …" at bounding box center [716, 159] width 269 height 165
click at [809, 207] on button "Finish" at bounding box center [808, 212] width 59 height 32
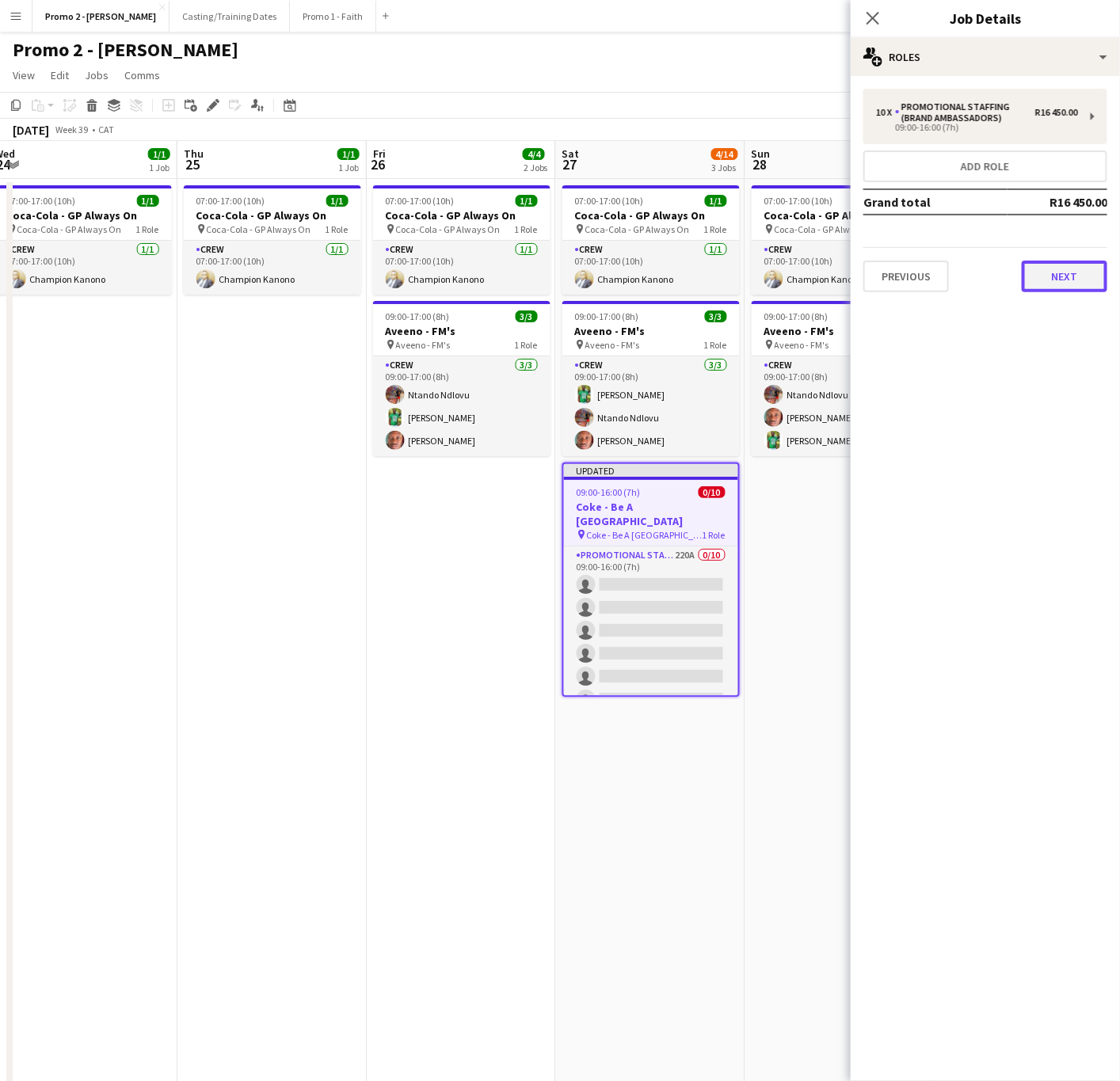
click at [1077, 271] on button "Next" at bounding box center [1064, 276] width 86 height 32
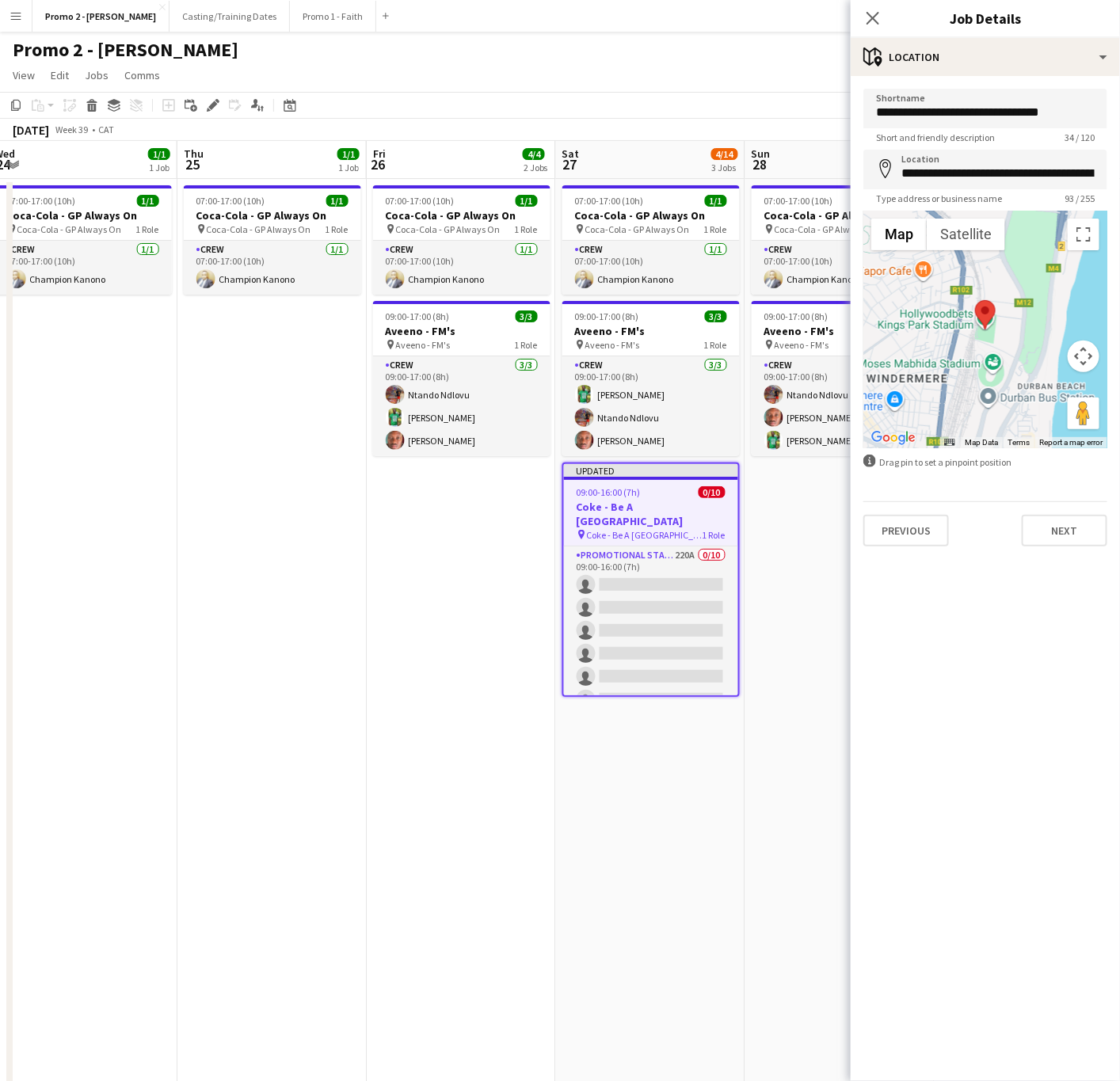
click at [649, 502] on h3 "Coke - Be A [GEOGRAPHIC_DATA]" at bounding box center [651, 514] width 175 height 29
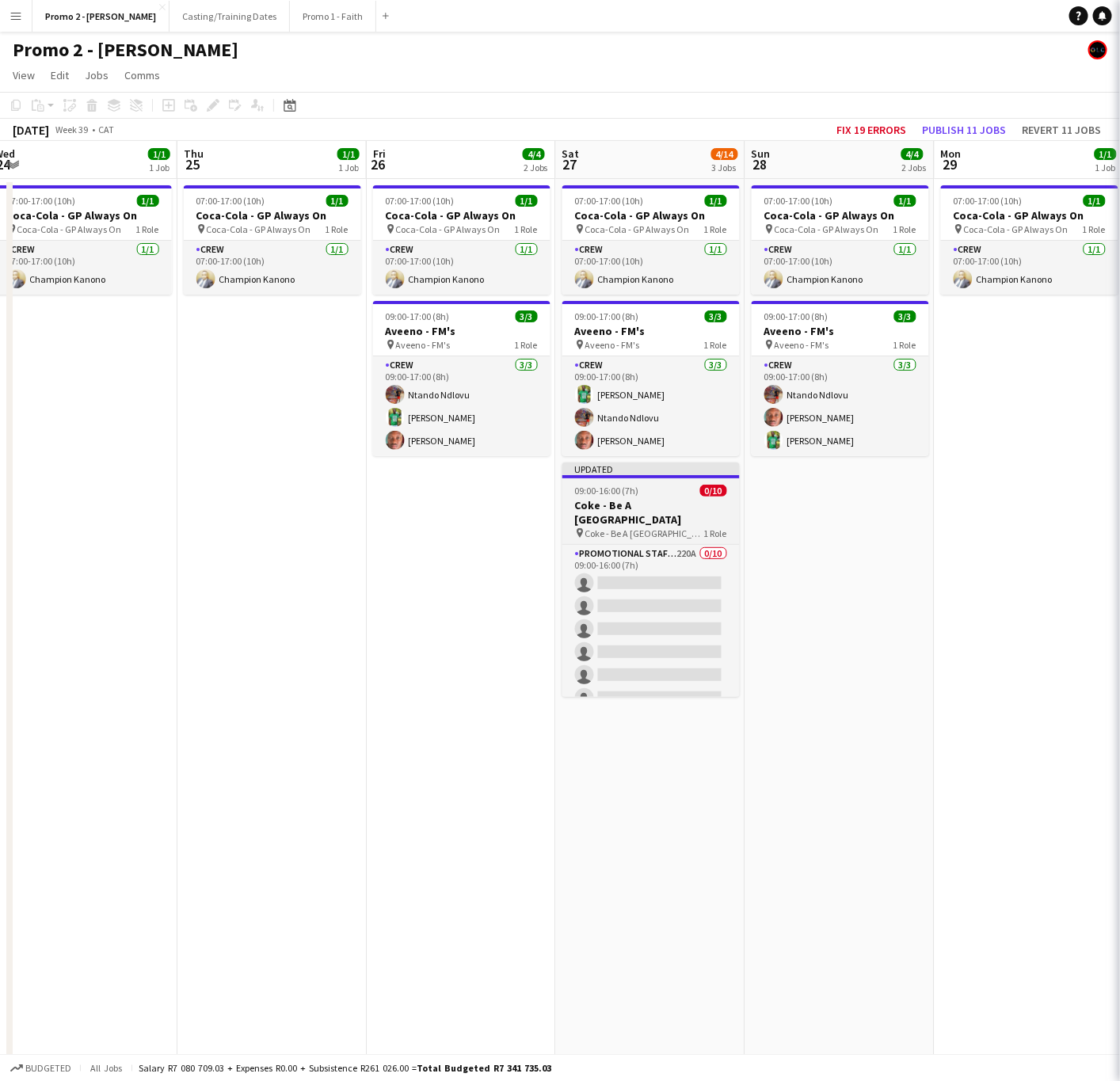
click at [629, 501] on h3 "Coke - Be A [GEOGRAPHIC_DATA]" at bounding box center [651, 512] width 178 height 29
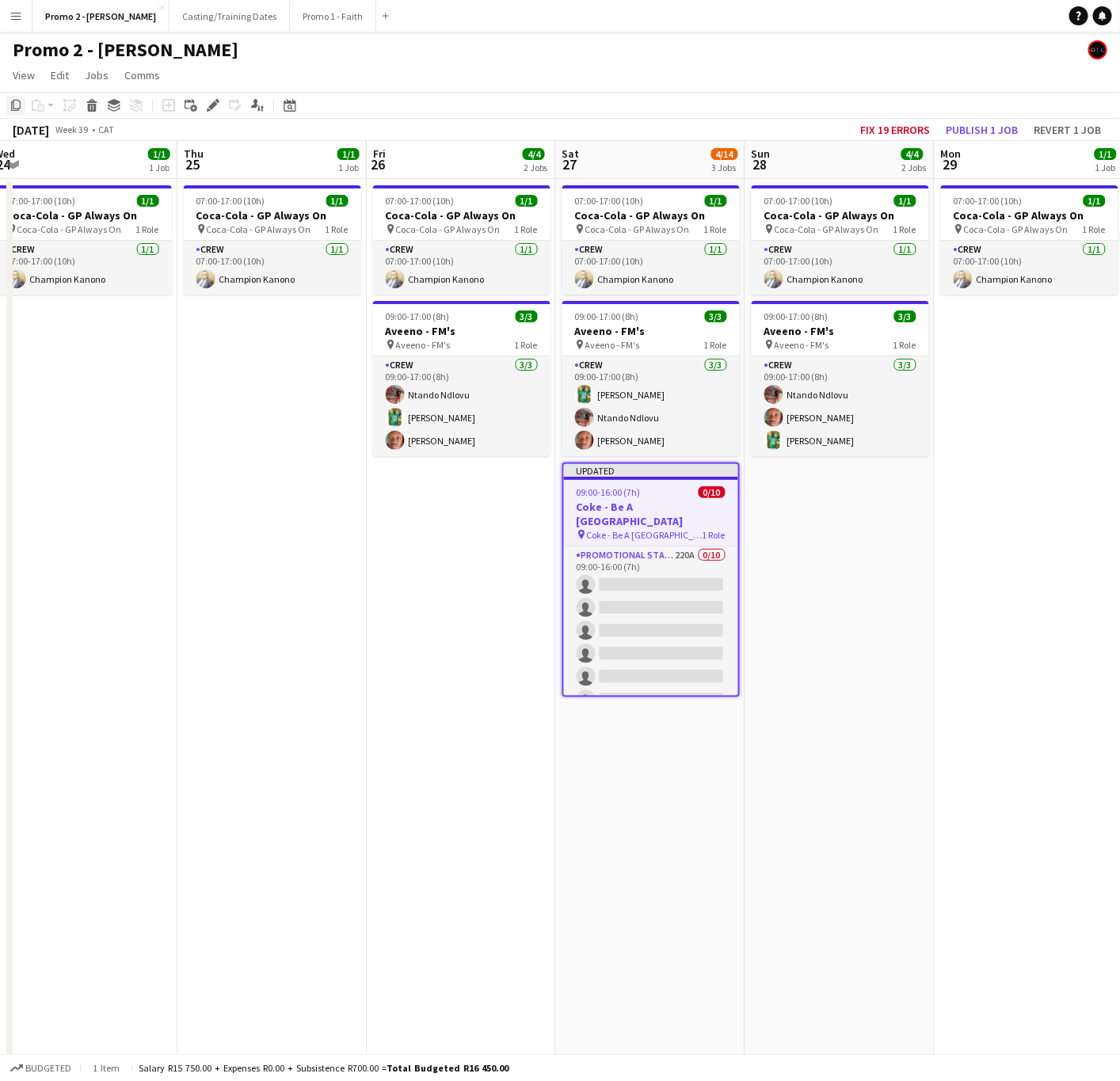
click at [10, 99] on icon "Copy" at bounding box center [16, 106] width 13 height 13
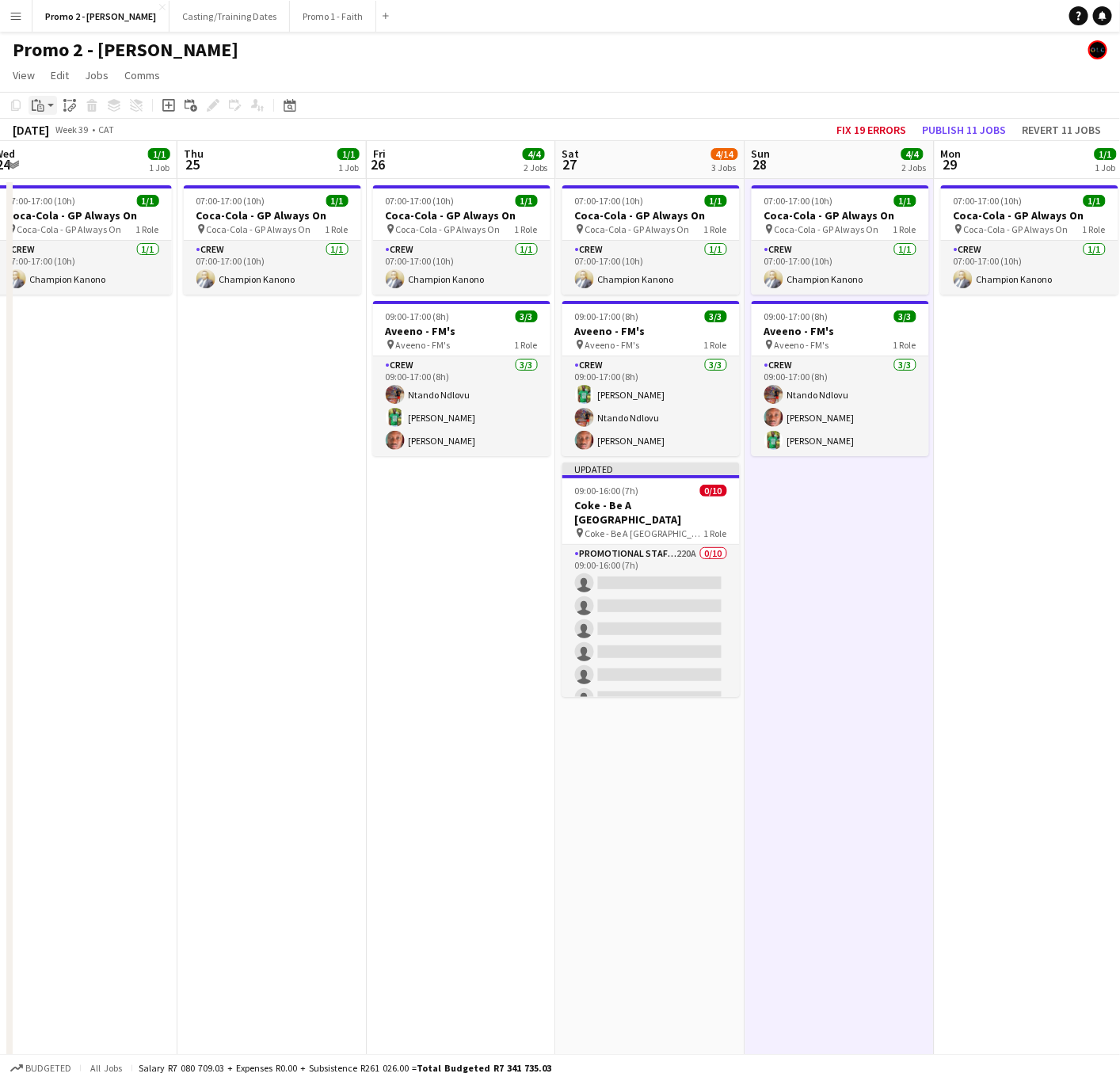
click at [32, 102] on icon at bounding box center [34, 106] width 5 height 10
drag, startPoint x: 732, startPoint y: 844, endPoint x: 671, endPoint y: 842, distance: 61.0
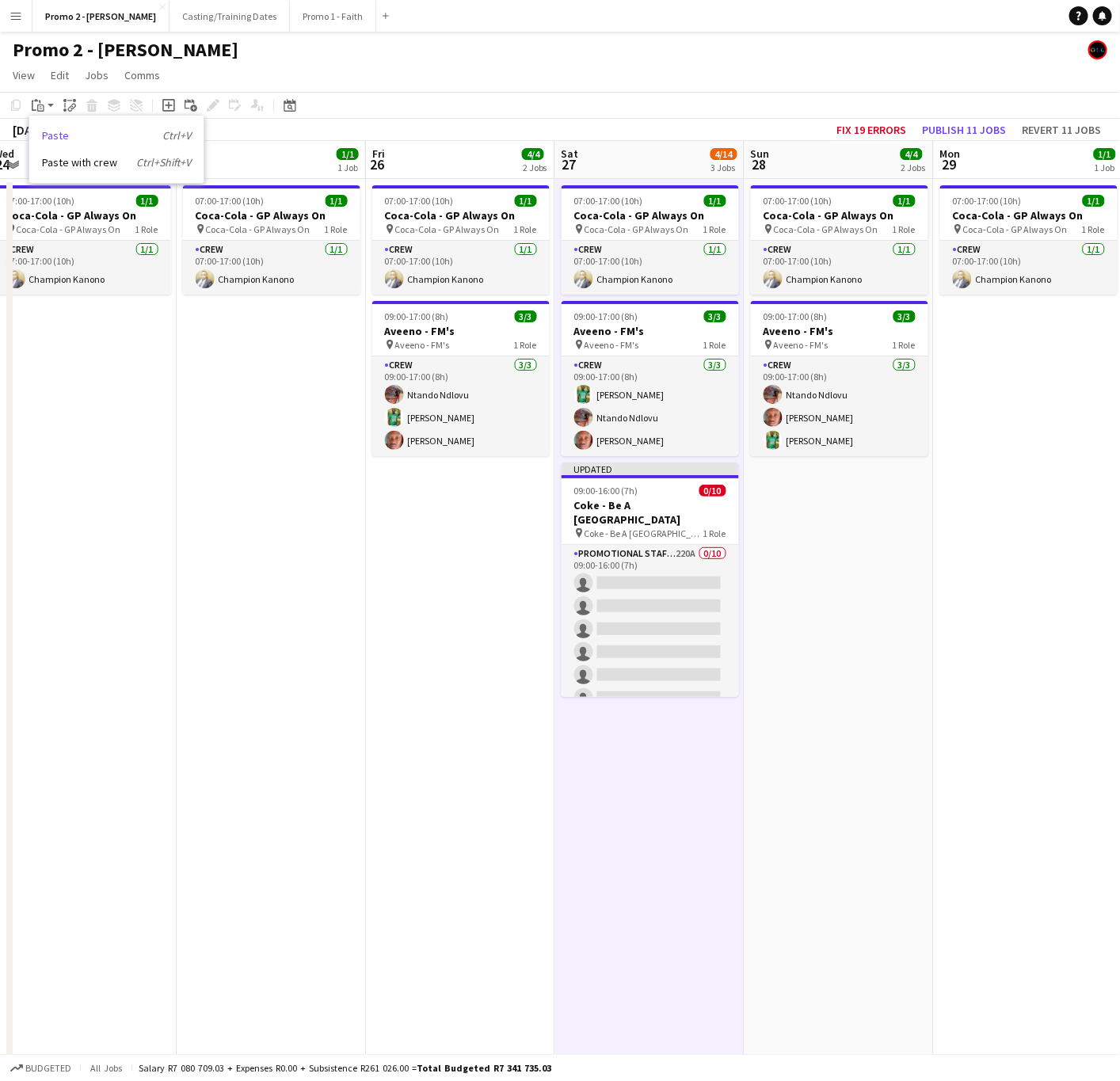
click at [62, 136] on link "Paste Ctrl+V" at bounding box center [116, 135] width 149 height 14
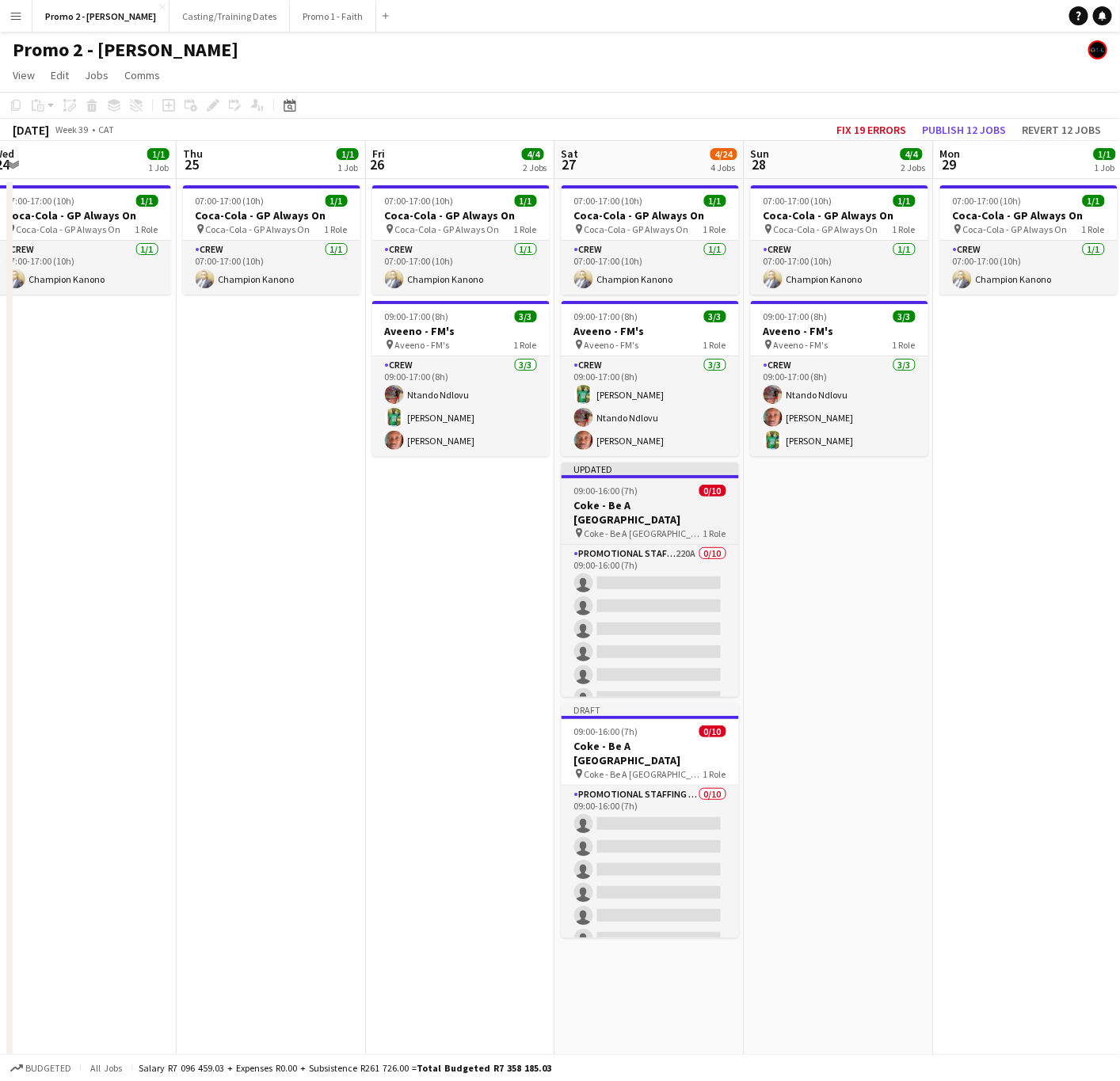
click at [624, 485] on app-job-card "Updated 09:00-16:00 (7h) 0/10 Coke - Be A [GEOGRAPHIC_DATA] pin Coke - Be A [GE…" at bounding box center [650, 580] width 178 height 235
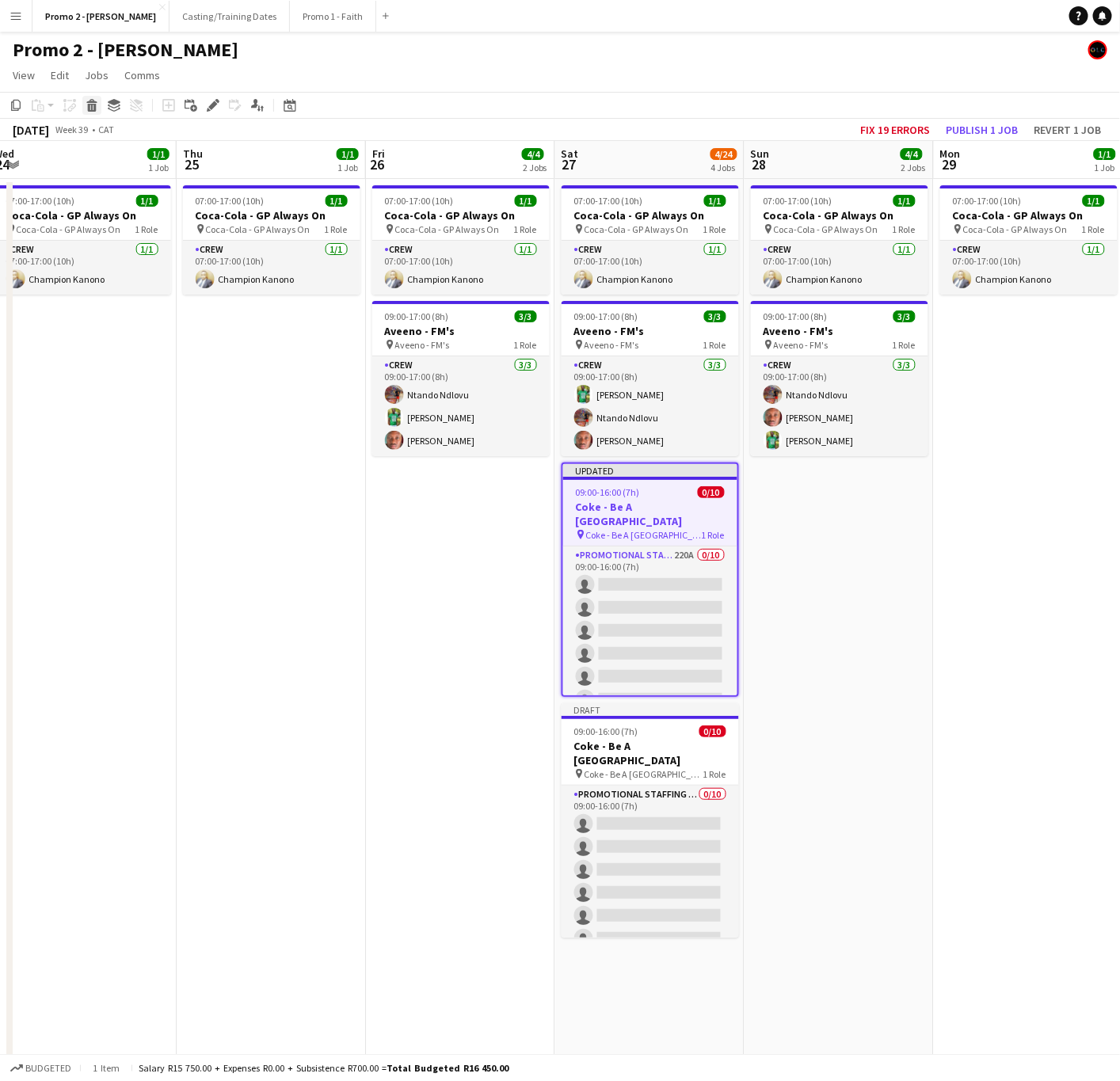
click at [90, 101] on icon at bounding box center [91, 101] width 10 height 4
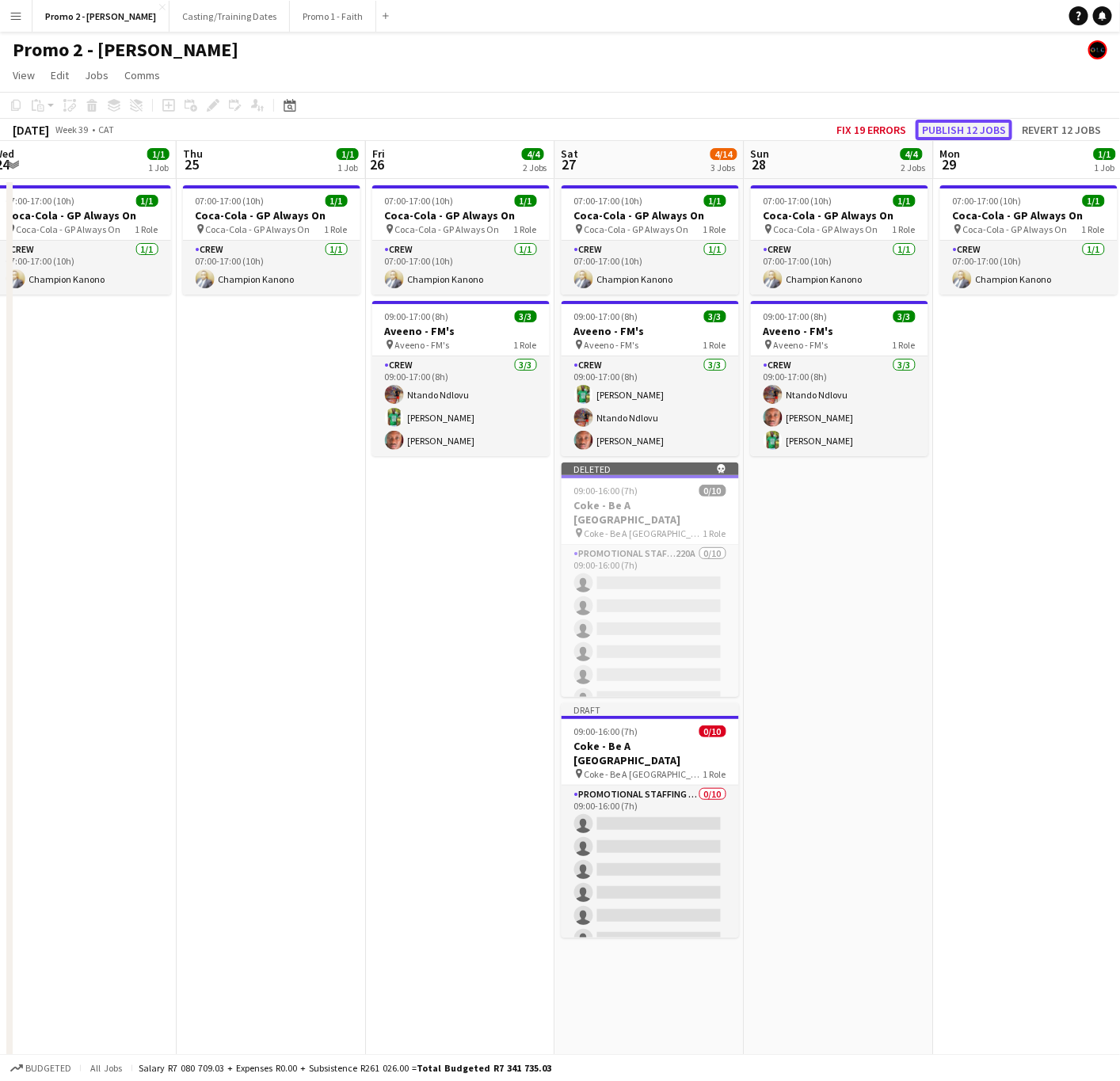
click at [973, 131] on button "Publish 12 jobs" at bounding box center [964, 130] width 97 height 21
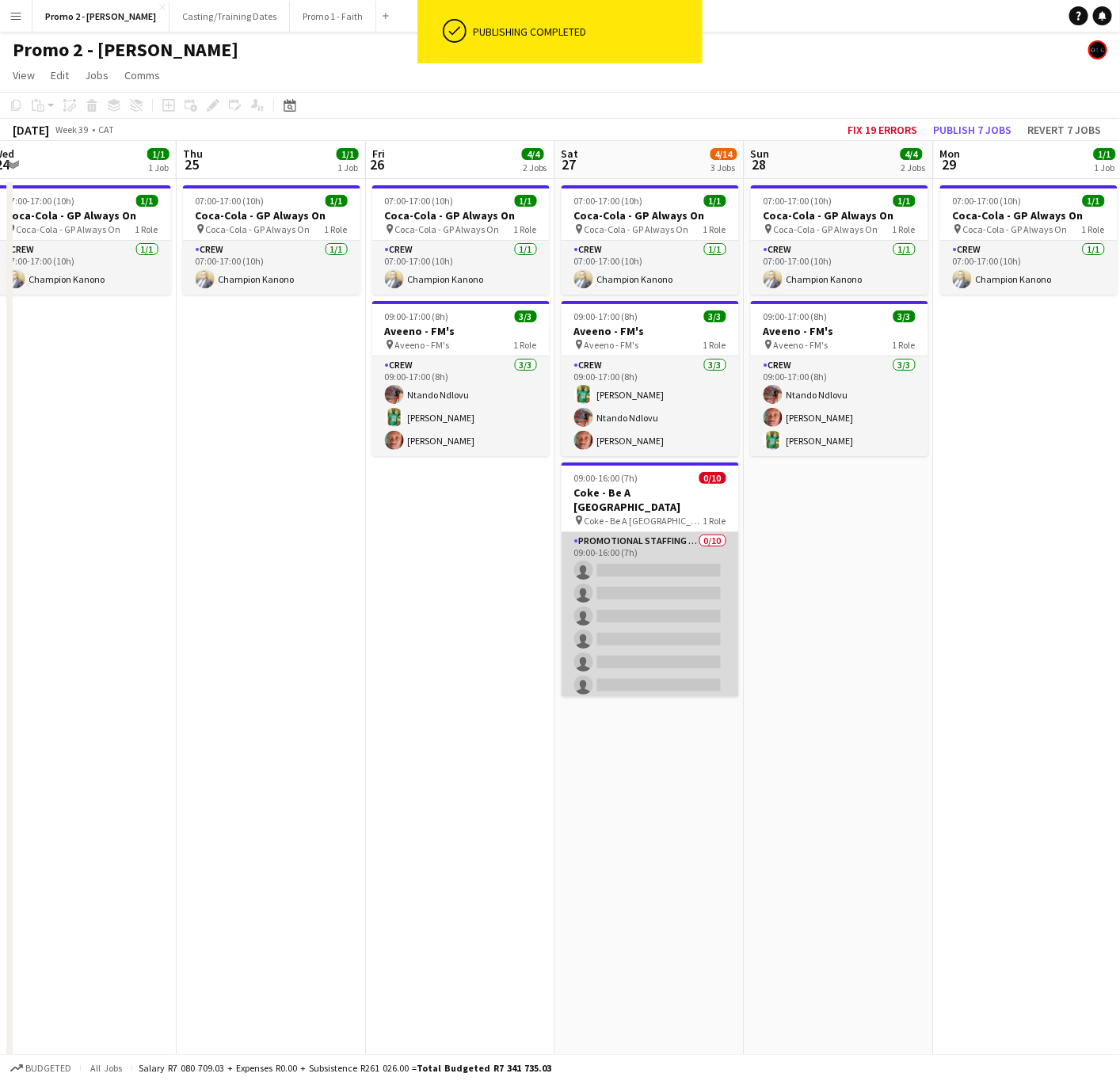
click at [595, 576] on app-card-role "Promotional Staffing (Brand Ambassadors) 0/10 09:00-16:00 (7h) single-neutral-a…" at bounding box center [650, 662] width 178 height 260
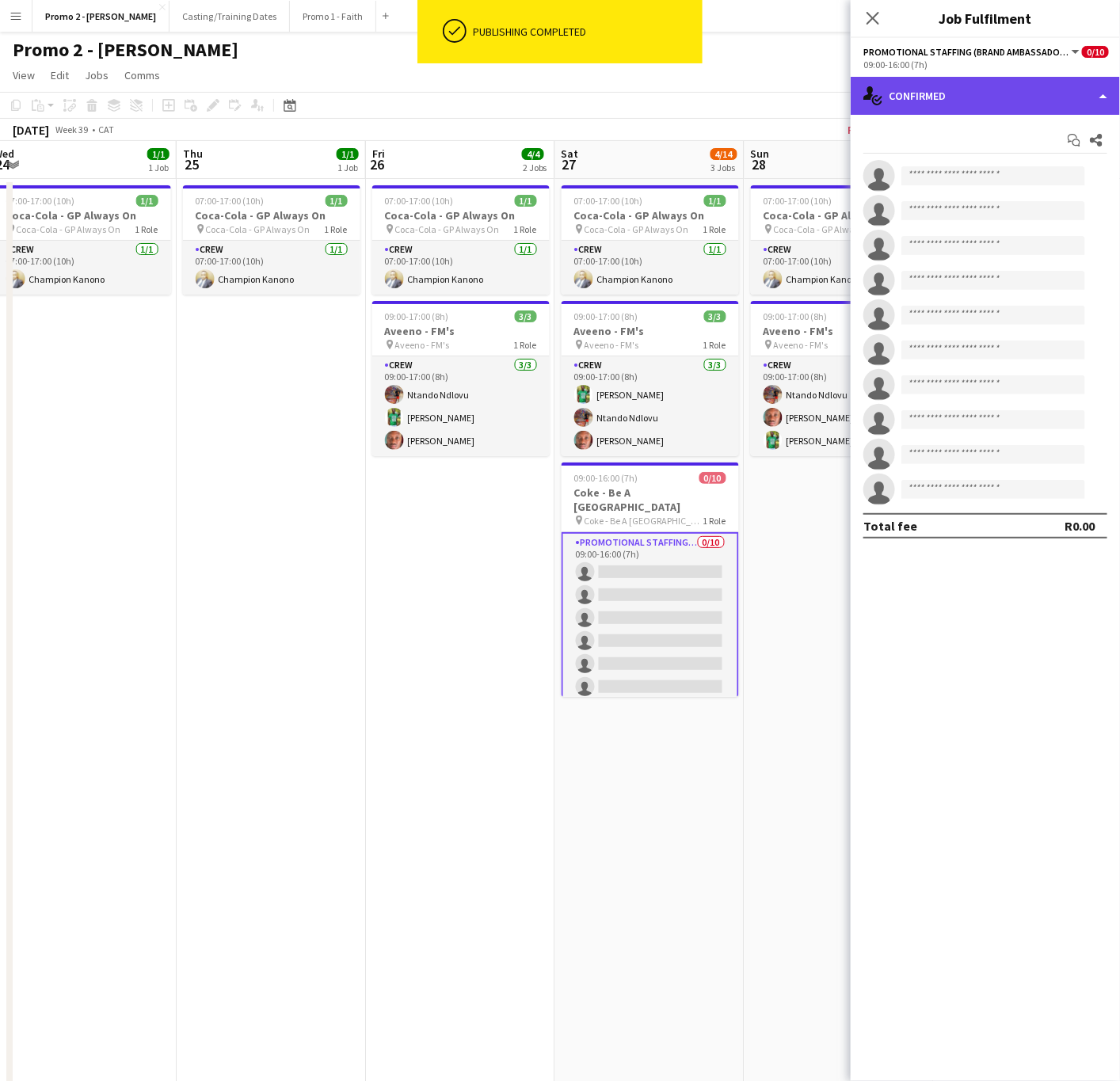
click at [944, 107] on div "single-neutral-actions-check-2 Confirmed" at bounding box center [985, 95] width 269 height 38
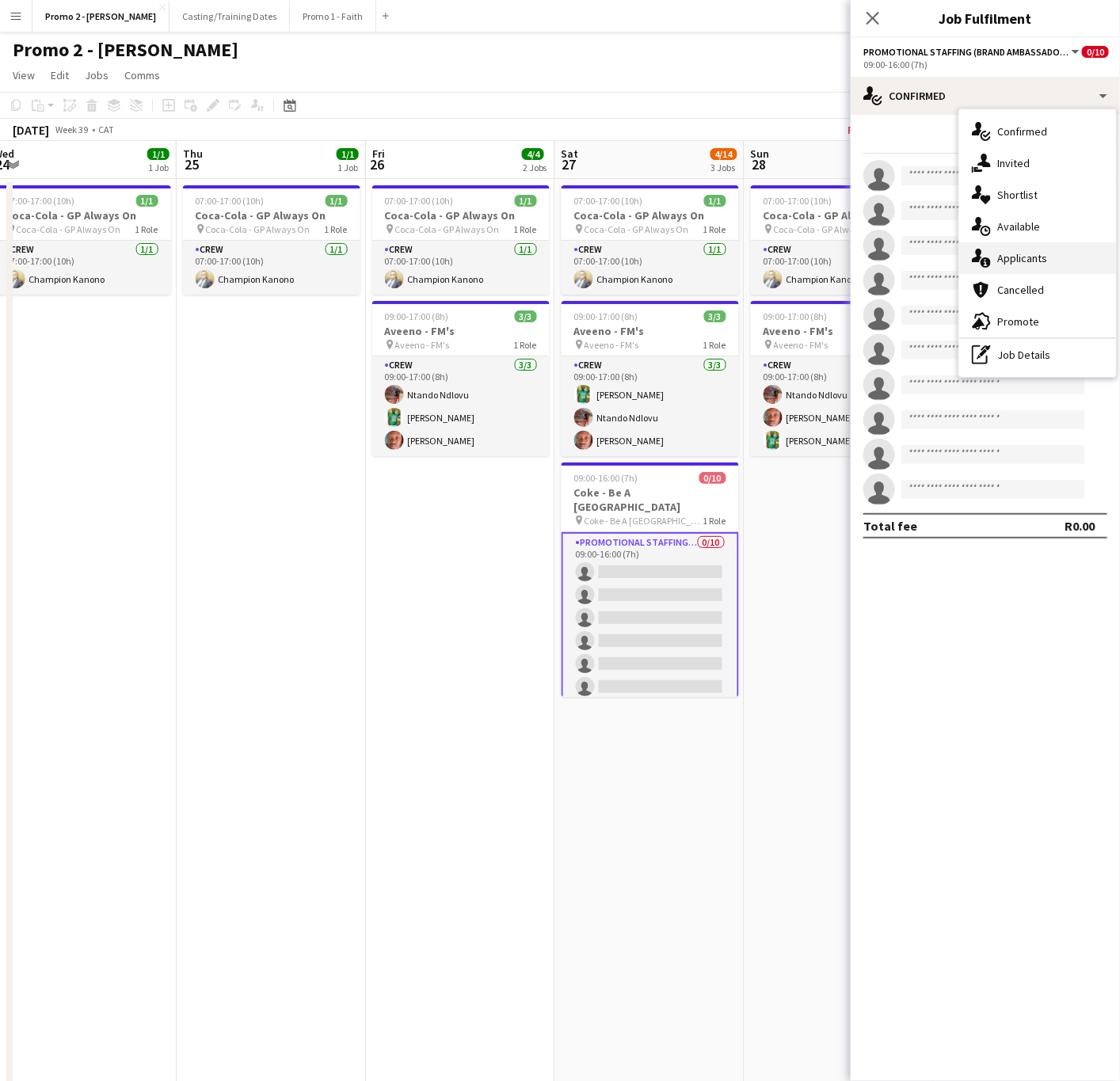
click at [1010, 259] on span "Applicants" at bounding box center [1022, 259] width 50 height 14
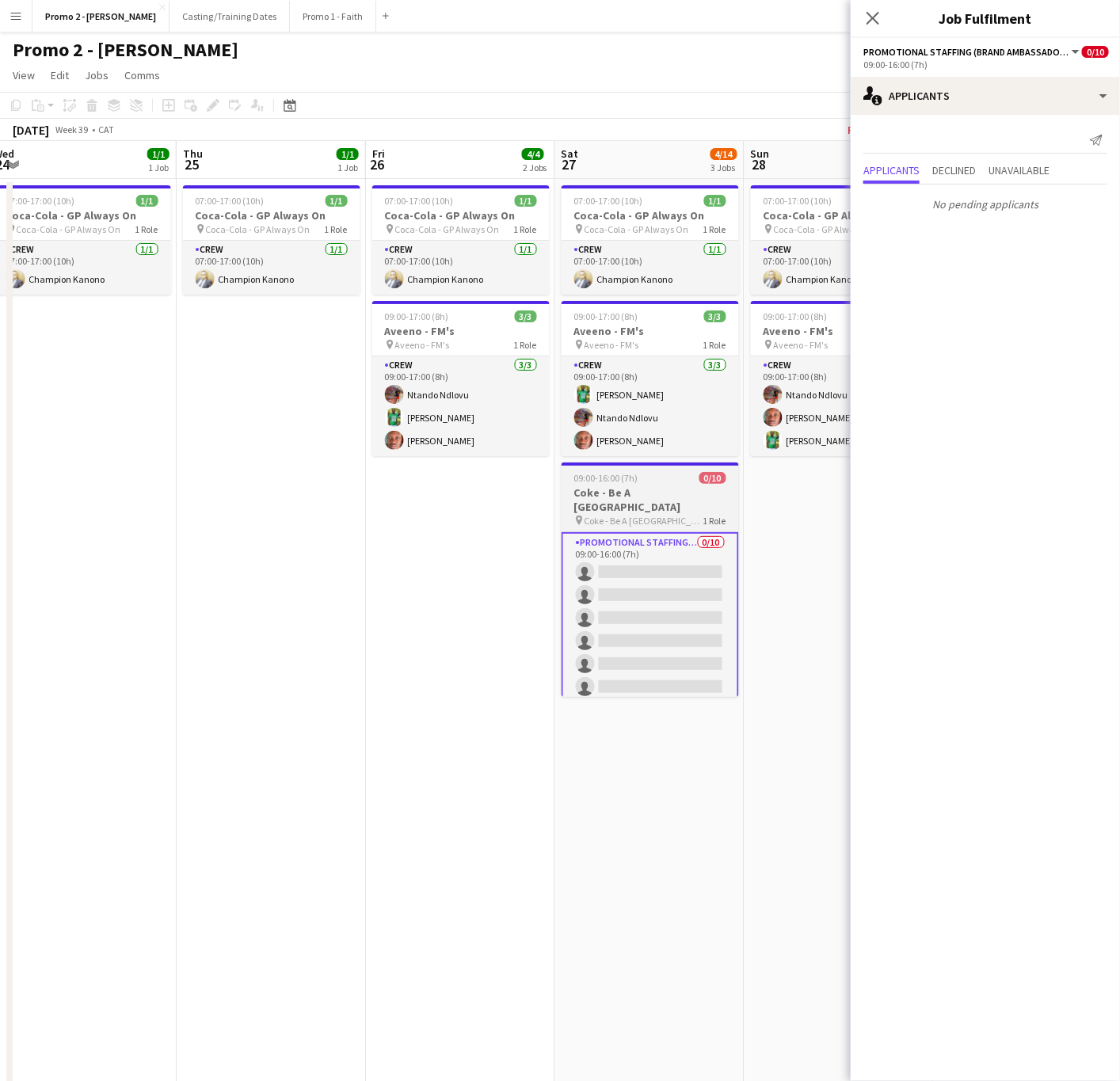
click at [628, 504] on h3 "Coke - Be A [GEOGRAPHIC_DATA]" at bounding box center [650, 500] width 178 height 29
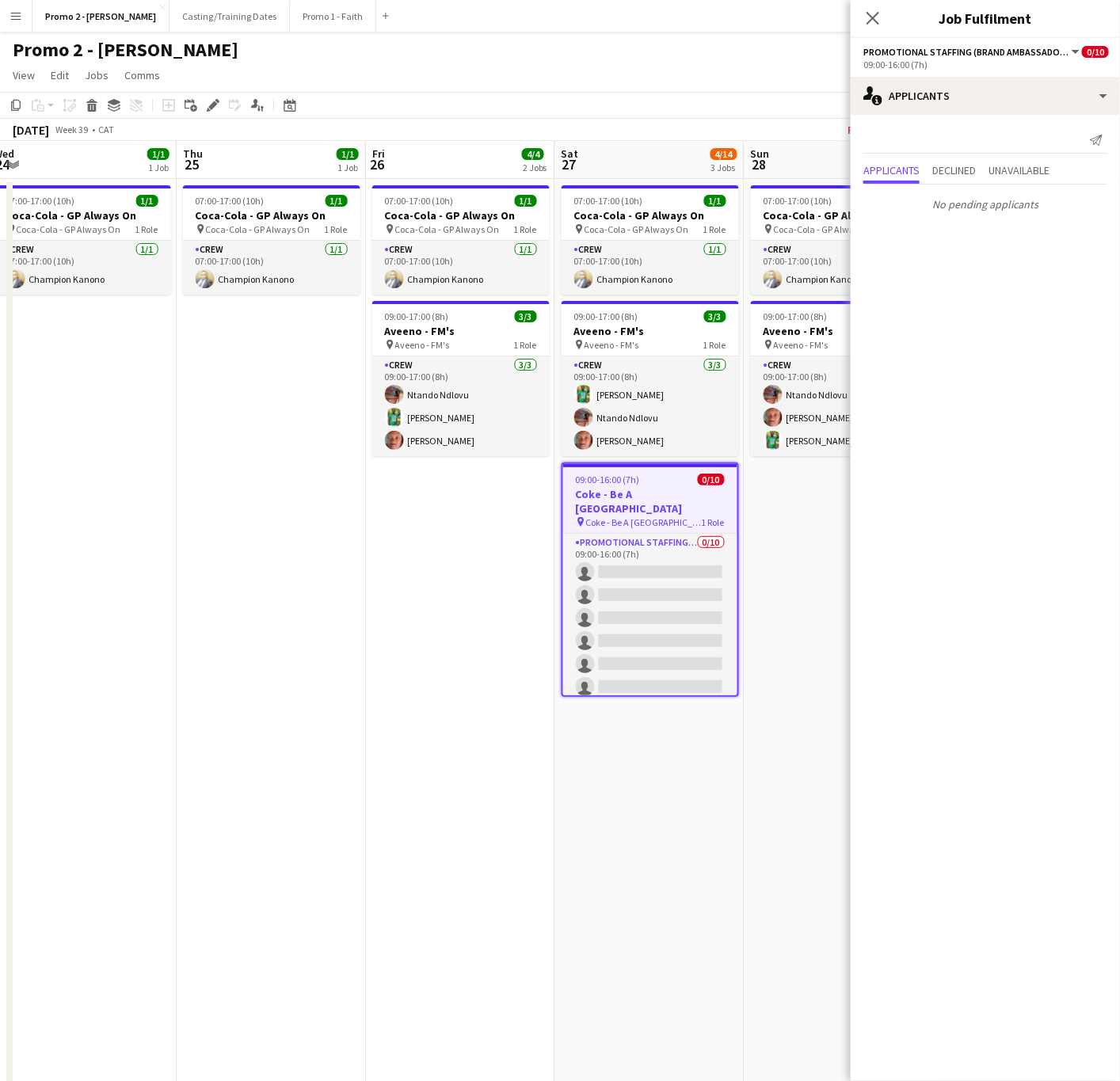
drag, startPoint x: 207, startPoint y: 98, endPoint x: 231, endPoint y: 110, distance: 26.8
click at [207, 98] on div "Edit" at bounding box center [213, 106] width 19 height 19
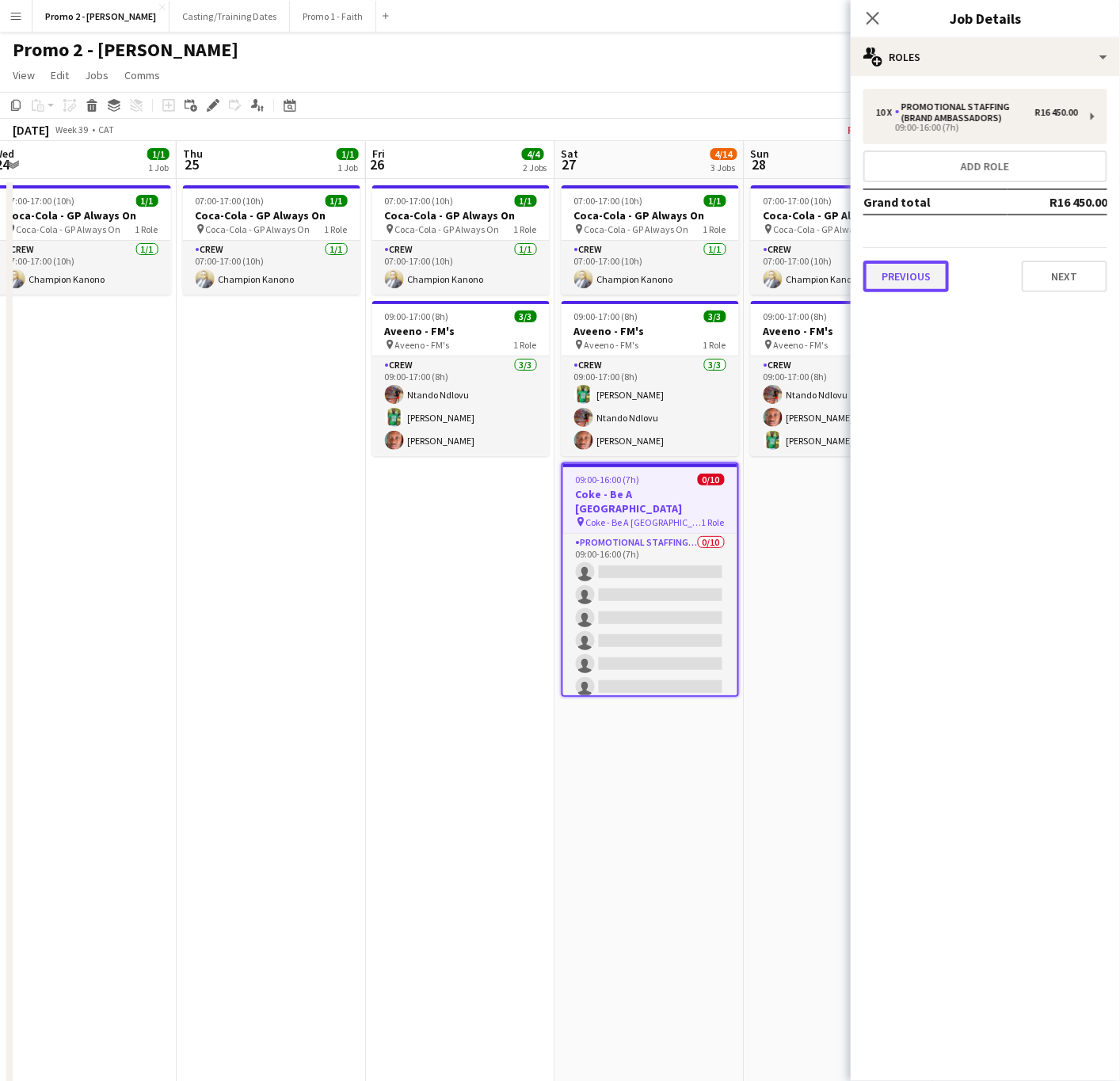
click at [917, 276] on button "Previous" at bounding box center [905, 276] width 86 height 32
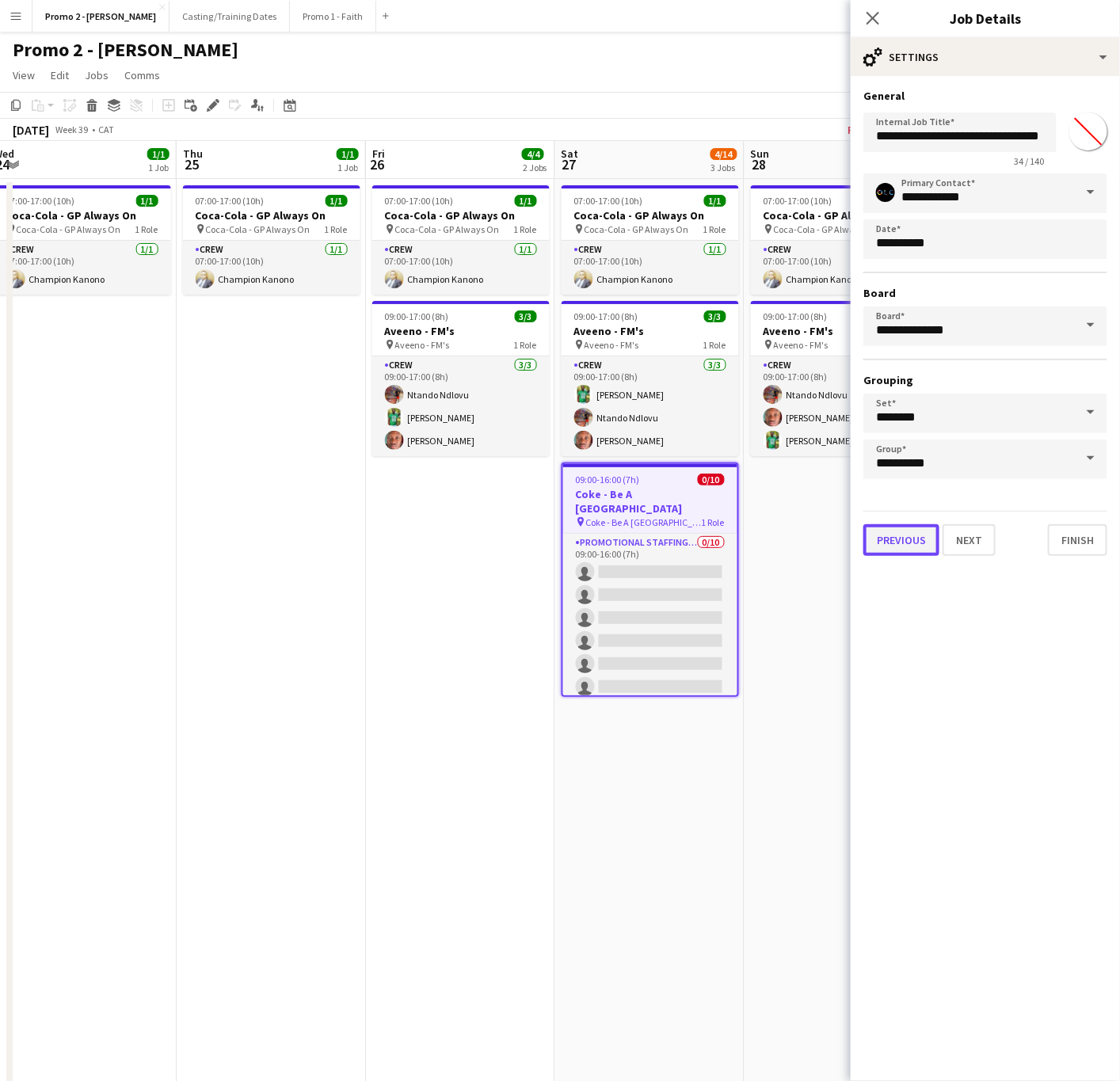
click at [925, 532] on button "Previous" at bounding box center [901, 540] width 76 height 32
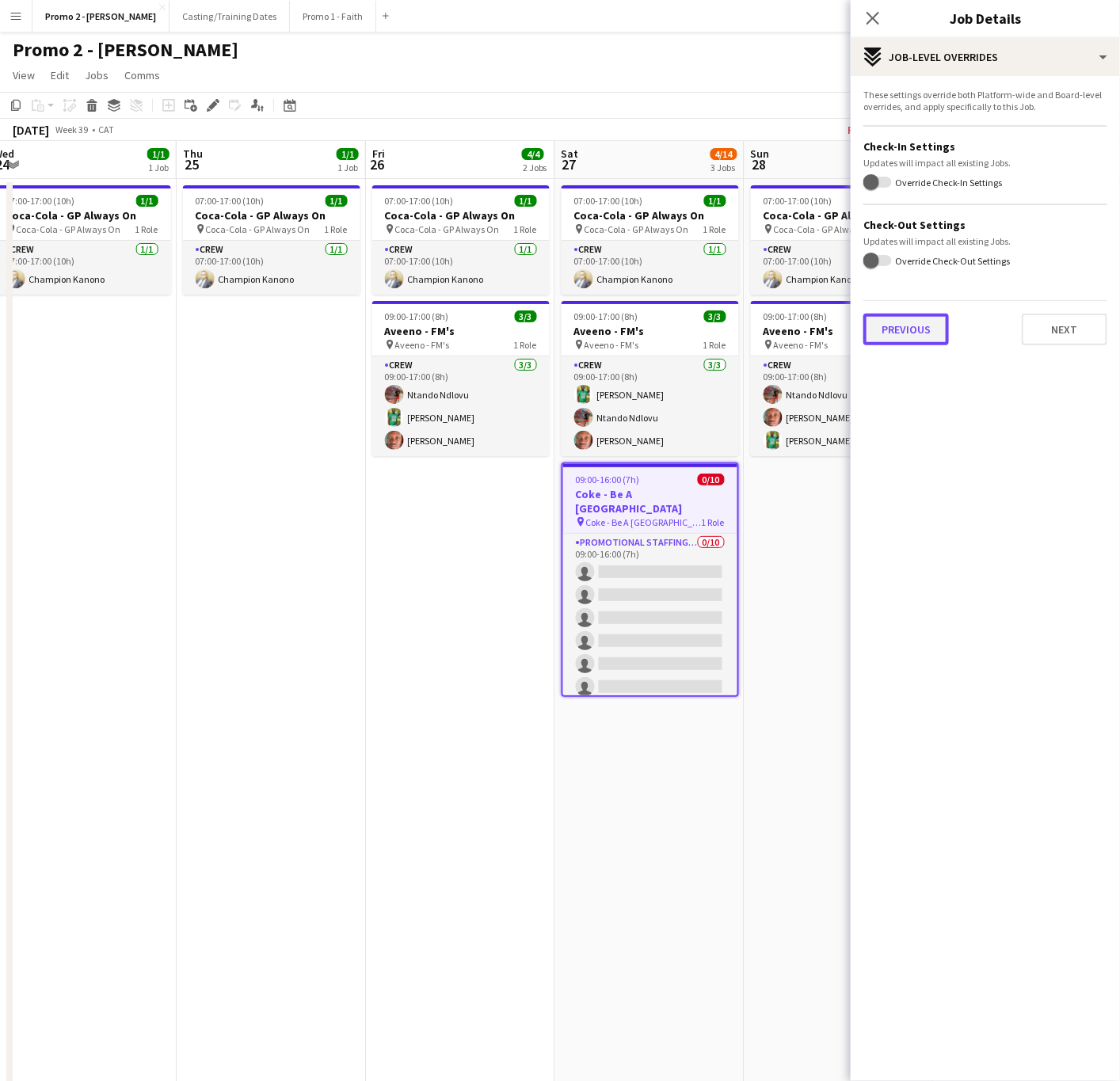
click at [908, 330] on button "Previous" at bounding box center [905, 330] width 86 height 32
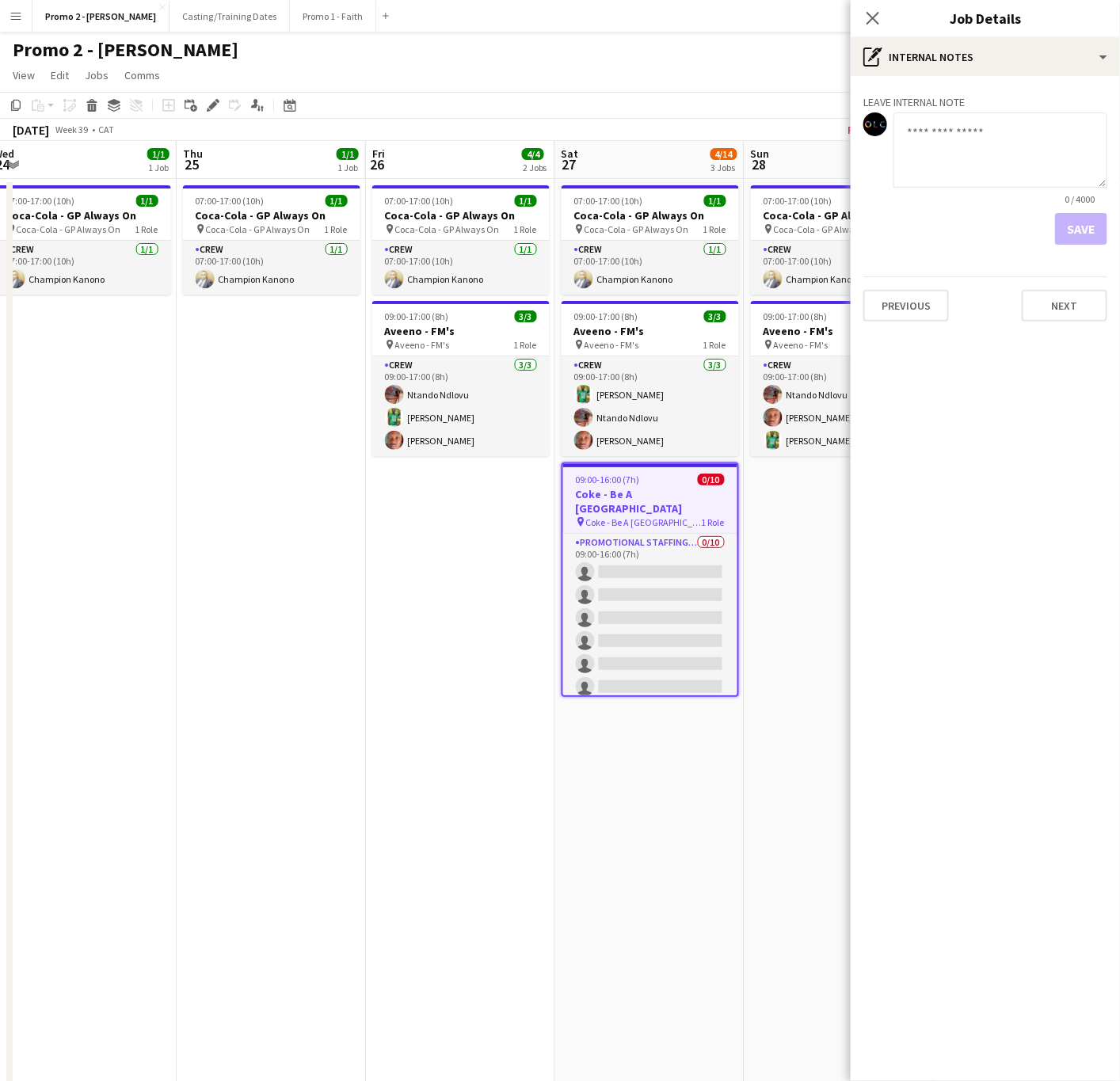
click at [920, 323] on div "Leave internal note 0 / 4000 Save Previous Next" at bounding box center [985, 205] width 269 height 258
click at [896, 310] on button "Previous" at bounding box center [905, 306] width 86 height 32
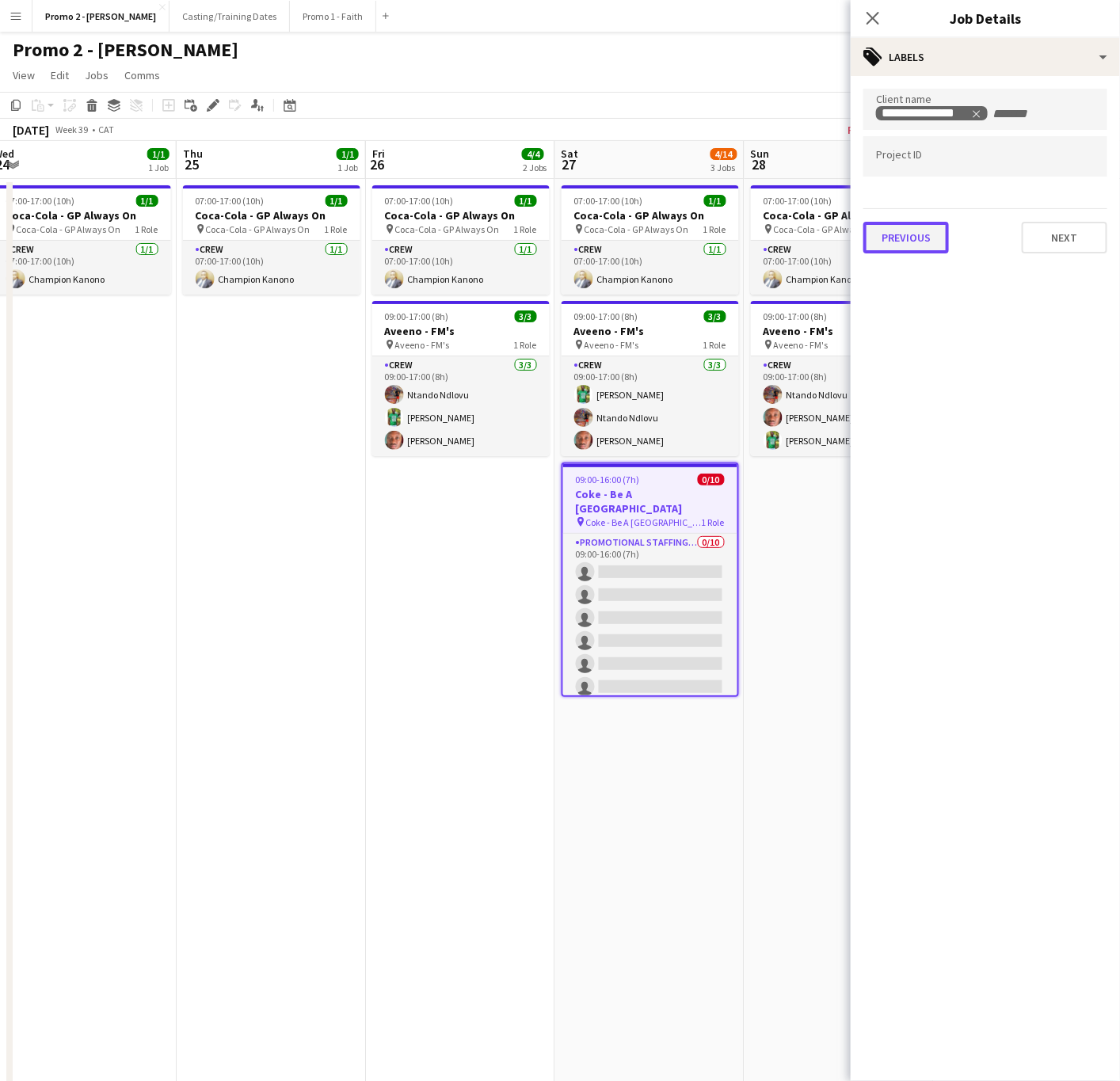
click at [929, 243] on button "Previous" at bounding box center [905, 238] width 86 height 32
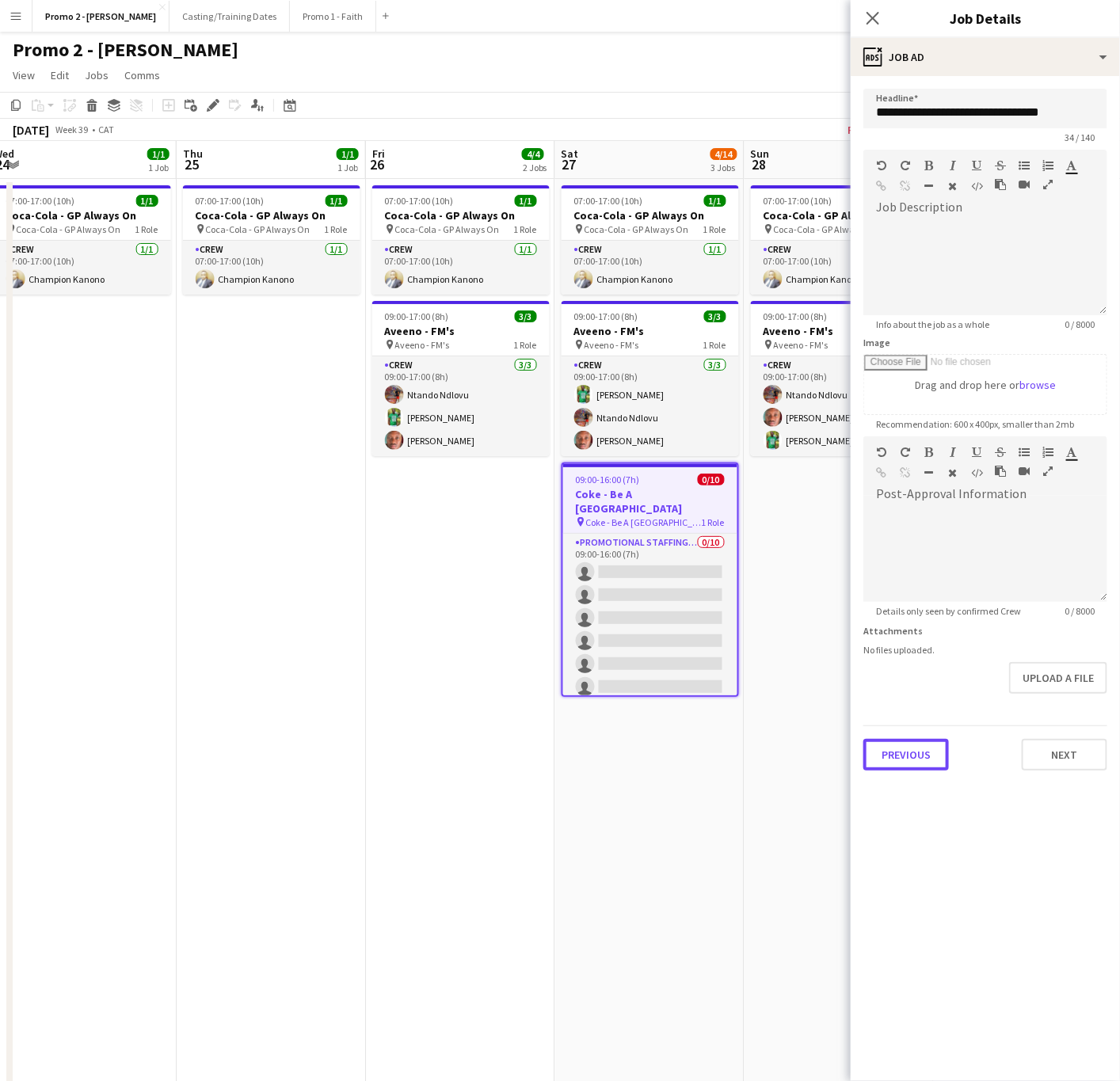
scroll to position [0, 0]
click at [919, 746] on button "Previous" at bounding box center [905, 755] width 86 height 32
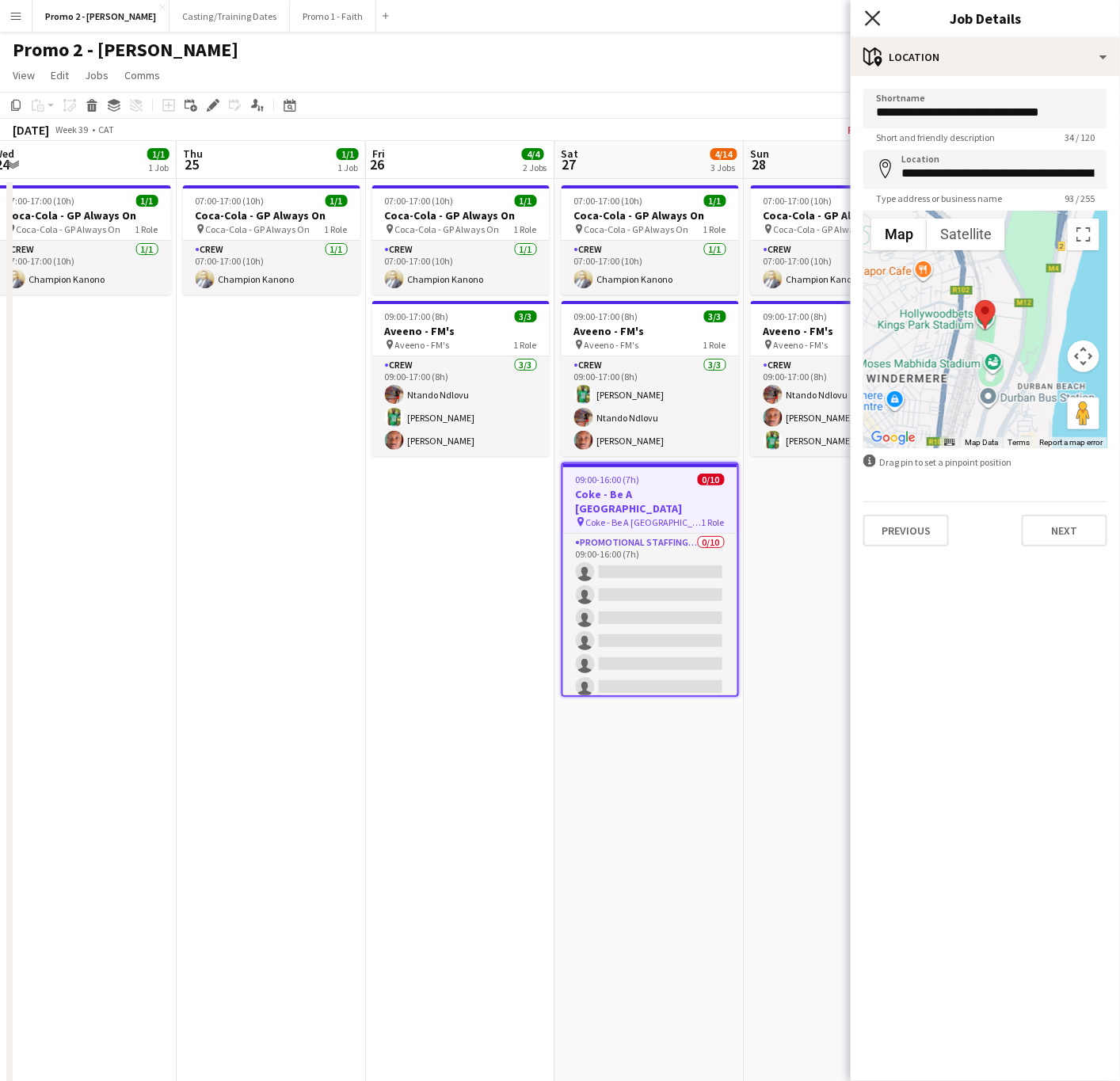
click at [865, 19] on icon "Close pop-in" at bounding box center [872, 18] width 15 height 15
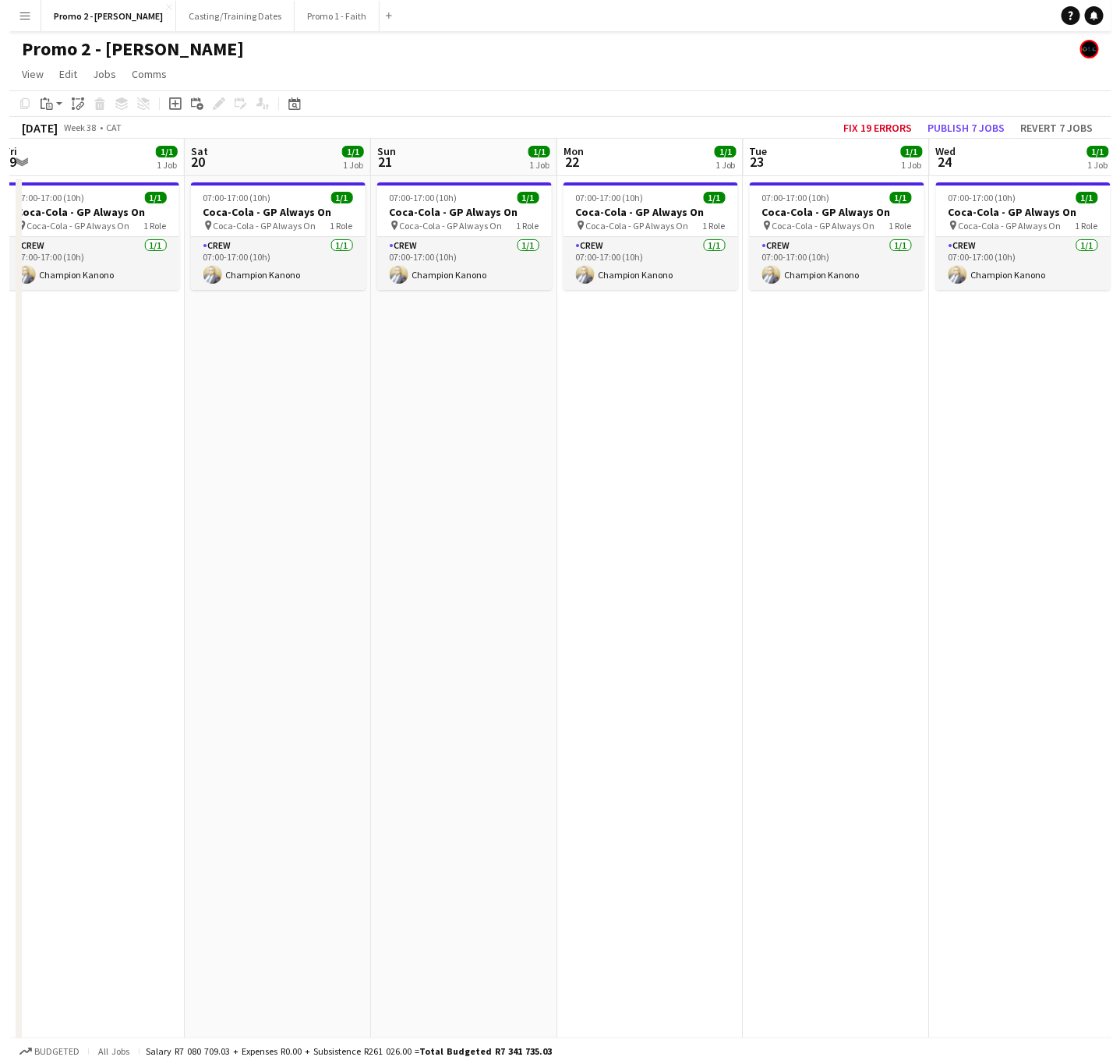
scroll to position [0, 380]
